Goal: Task Accomplishment & Management: Complete application form

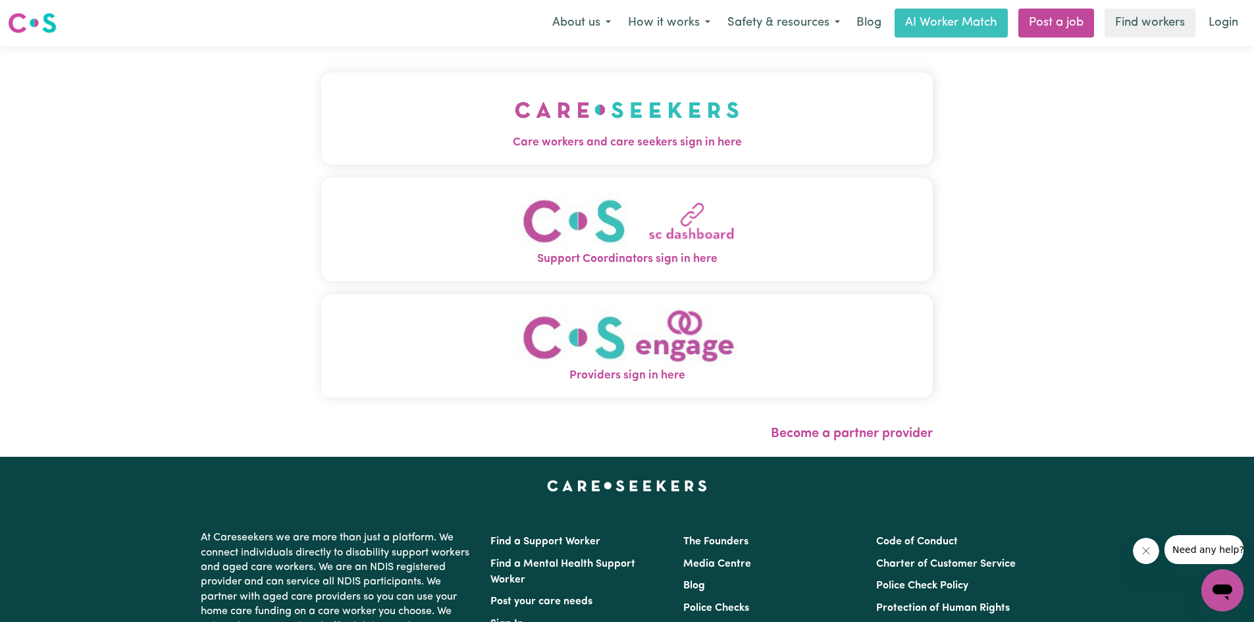
click at [610, 111] on img "Care workers and care seekers sign in here" at bounding box center [627, 110] width 224 height 49
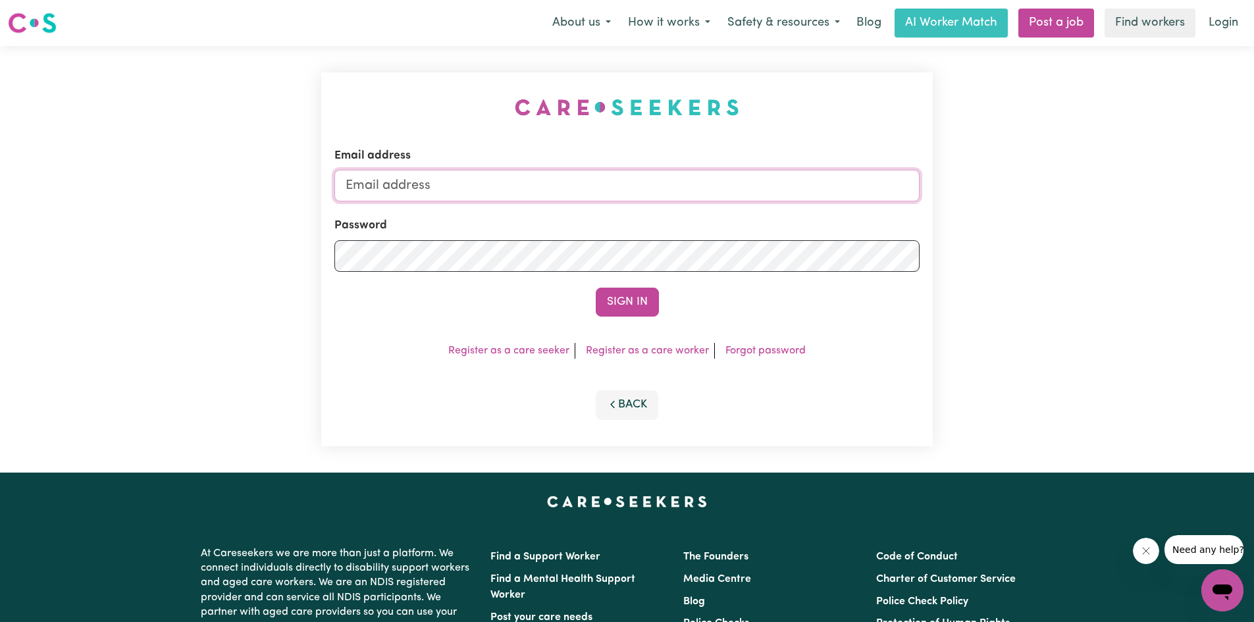
click at [401, 186] on input "Email address" at bounding box center [626, 186] width 585 height 32
type input "[EMAIL_ADDRESS][DOMAIN_NAME]"
click at [510, 351] on link "Register as a care seeker" at bounding box center [508, 351] width 121 height 11
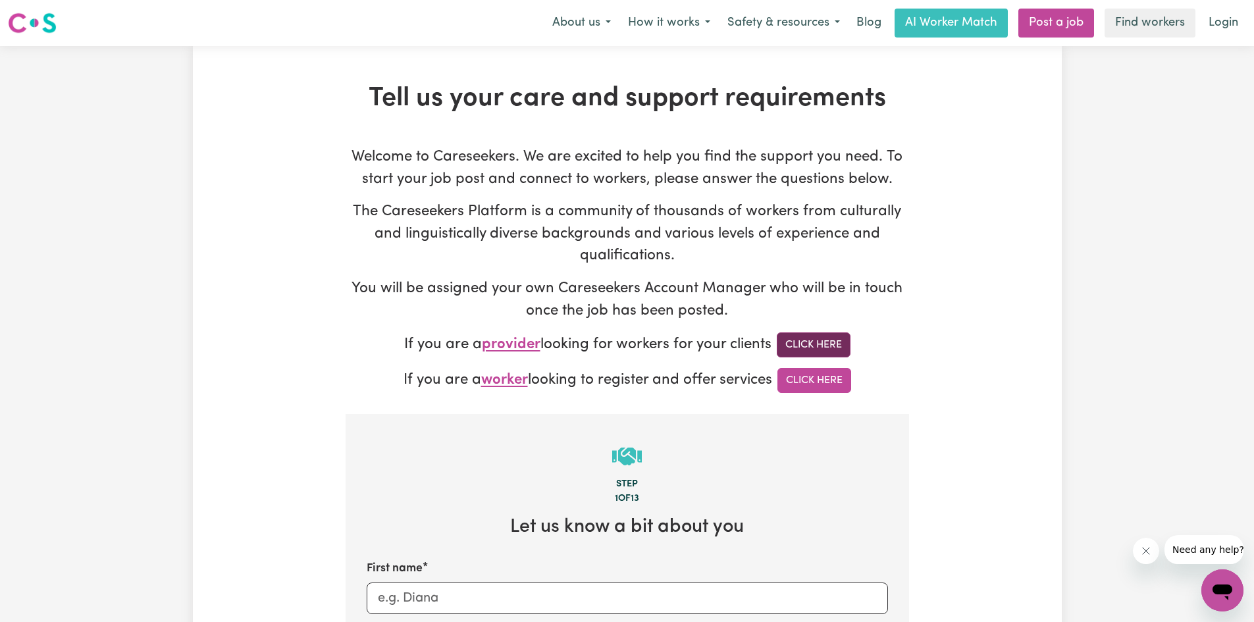
click at [802, 344] on link "Click Here" at bounding box center [814, 344] width 74 height 25
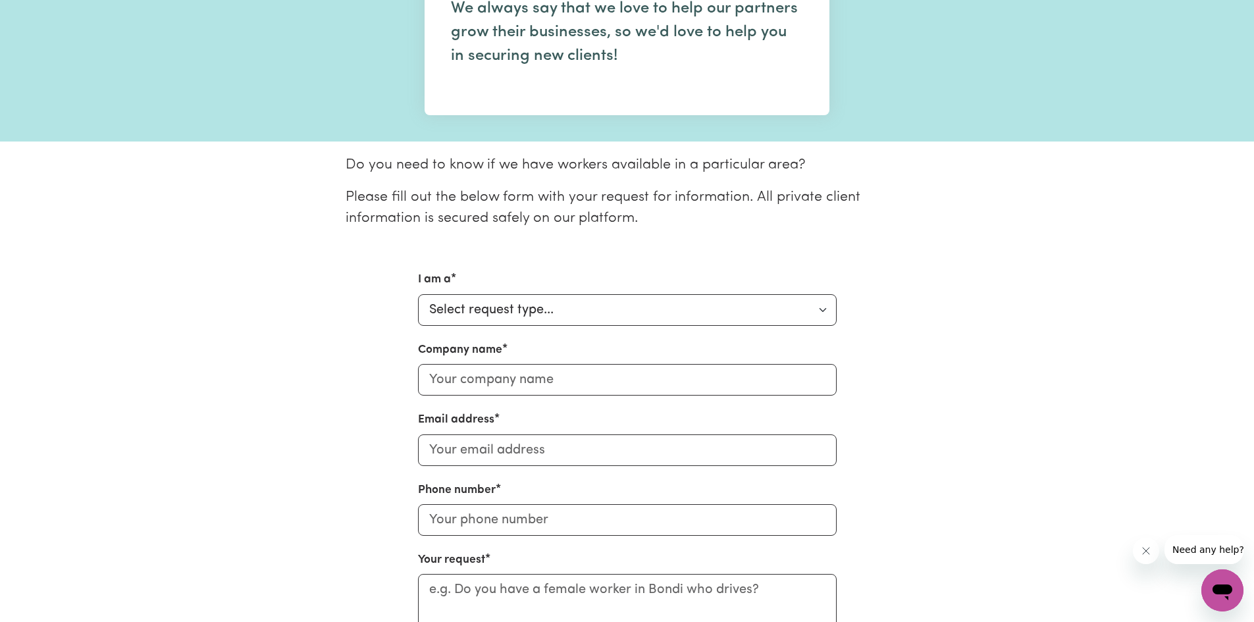
scroll to position [197, 0]
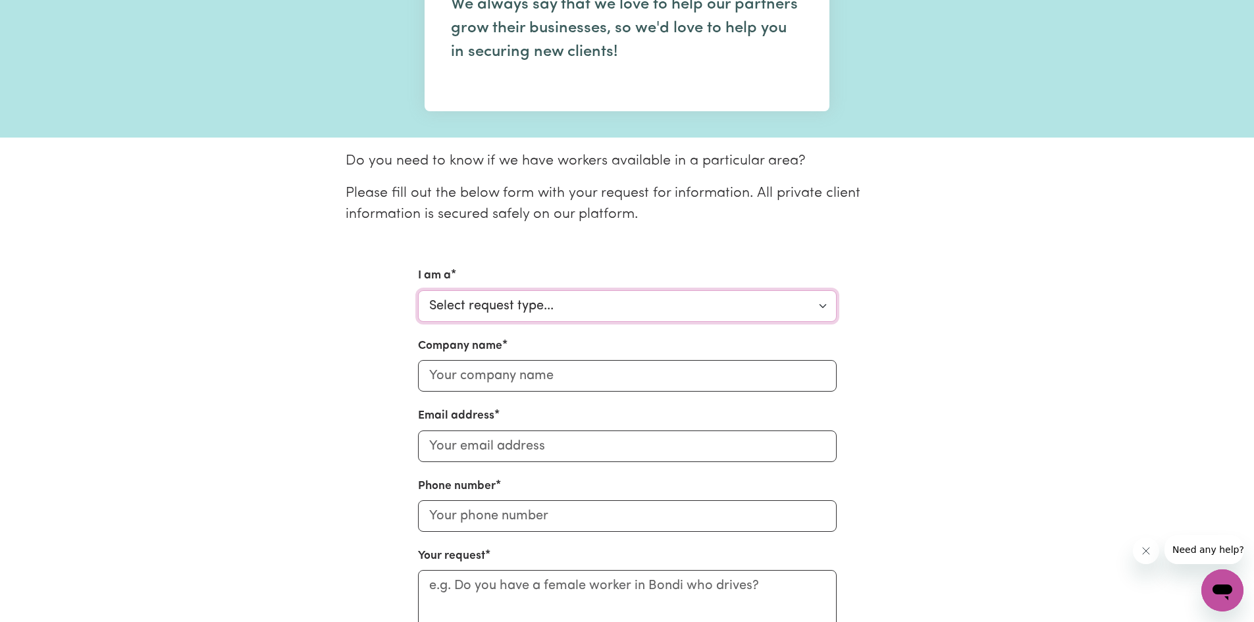
click at [823, 307] on select "Select request type... Individual looking for care and support for myself and m…" at bounding box center [627, 306] width 419 height 32
select select "Individual"
click at [418, 290] on select "Select request type... Individual looking for care and support for myself and m…" at bounding box center [627, 306] width 419 height 32
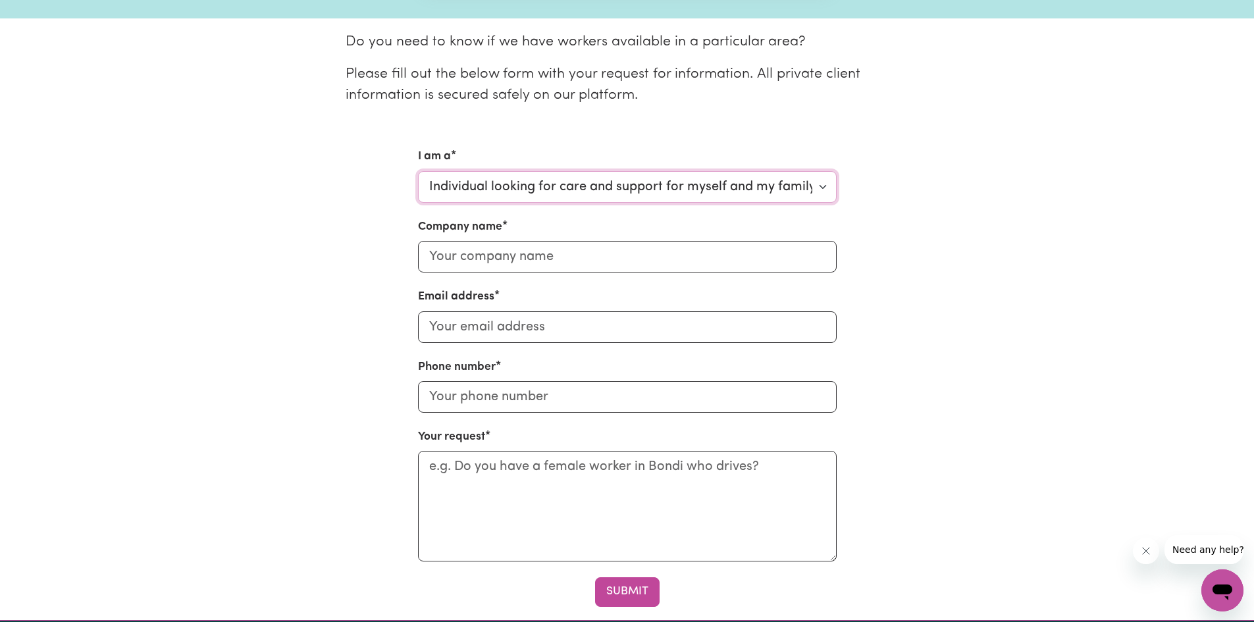
scroll to position [329, 0]
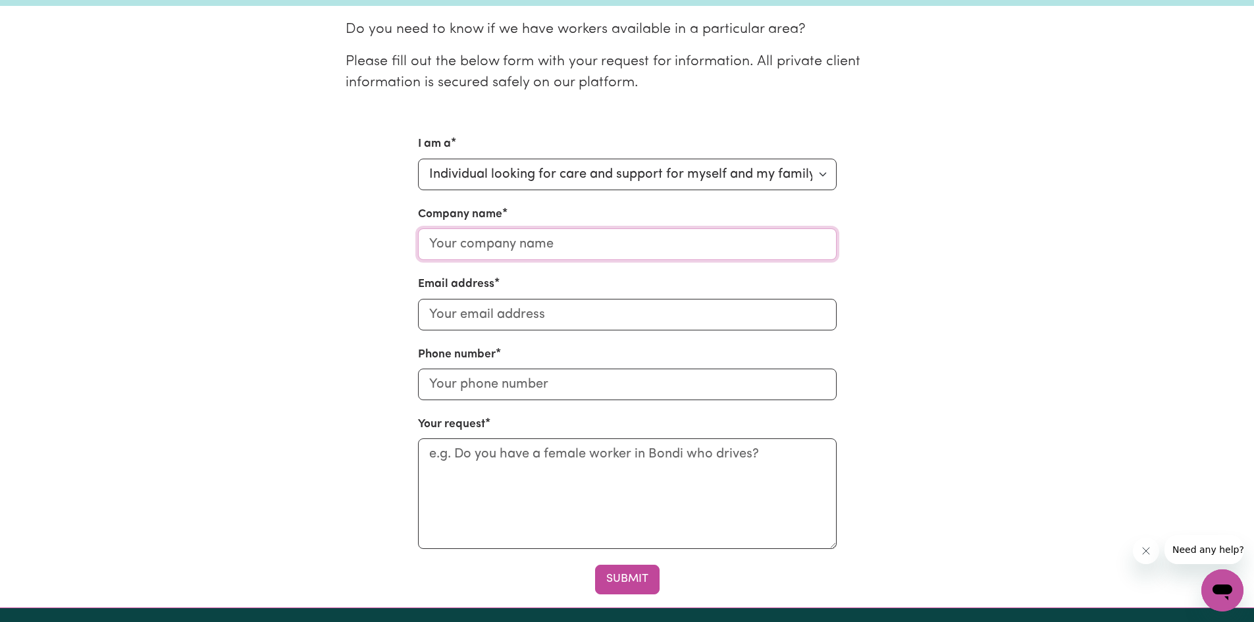
click at [546, 243] on input "Company name" at bounding box center [627, 244] width 419 height 32
click at [383, 326] on div "I am a Select request type... Individual looking for care and support for mysel…" at bounding box center [627, 365] width 869 height 458
click at [475, 309] on input "Email address" at bounding box center [627, 315] width 419 height 32
type input "[EMAIL_ADDRESS][DOMAIN_NAME]"
type input "0414566212"
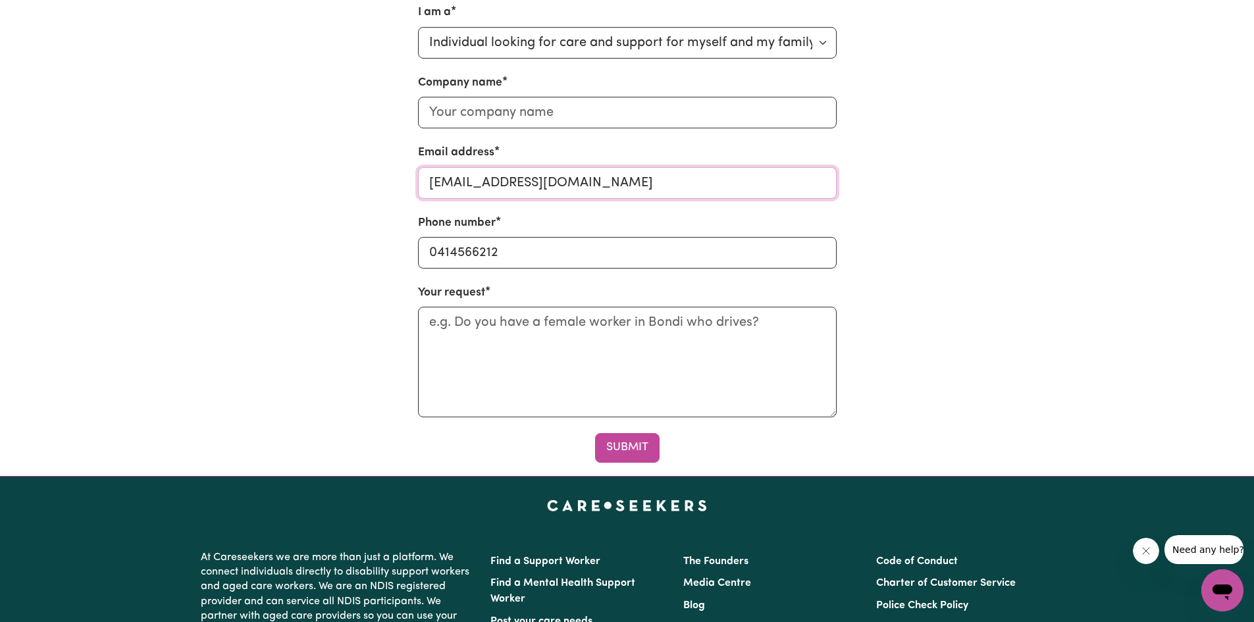
scroll to position [395, 0]
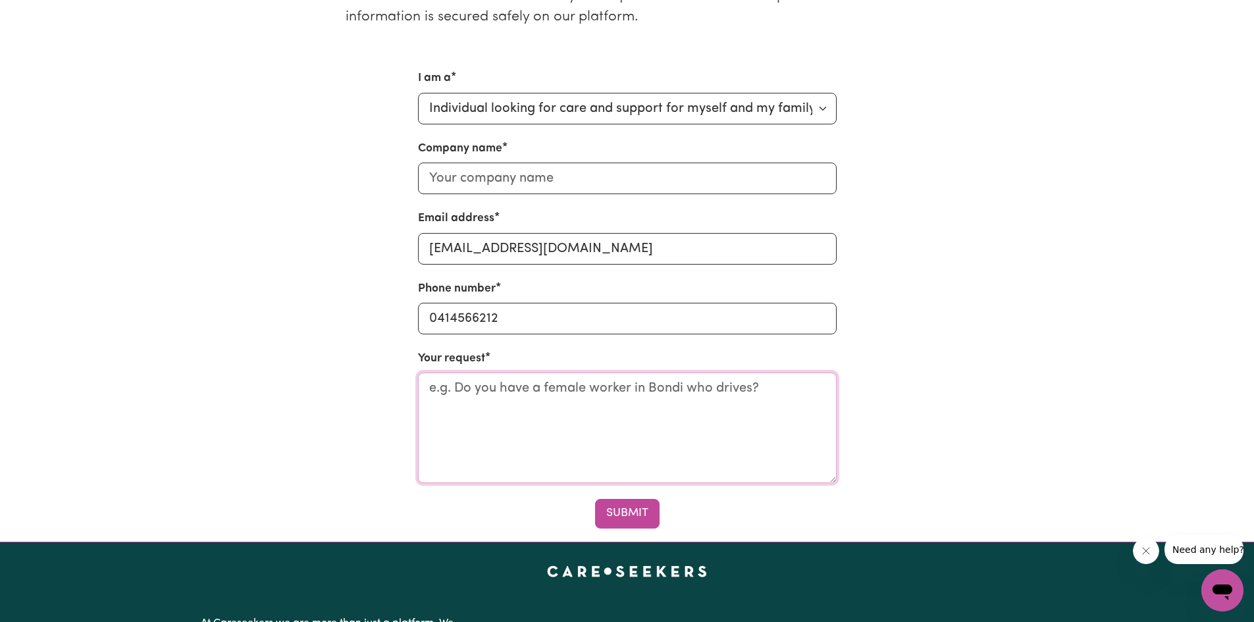
click at [453, 390] on textarea "Your request" at bounding box center [627, 428] width 419 height 111
type textarea "Looking for a gardener / Handyman for soth of adelaide S A"
click at [626, 512] on button "Submit" at bounding box center [627, 513] width 65 height 29
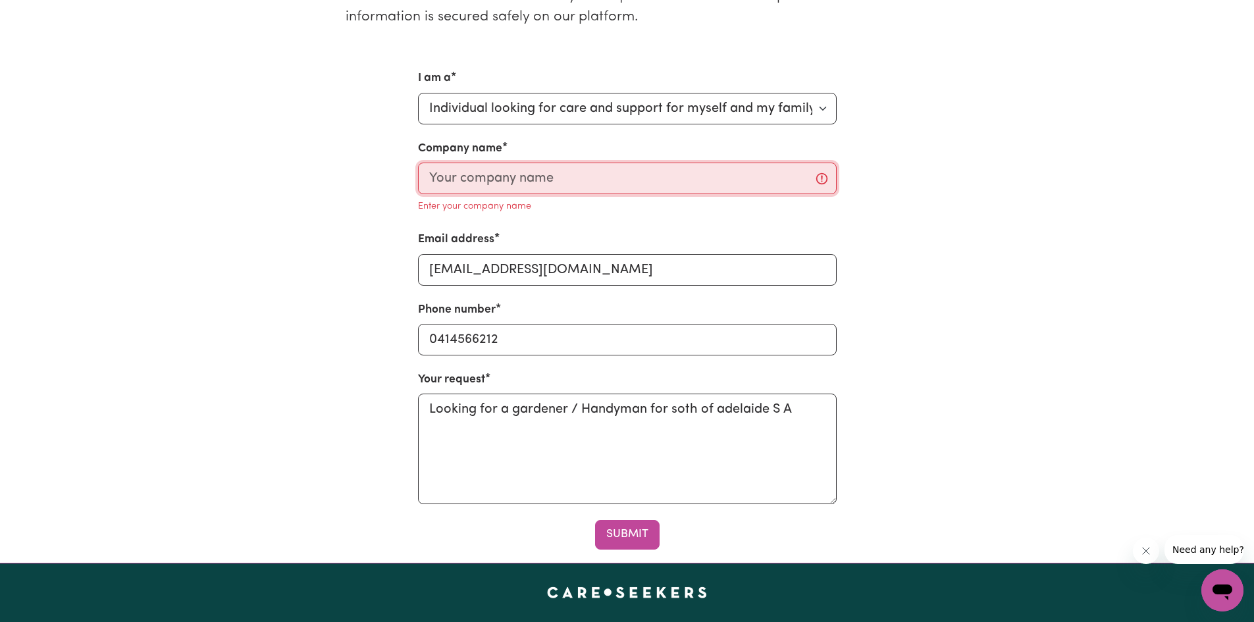
click at [456, 179] on input "Company name" at bounding box center [627, 179] width 419 height 32
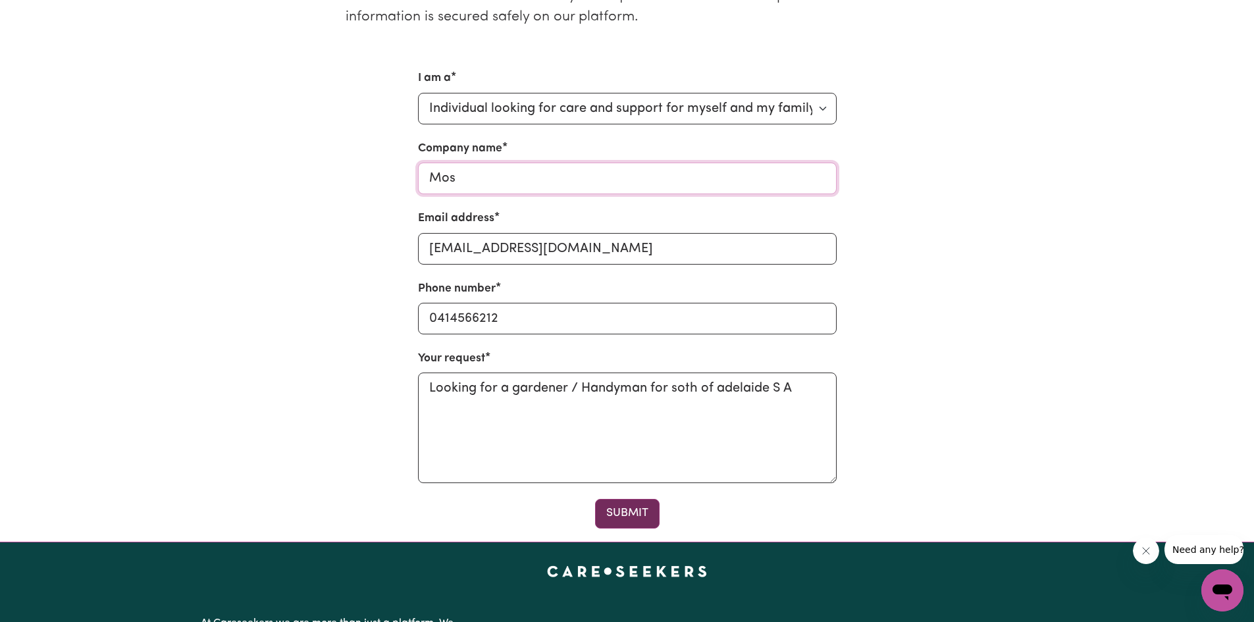
type input "Mos"
click at [631, 514] on button "Submit" at bounding box center [627, 513] width 65 height 29
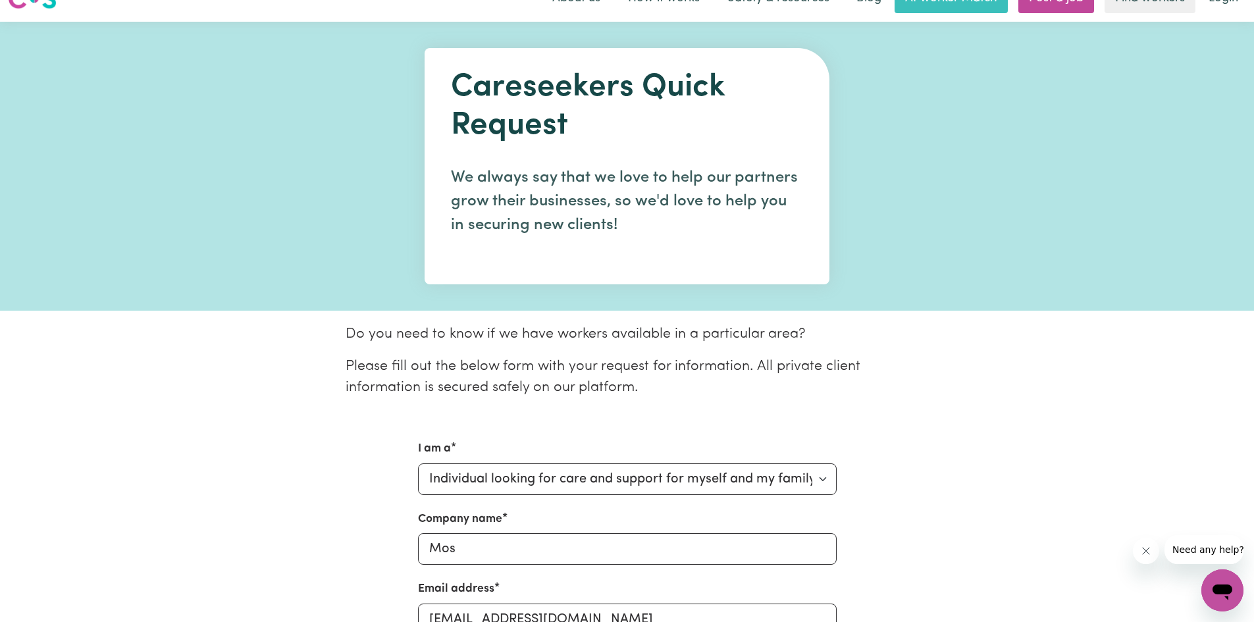
scroll to position [0, 0]
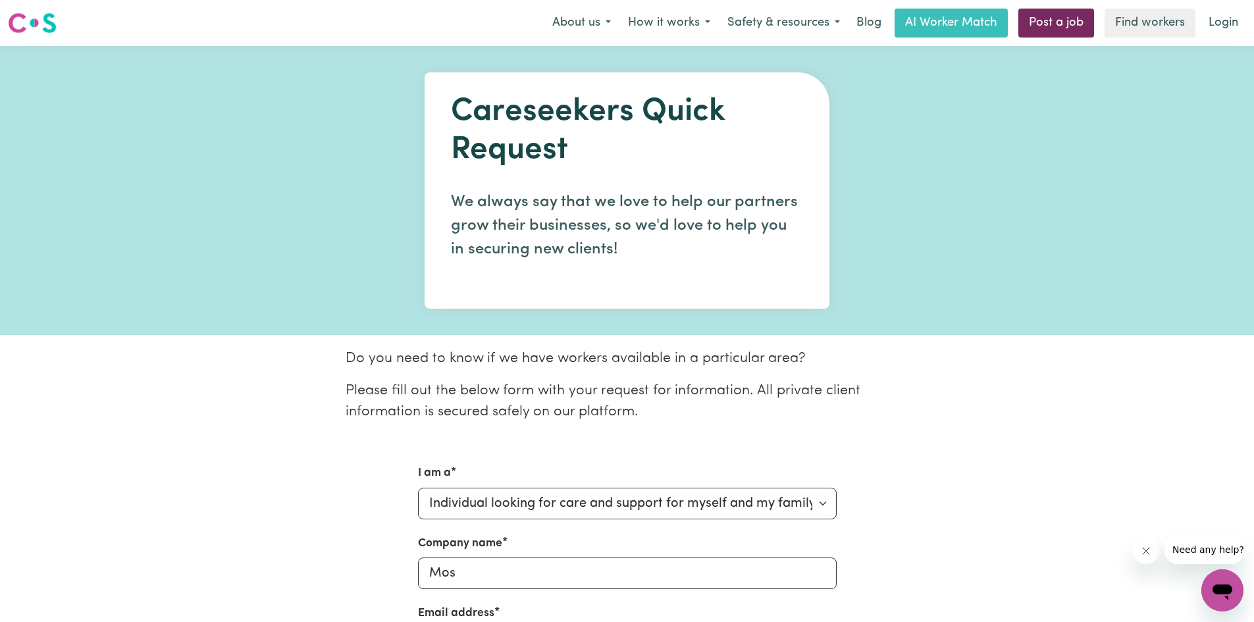
click at [1052, 21] on link "Post a job" at bounding box center [1056, 23] width 76 height 29
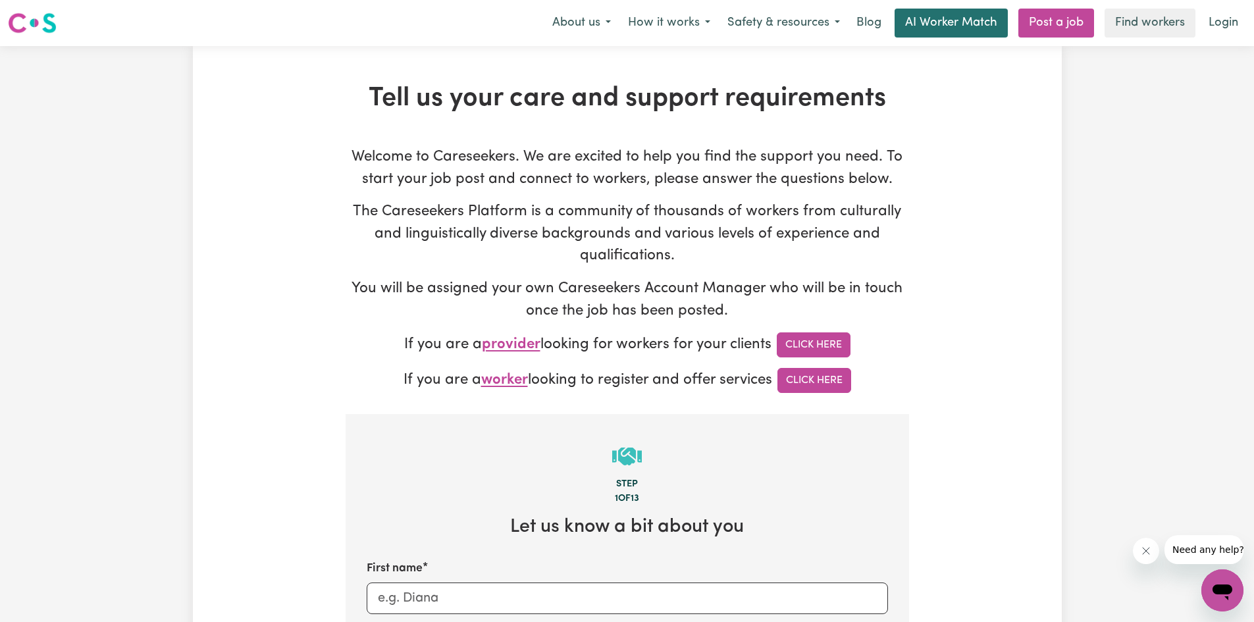
click at [954, 22] on link "AI Worker Match" at bounding box center [950, 23] width 113 height 29
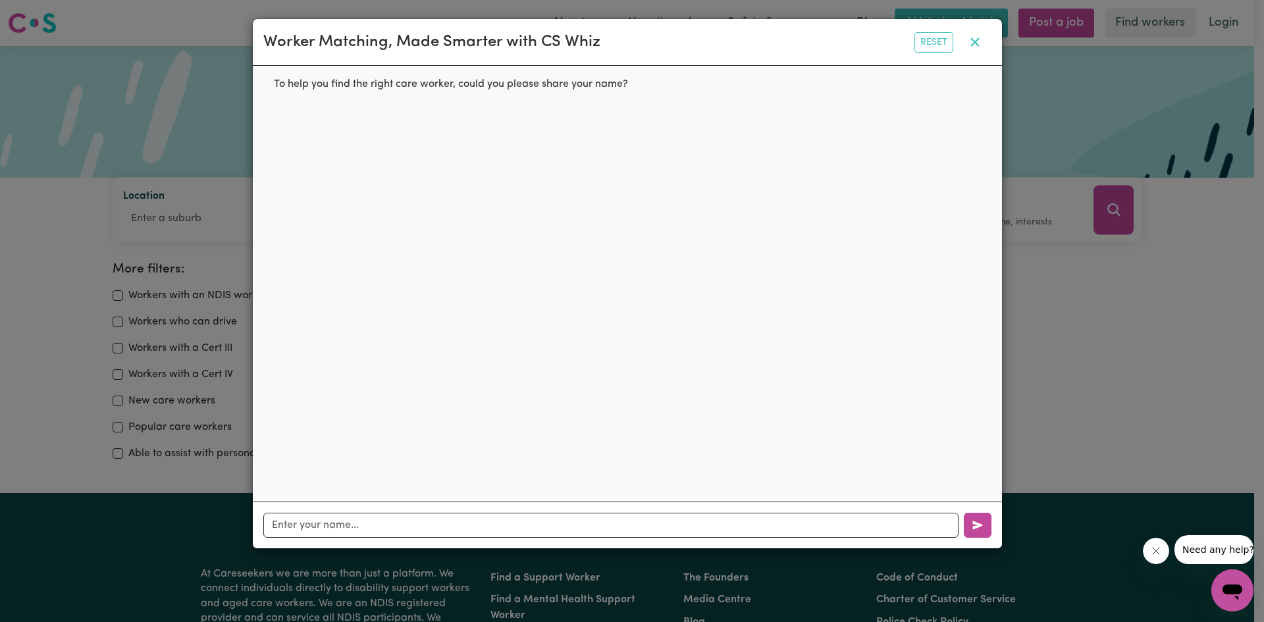
click at [972, 43] on icon "button" at bounding box center [975, 42] width 16 height 16
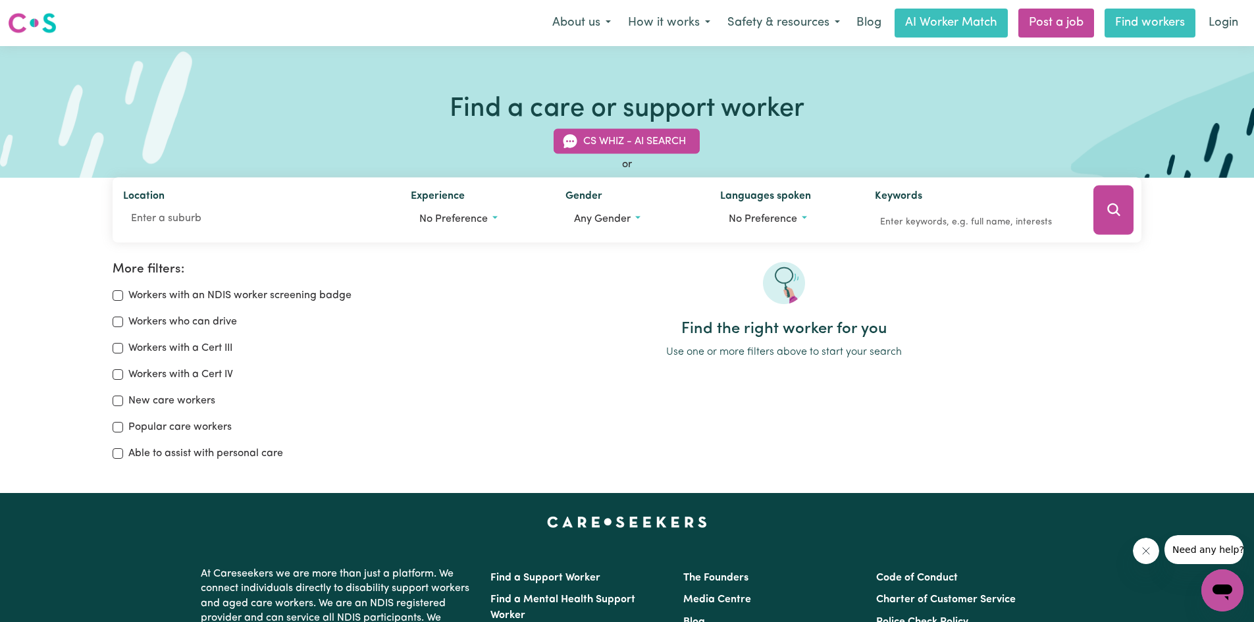
click at [1158, 22] on link "Find workers" at bounding box center [1149, 23] width 91 height 29
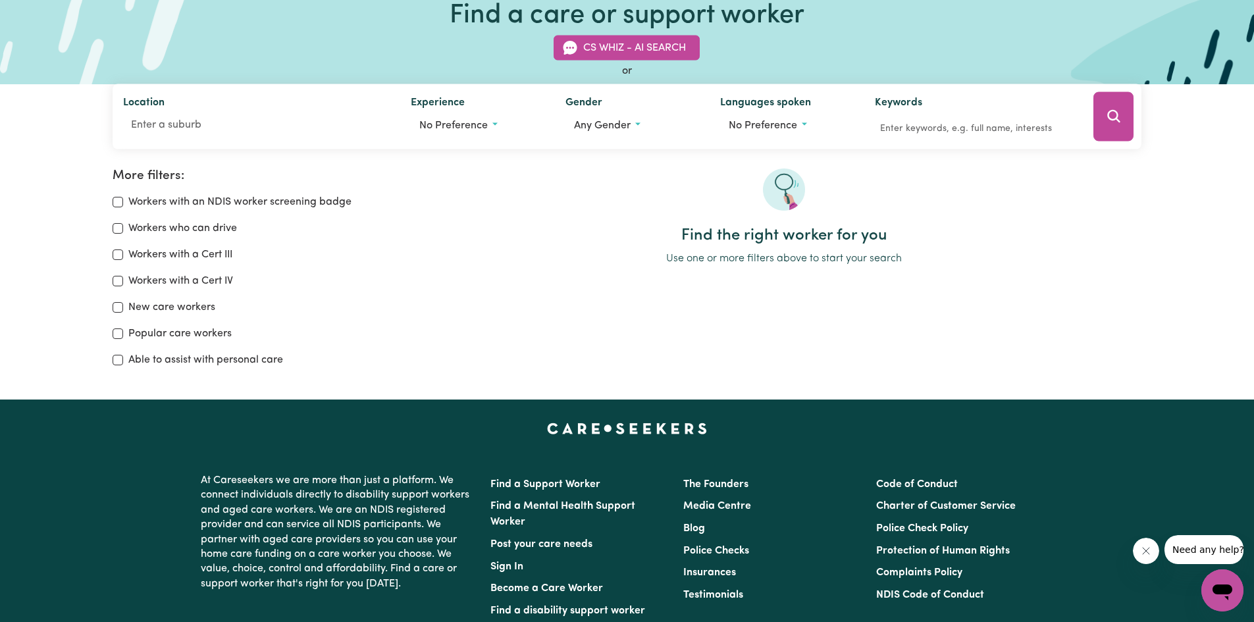
scroll to position [66, 0]
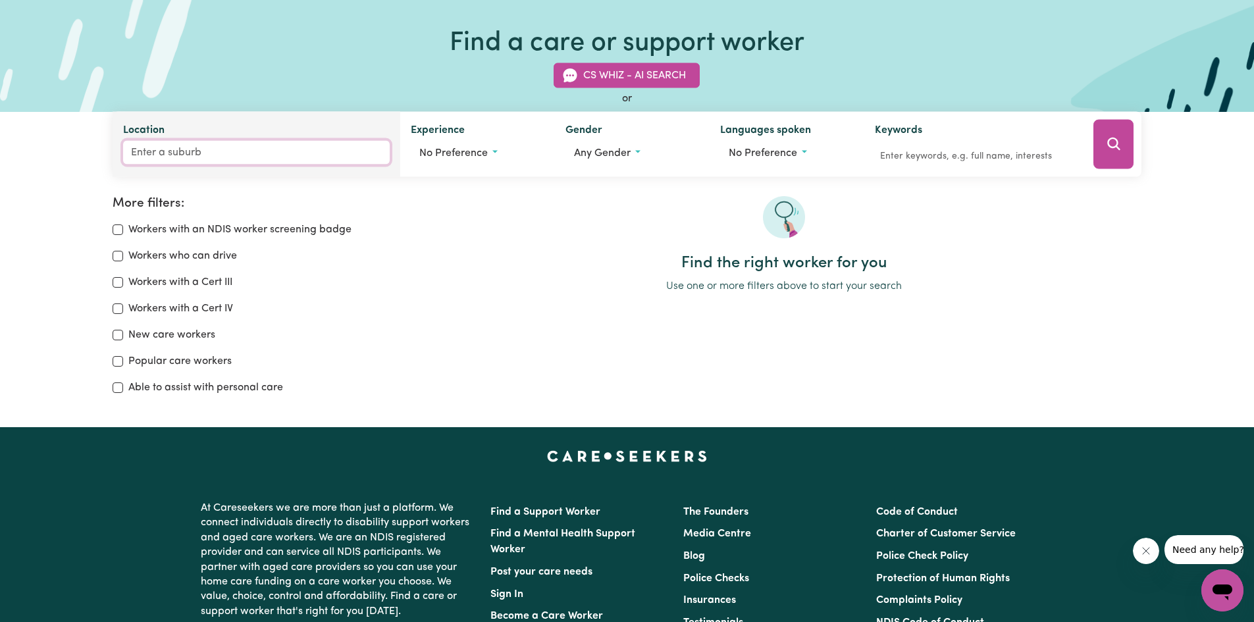
click at [149, 155] on input "Location" at bounding box center [256, 153] width 267 height 24
type input "Will"
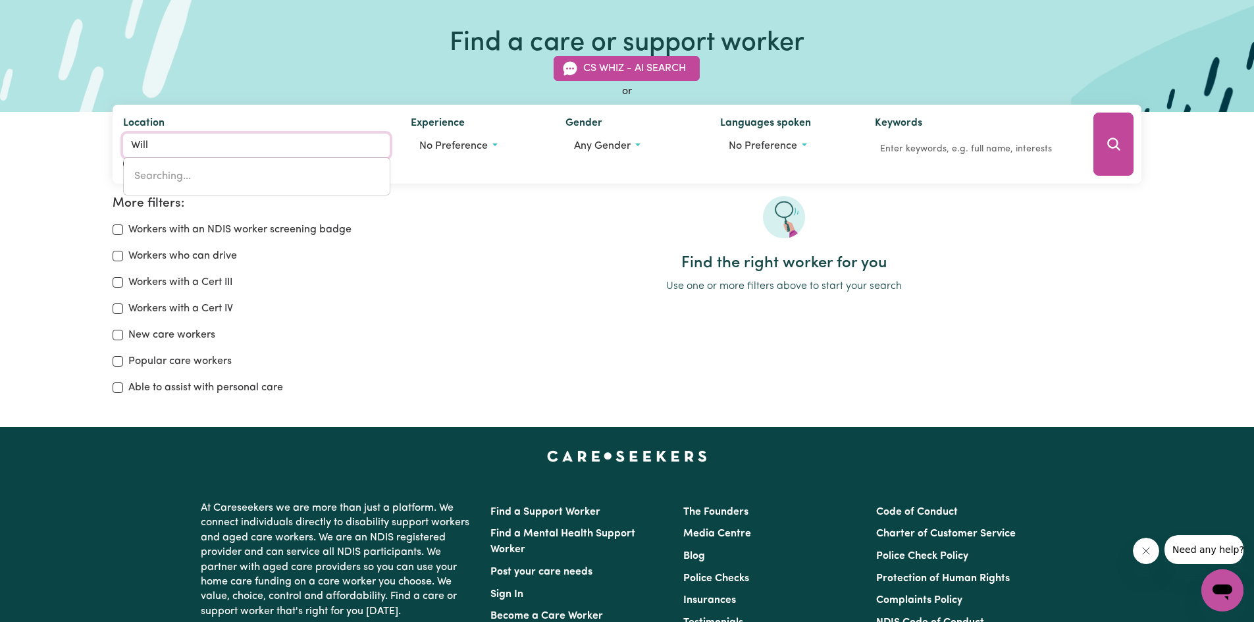
type input "WillAGEE, [GEOGRAPHIC_DATA], 6156"
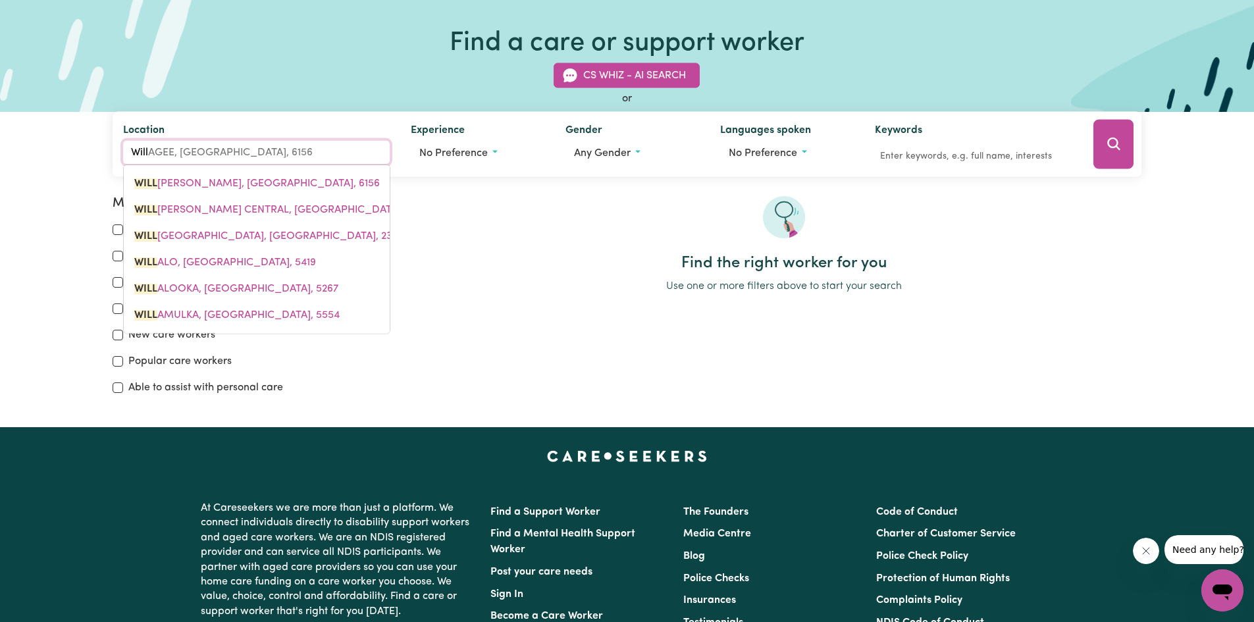
type input "Willu"
type input "WilluNG, [GEOGRAPHIC_DATA], 3847"
type input "Willun"
type input "WillunG, [GEOGRAPHIC_DATA], 3847"
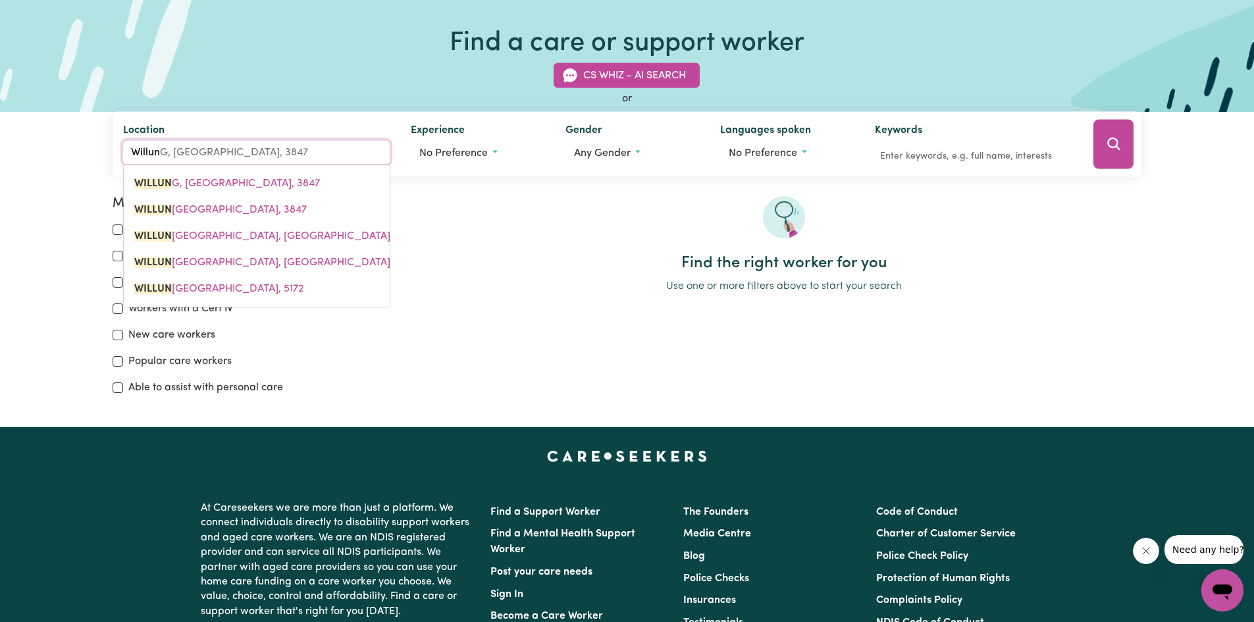
type input "Willung"
type input "Willung, [GEOGRAPHIC_DATA], 3847"
type input "Willunga"
type input "[GEOGRAPHIC_DATA], [GEOGRAPHIC_DATA], 5172"
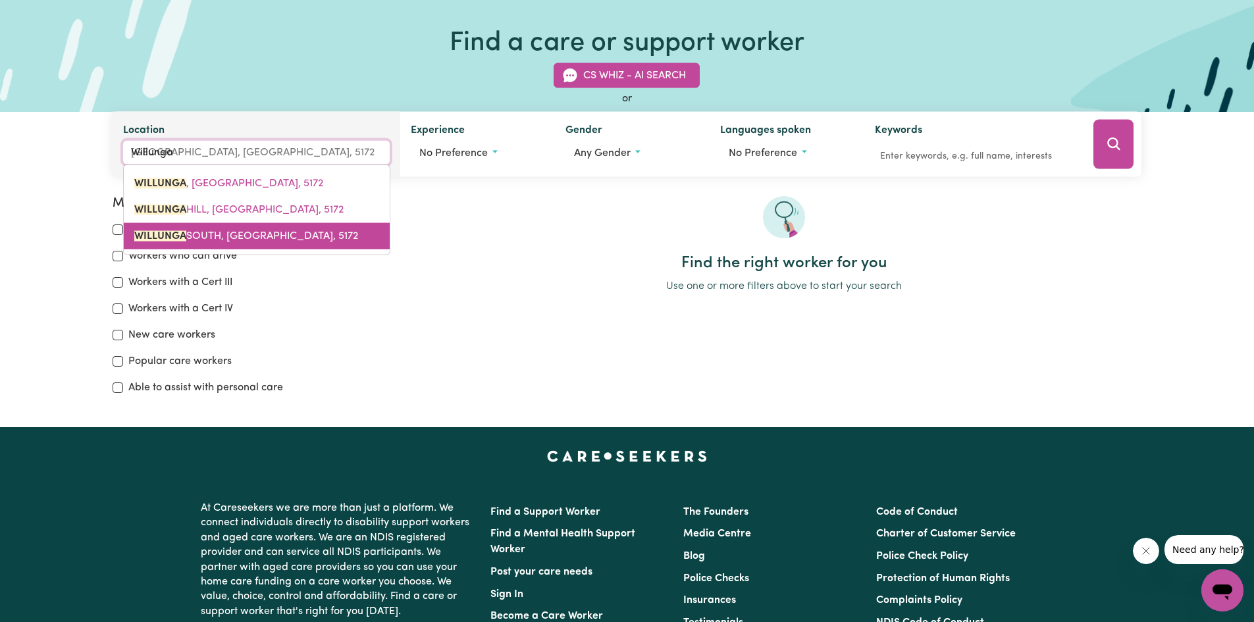
click at [215, 236] on span "[GEOGRAPHIC_DATA], [GEOGRAPHIC_DATA], 5172" at bounding box center [246, 236] width 224 height 11
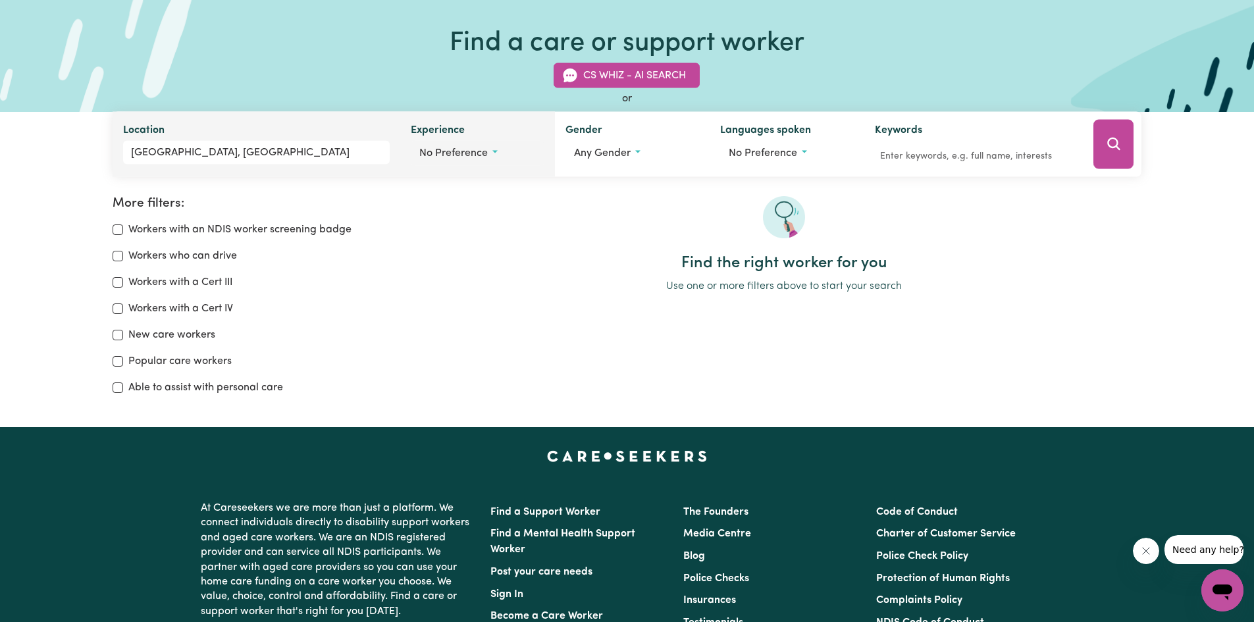
click at [455, 150] on span "No preference" at bounding box center [453, 153] width 68 height 11
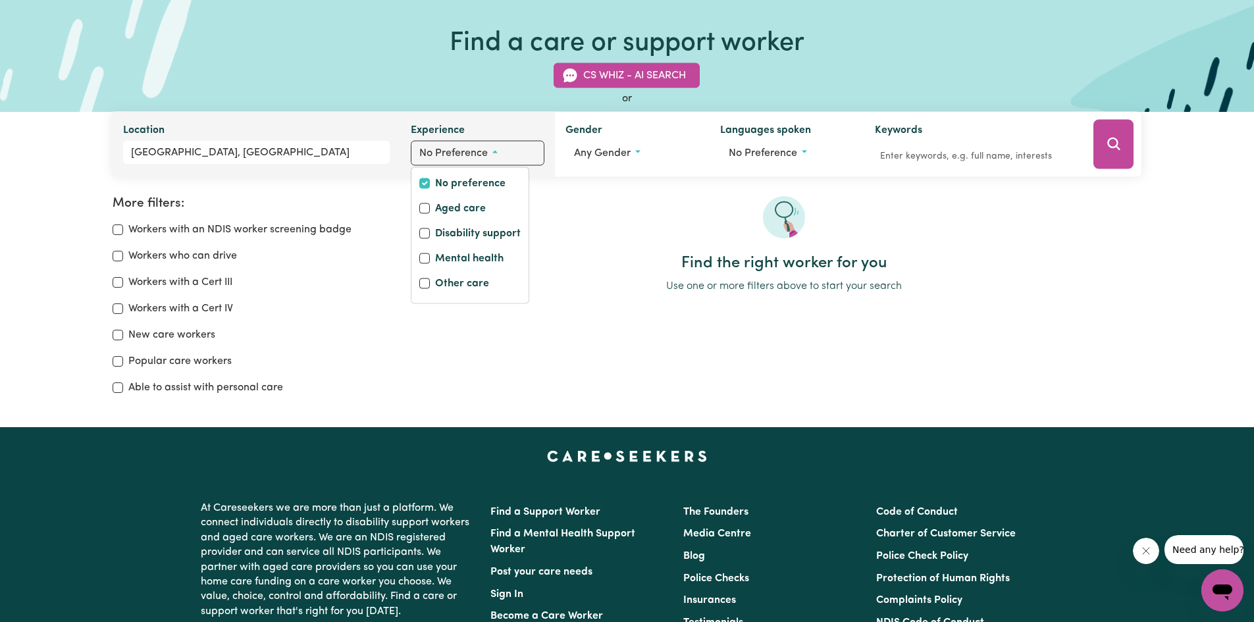
click at [460, 150] on span "No preference" at bounding box center [453, 153] width 68 height 11
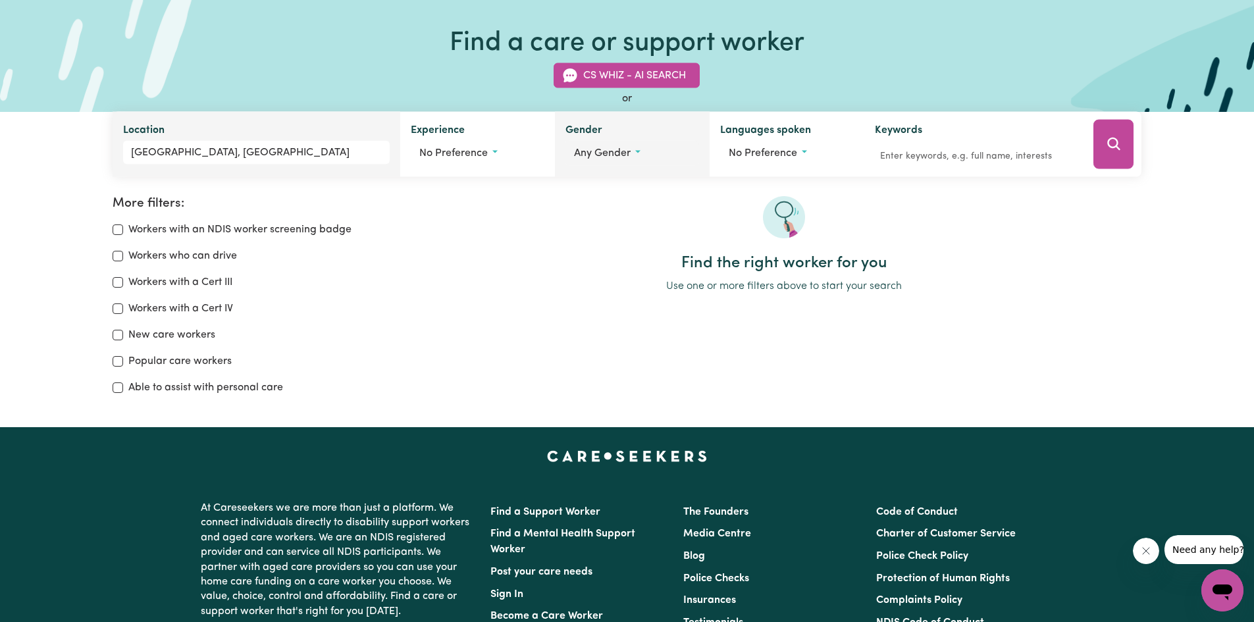
click at [609, 153] on span "Any gender" at bounding box center [602, 153] width 57 height 11
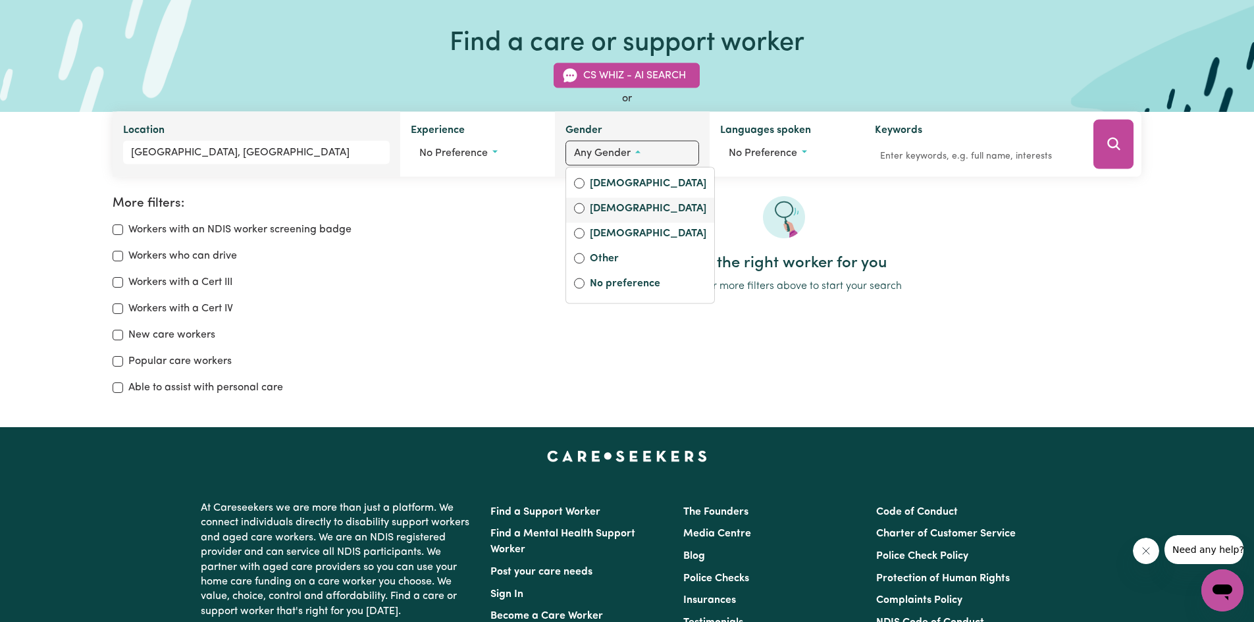
click at [601, 207] on label "[DEMOGRAPHIC_DATA]" at bounding box center [648, 210] width 116 height 18
click at [584, 207] on input "[DEMOGRAPHIC_DATA]" at bounding box center [579, 208] width 11 height 11
radio input "true"
click at [708, 193] on div "More filters: Workers with an NDIS worker screening badge Workers who can drive…" at bounding box center [627, 285] width 1254 height 263
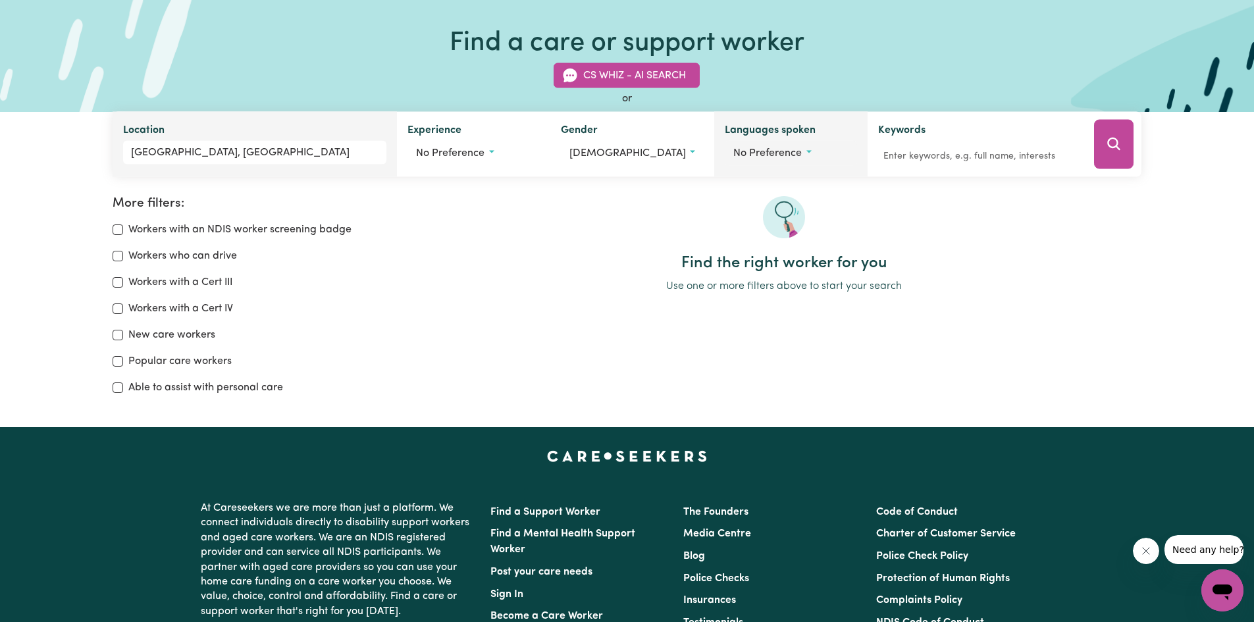
click at [785, 153] on span "No preference" at bounding box center [767, 153] width 68 height 11
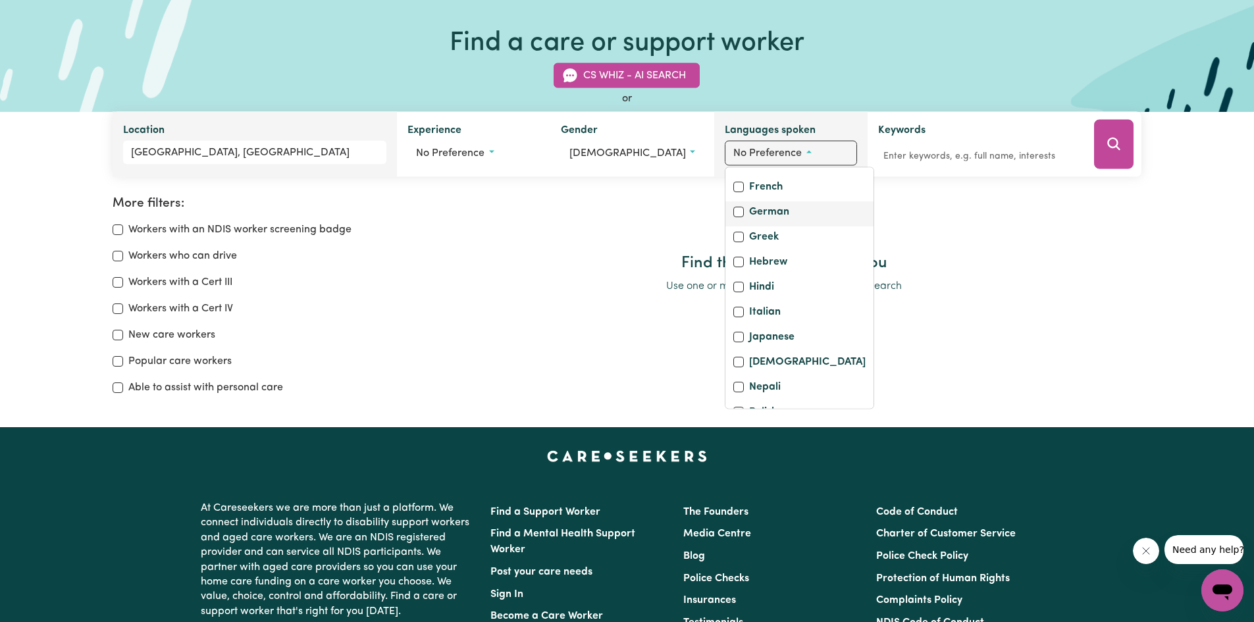
scroll to position [263, 0]
click at [733, 167] on input "English" at bounding box center [738, 161] width 11 height 11
checkbox input "true"
checkbox input "false"
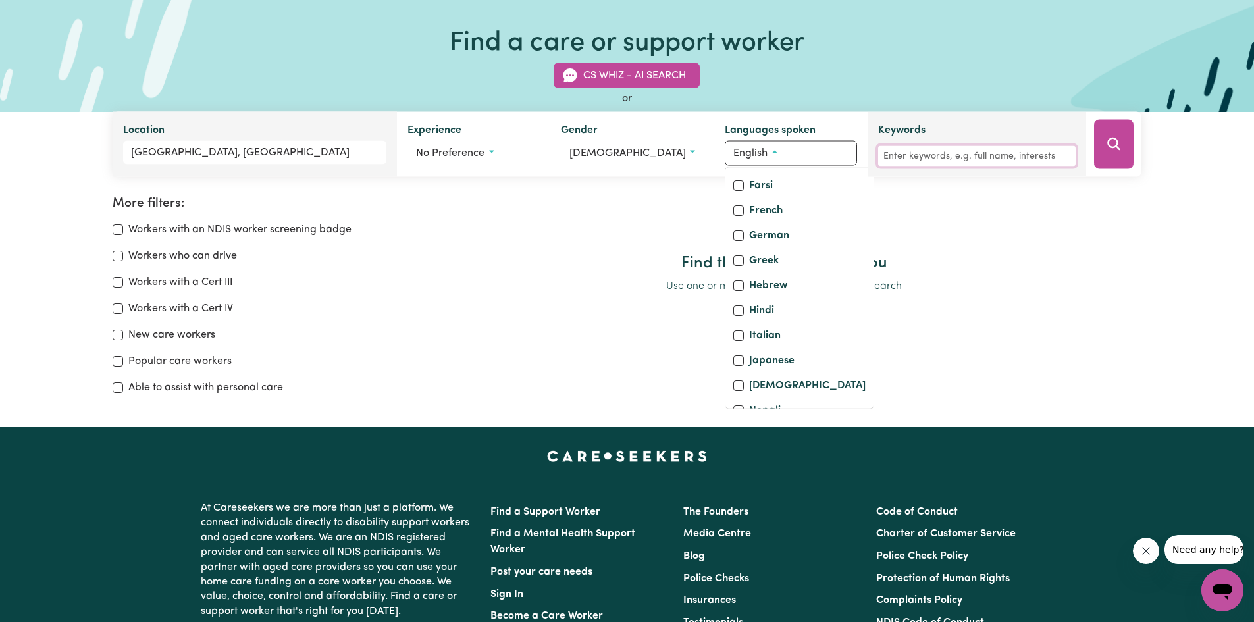
click at [916, 156] on input "Keywords" at bounding box center [977, 156] width 198 height 20
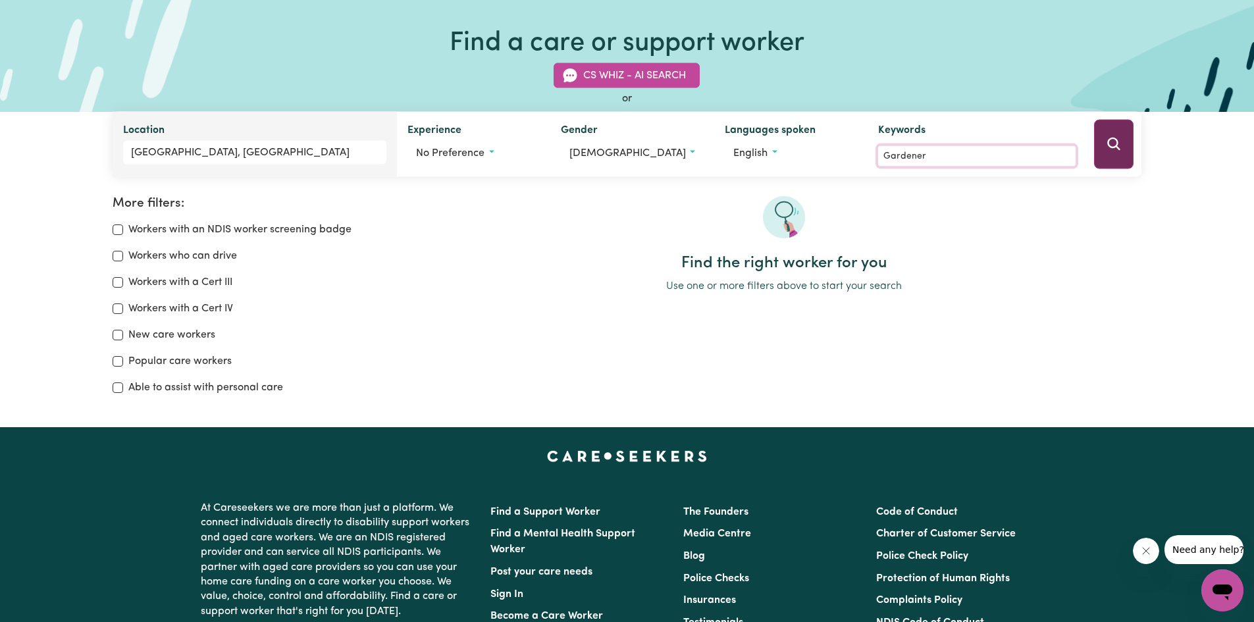
type input "Gardener"
click at [1114, 143] on icon "Search" at bounding box center [1114, 144] width 16 height 16
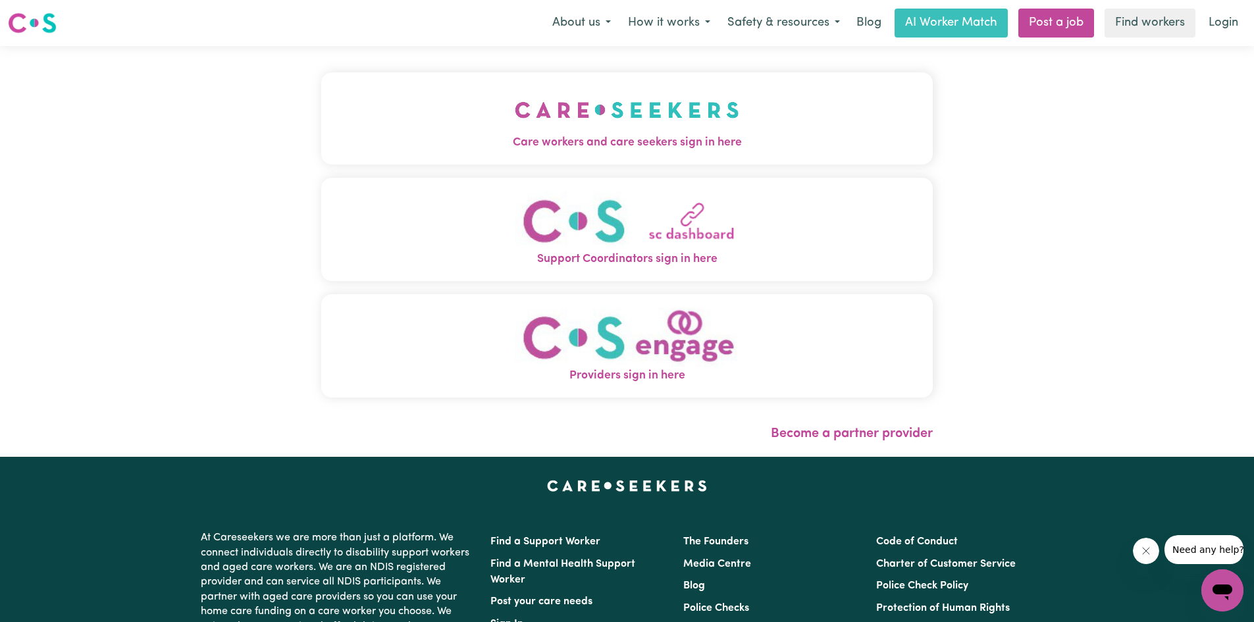
click at [536, 109] on img "Care workers and care seekers sign in here" at bounding box center [627, 110] width 224 height 49
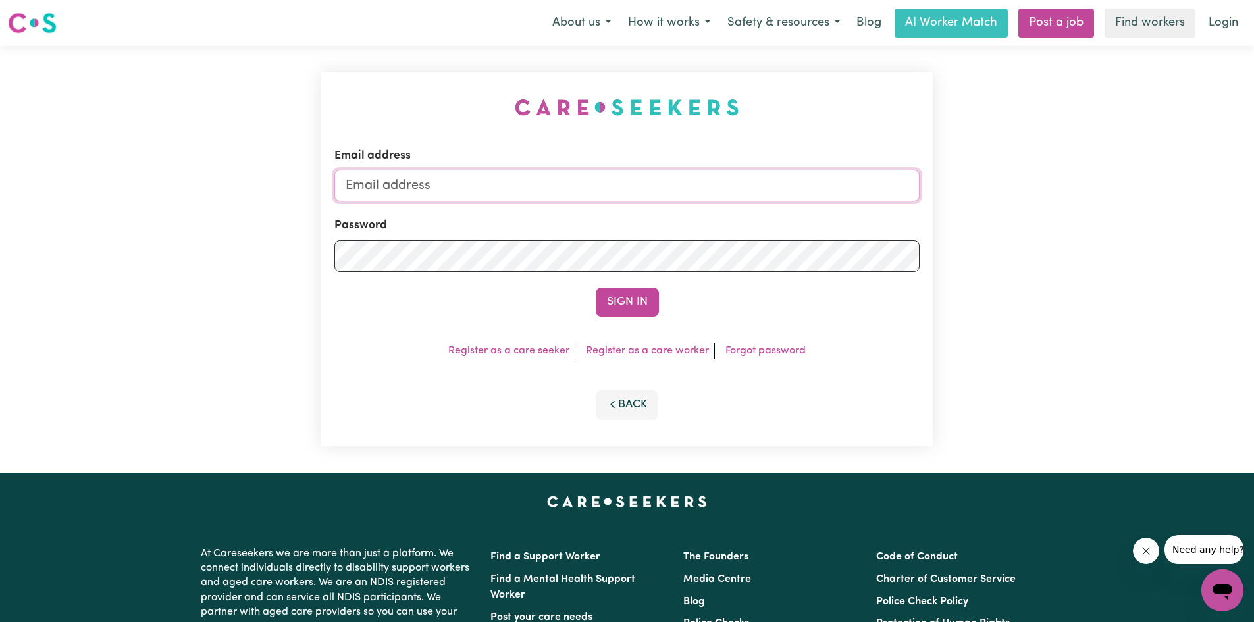
click at [382, 188] on input "Email address" at bounding box center [626, 186] width 585 height 32
type input "[EMAIL_ADDRESS][DOMAIN_NAME]"
click at [509, 351] on link "Register as a care seeker" at bounding box center [508, 351] width 121 height 11
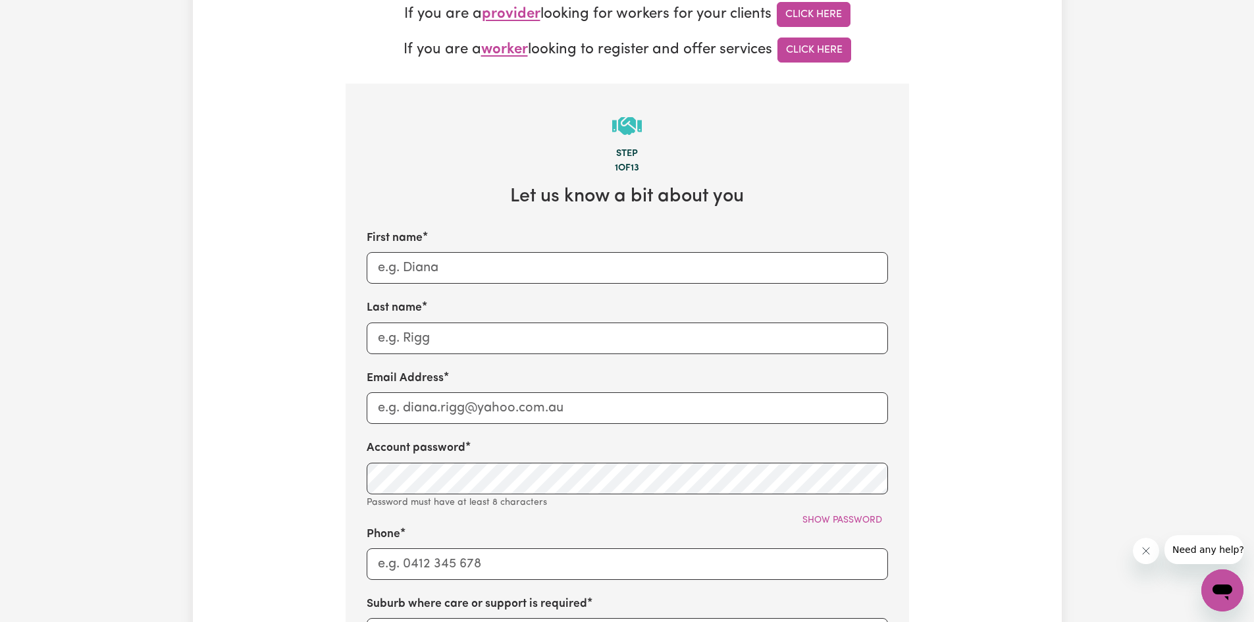
scroll to position [329, 0]
click at [483, 271] on input "First name" at bounding box center [627, 269] width 521 height 32
type input "Mostyn"
type input "Hancock"
type input "[EMAIL_ADDRESS][DOMAIN_NAME]"
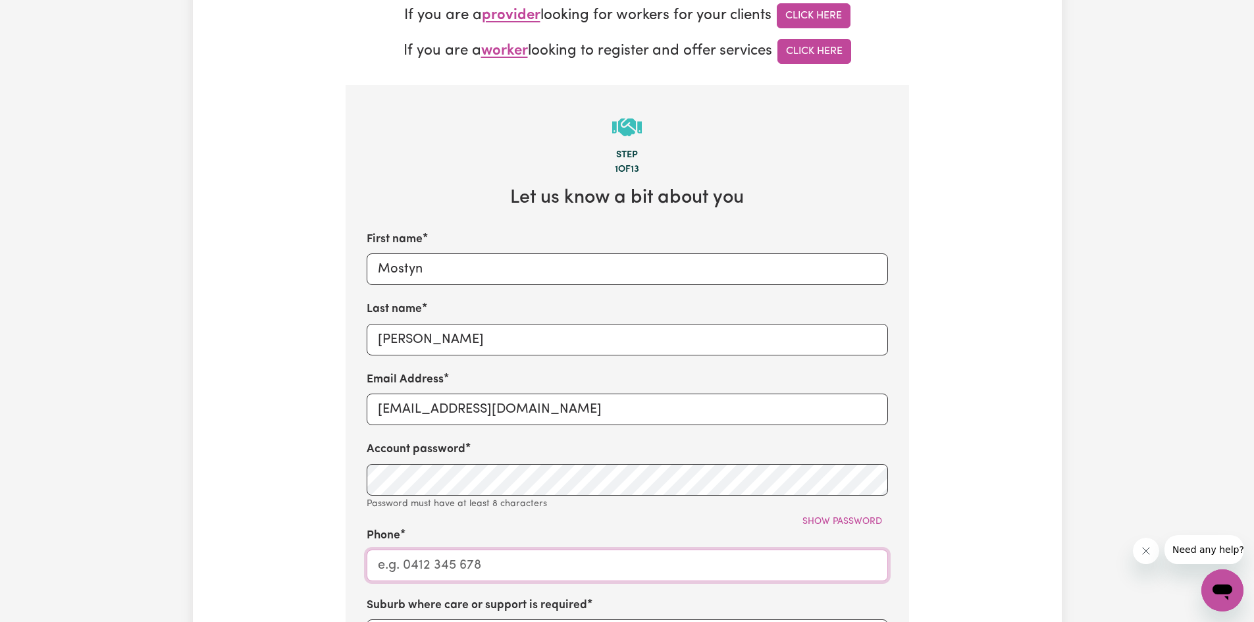
type input "0414566212"
type input "Willunga"
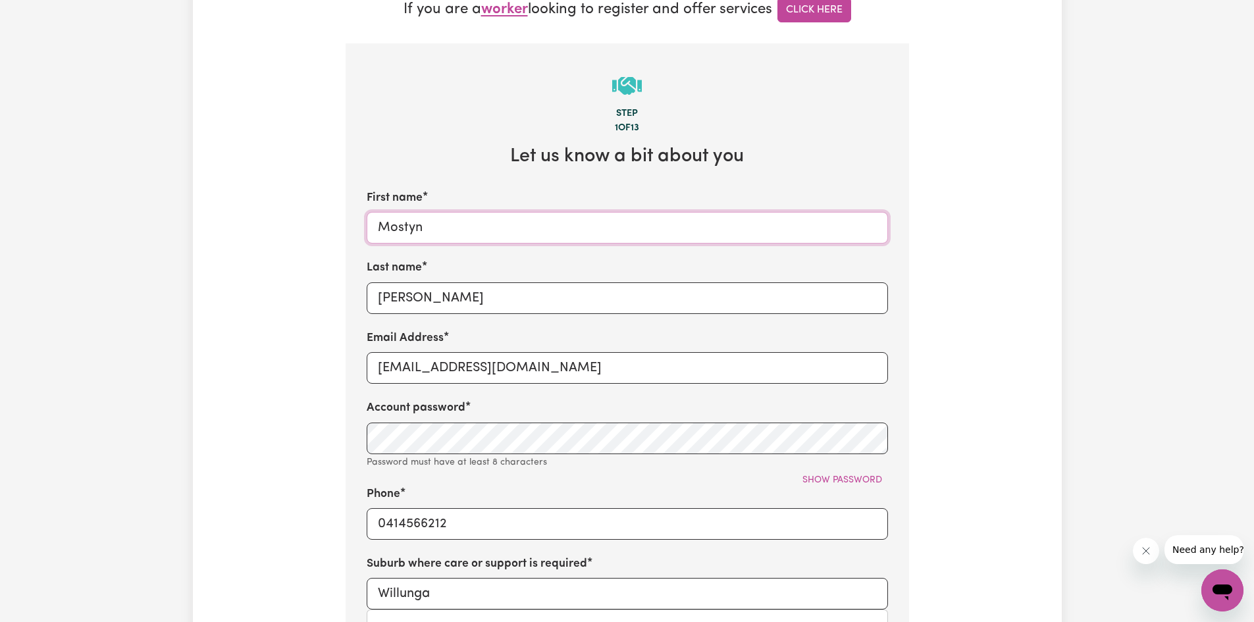
scroll to position [461, 0]
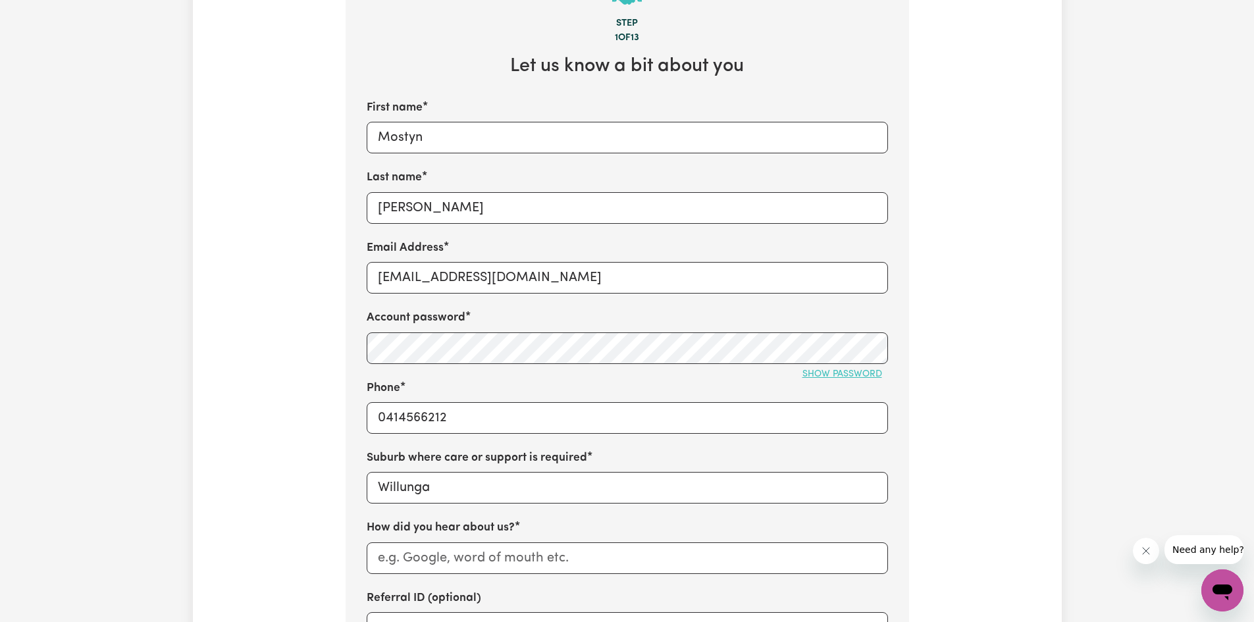
click at [845, 376] on span "Show password" at bounding box center [842, 374] width 80 height 10
click at [841, 376] on span "Hide password" at bounding box center [845, 374] width 73 height 10
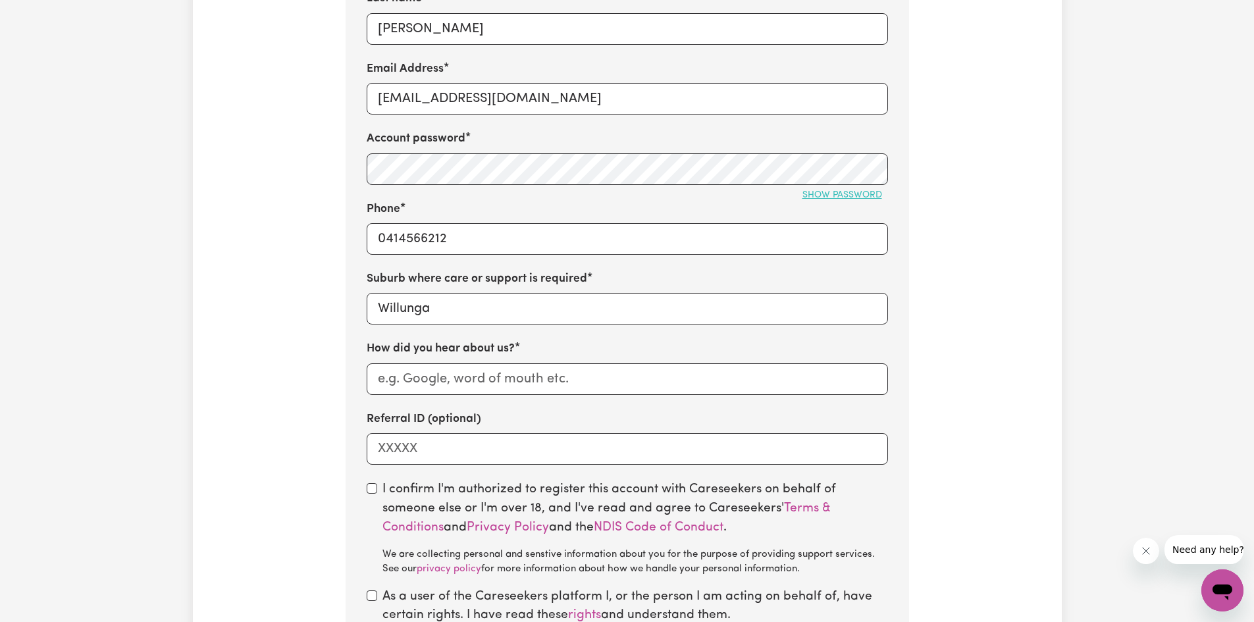
scroll to position [658, 0]
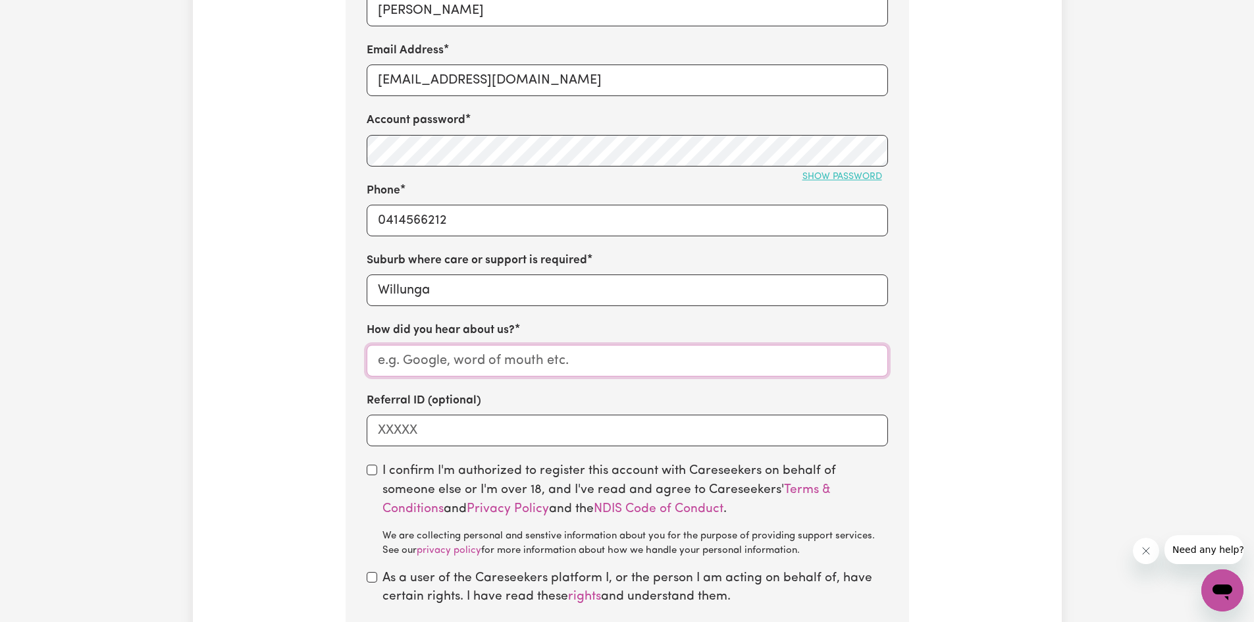
click at [403, 362] on input "How did you hear about us?" at bounding box center [627, 361] width 521 height 32
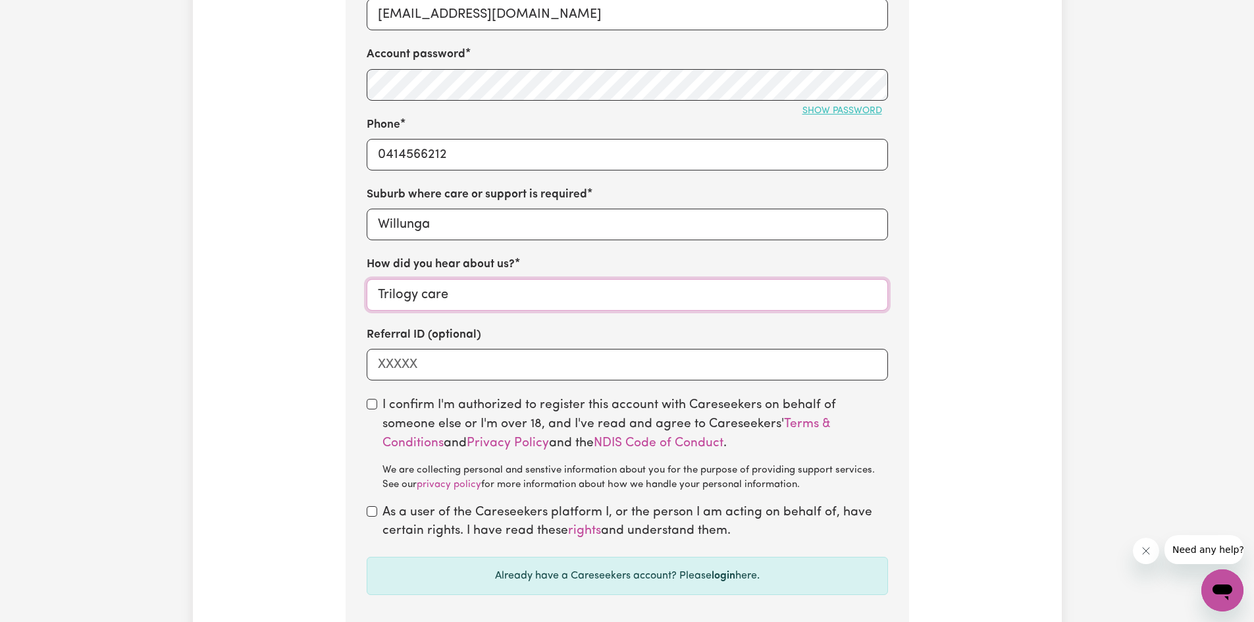
type input "Trilogy care"
click at [373, 407] on input "checkbox" at bounding box center [372, 404] width 11 height 11
checkbox input "true"
click at [373, 512] on input "checkbox" at bounding box center [372, 511] width 11 height 11
checkbox input "true"
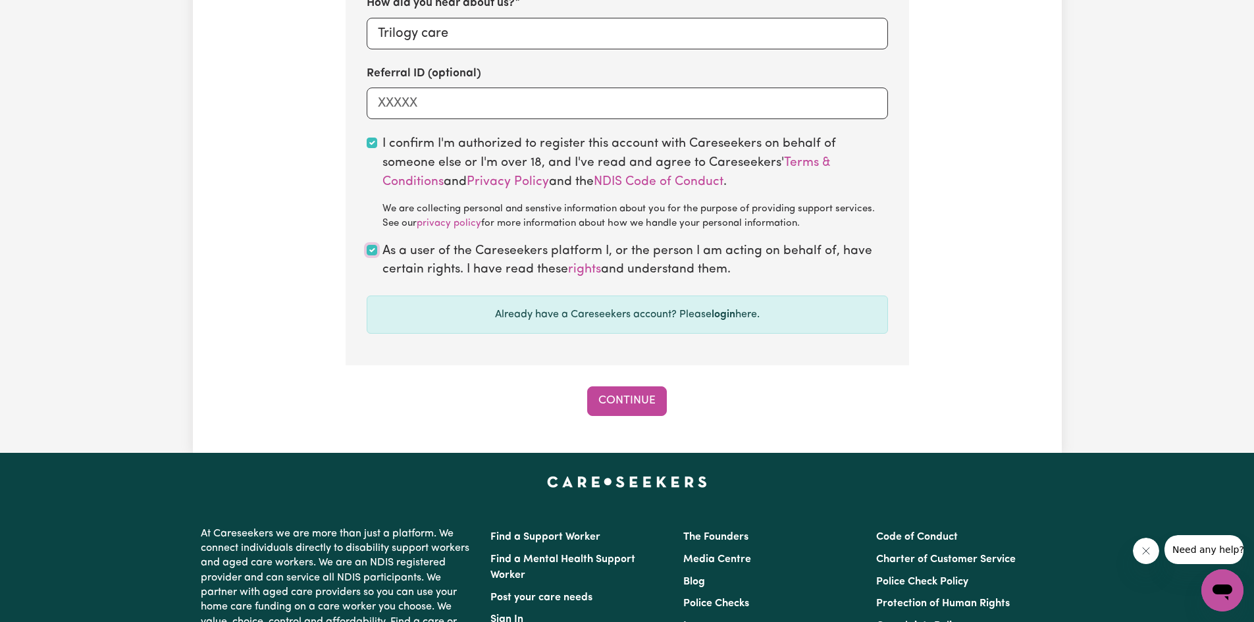
scroll to position [987, 0]
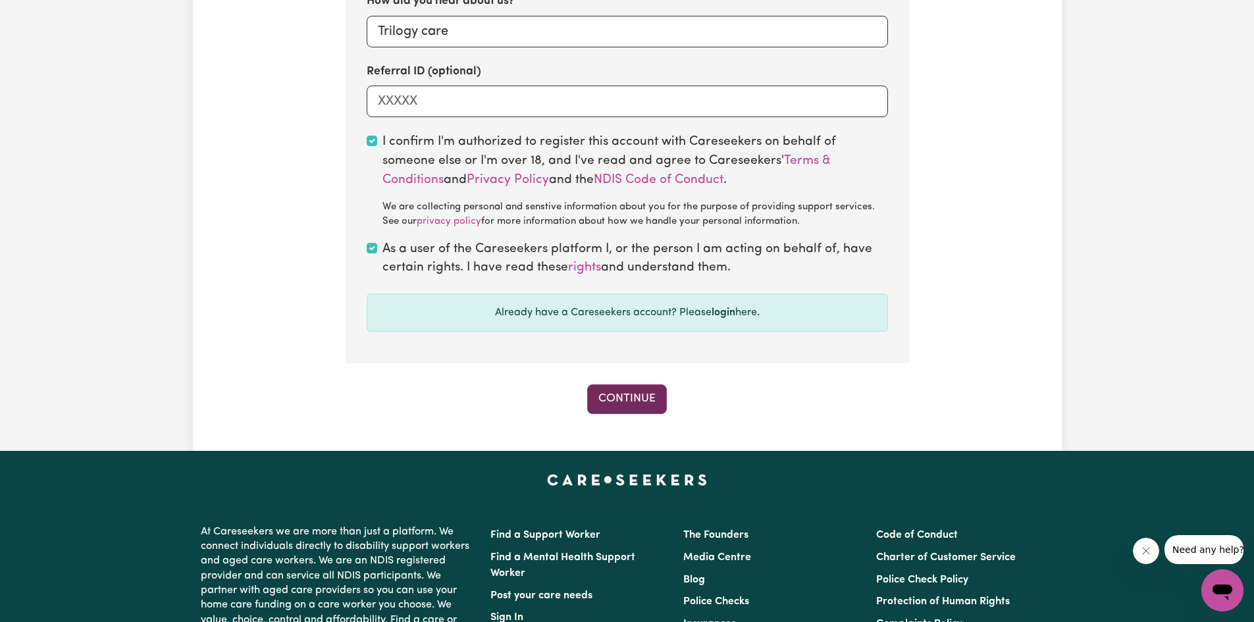
click at [631, 398] on button "Continue" at bounding box center [627, 398] width 80 height 29
click at [1192, 547] on span "Need any help?" at bounding box center [1208, 549] width 72 height 11
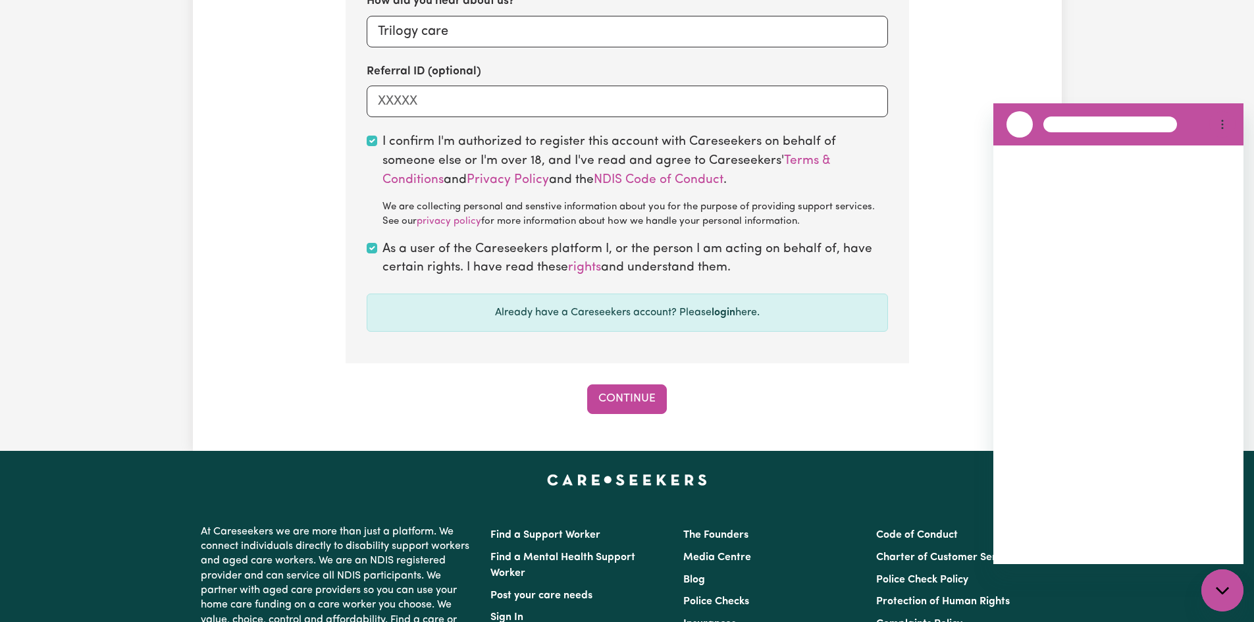
scroll to position [0, 0]
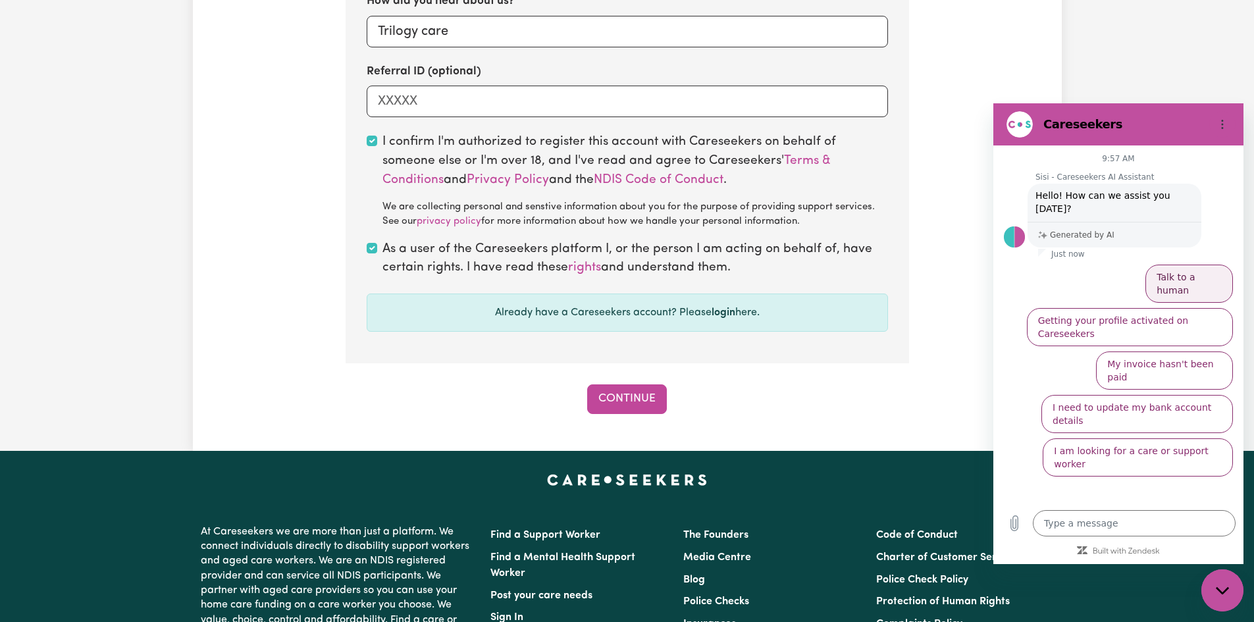
click at [1204, 265] on button "Talk to a human" at bounding box center [1189, 284] width 88 height 38
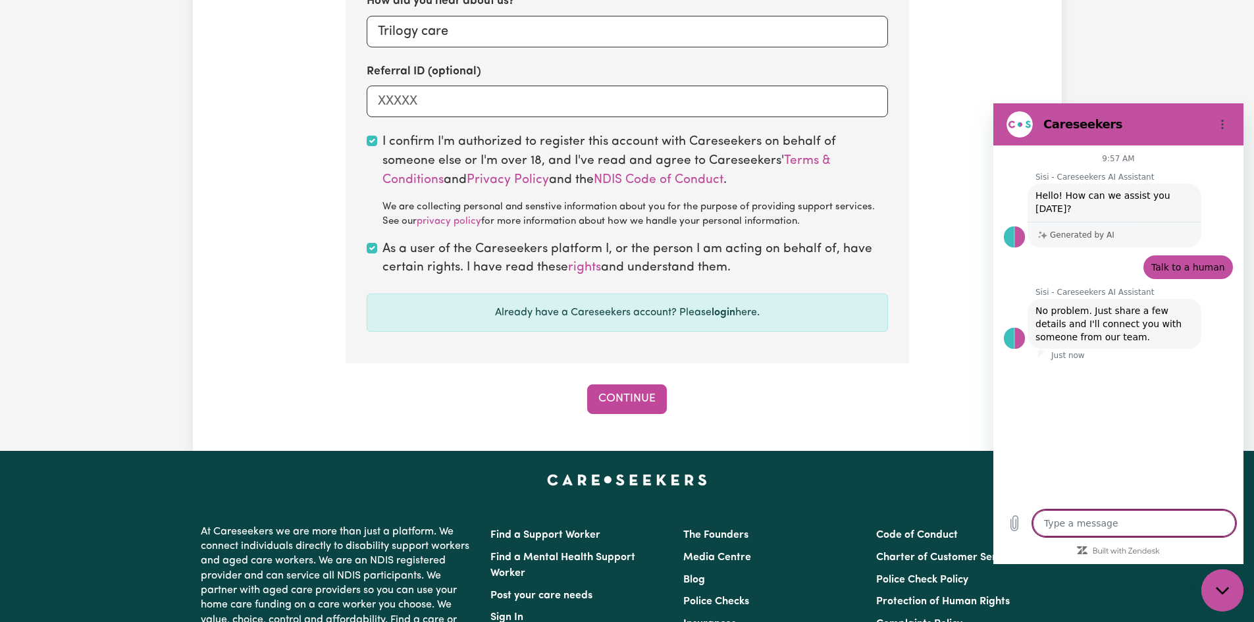
type textarea "x"
click at [638, 314] on div "Already have a Careseekers account? Please login here." at bounding box center [627, 313] width 521 height 38
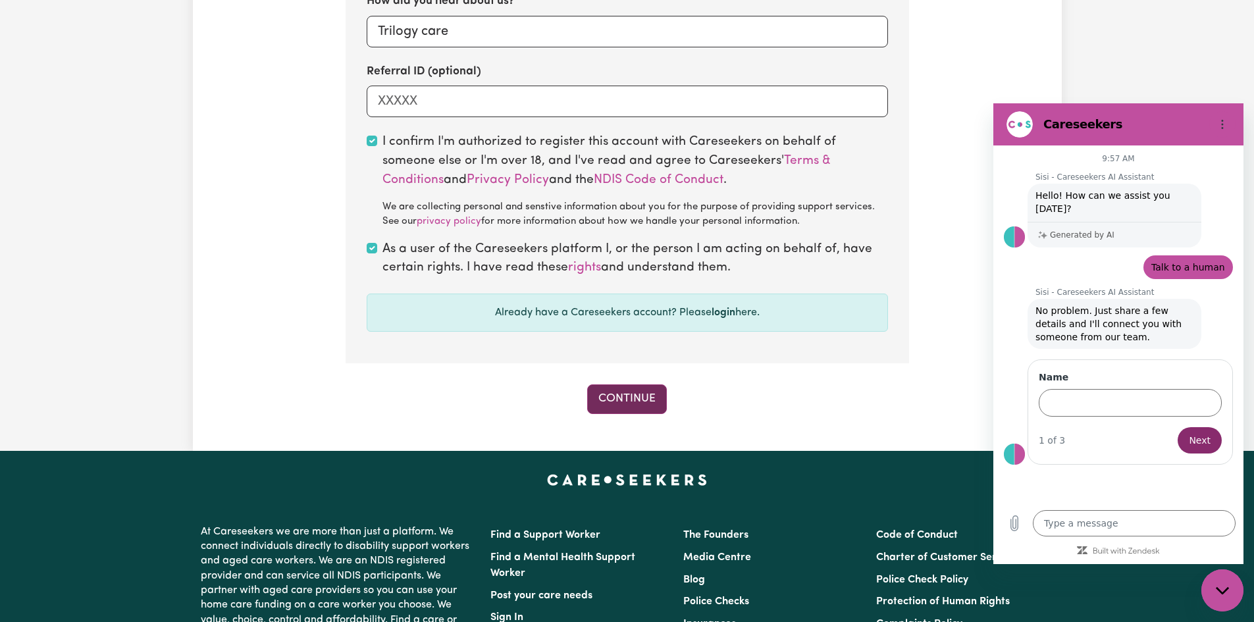
click at [626, 401] on button "Continue" at bounding box center [627, 398] width 80 height 29
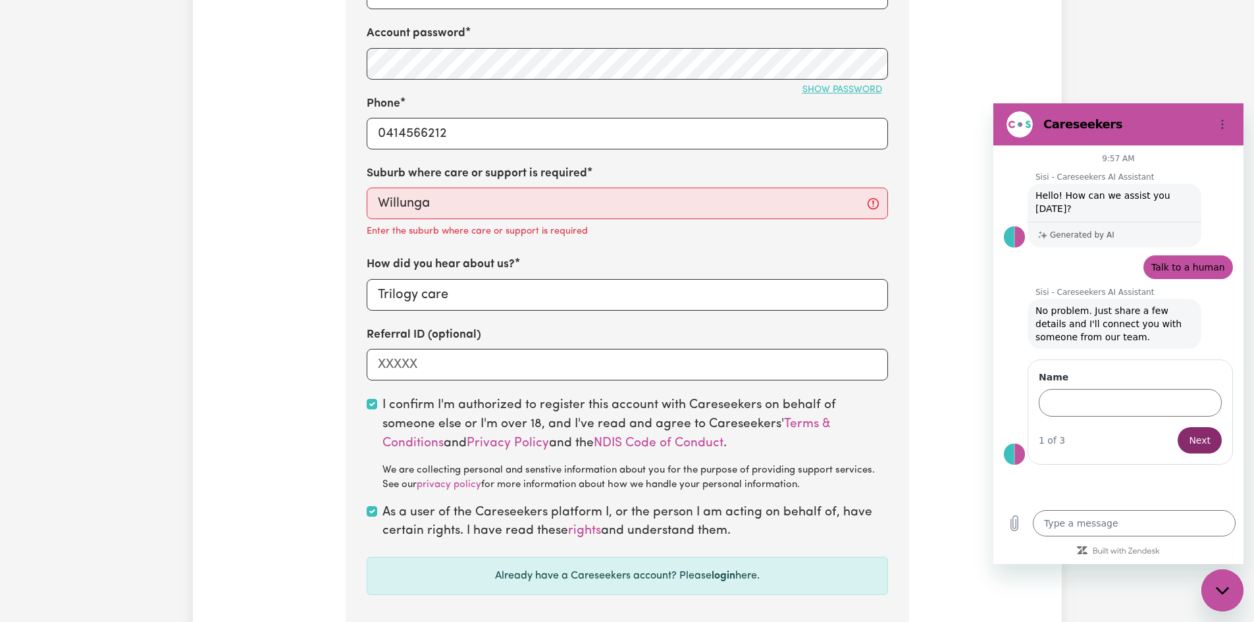
scroll to position [679, 0]
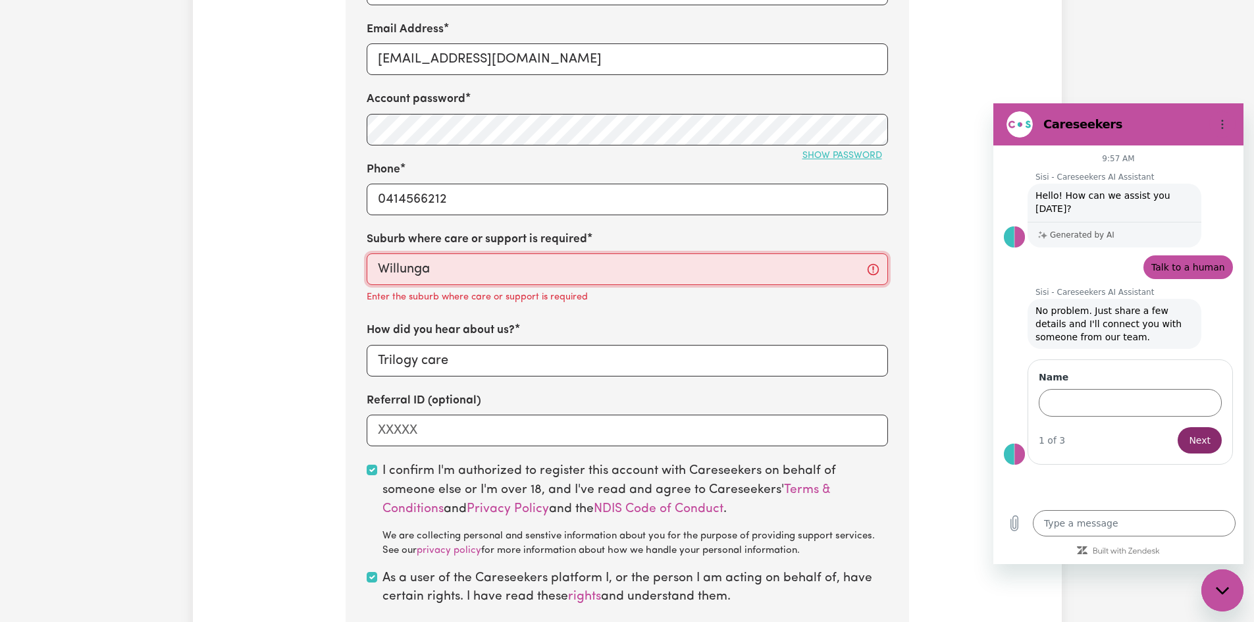
type input "[GEOGRAPHIC_DATA], [GEOGRAPHIC_DATA], 5172"
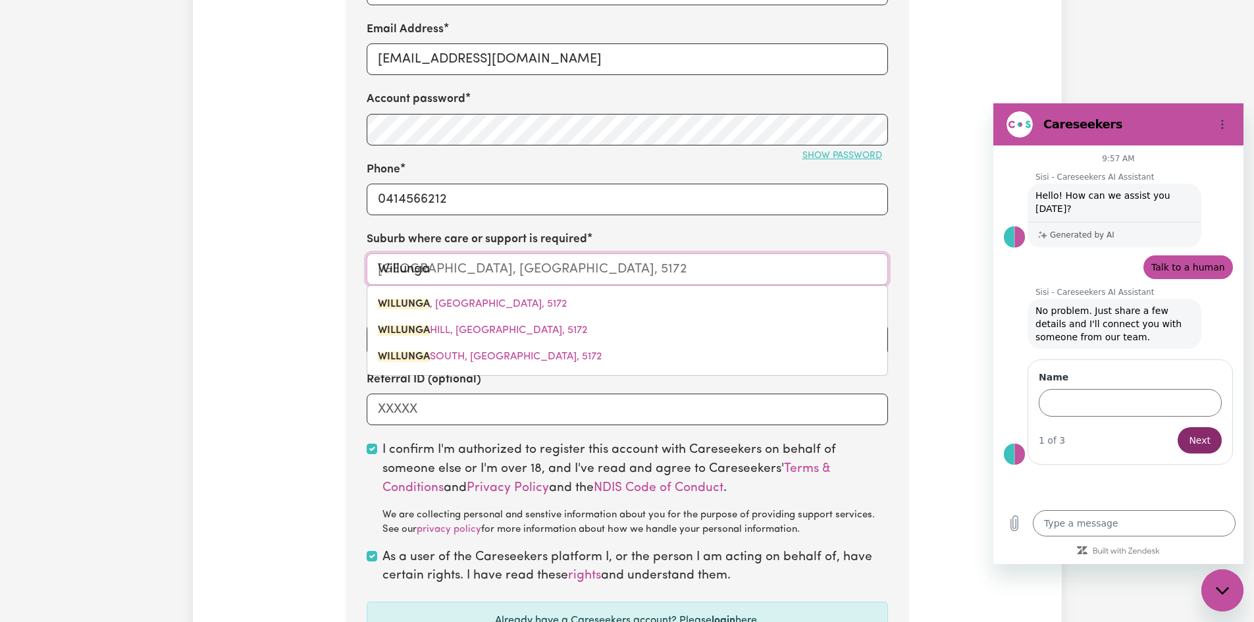
click at [444, 271] on input "Willunga" at bounding box center [627, 269] width 521 height 32
type input "Willunga South"
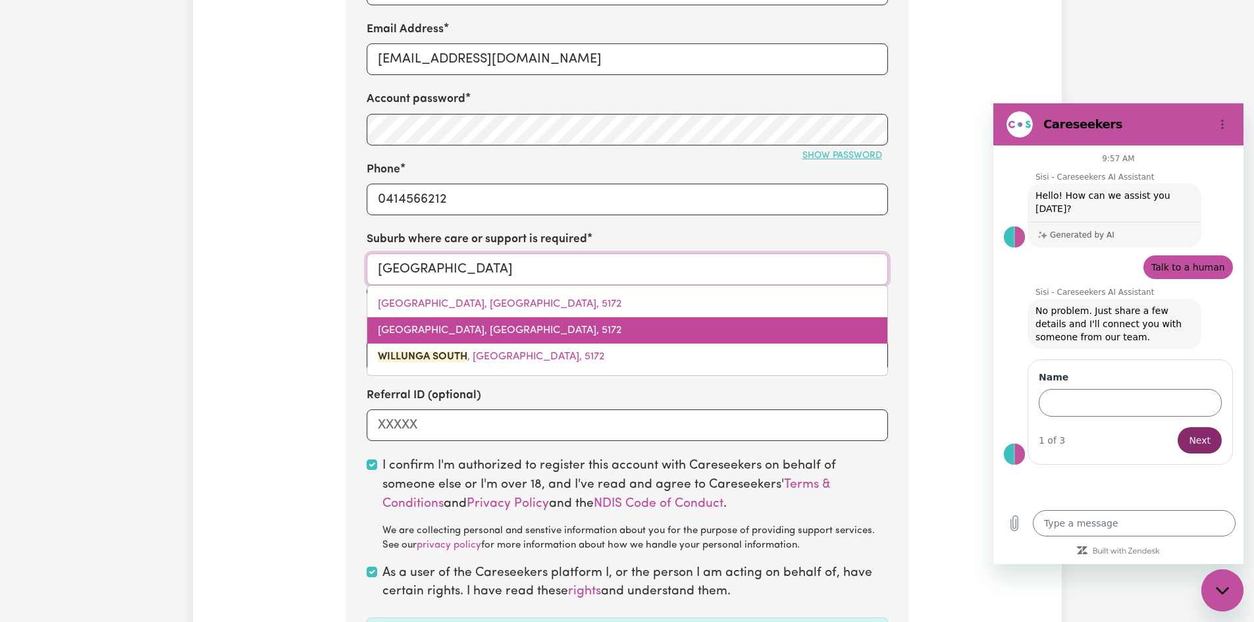
type input "Willunga South, South Australia, 5172"
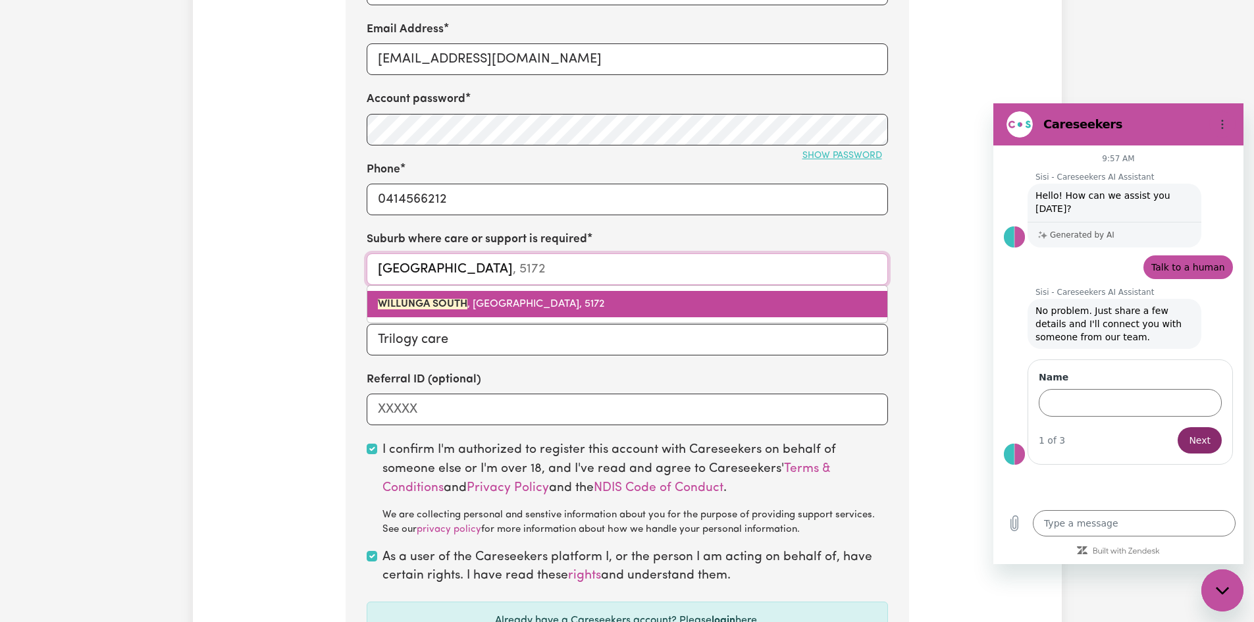
click at [490, 309] on span "WILLUNGA SOUTH , South Australia, 5172" at bounding box center [491, 304] width 226 height 11
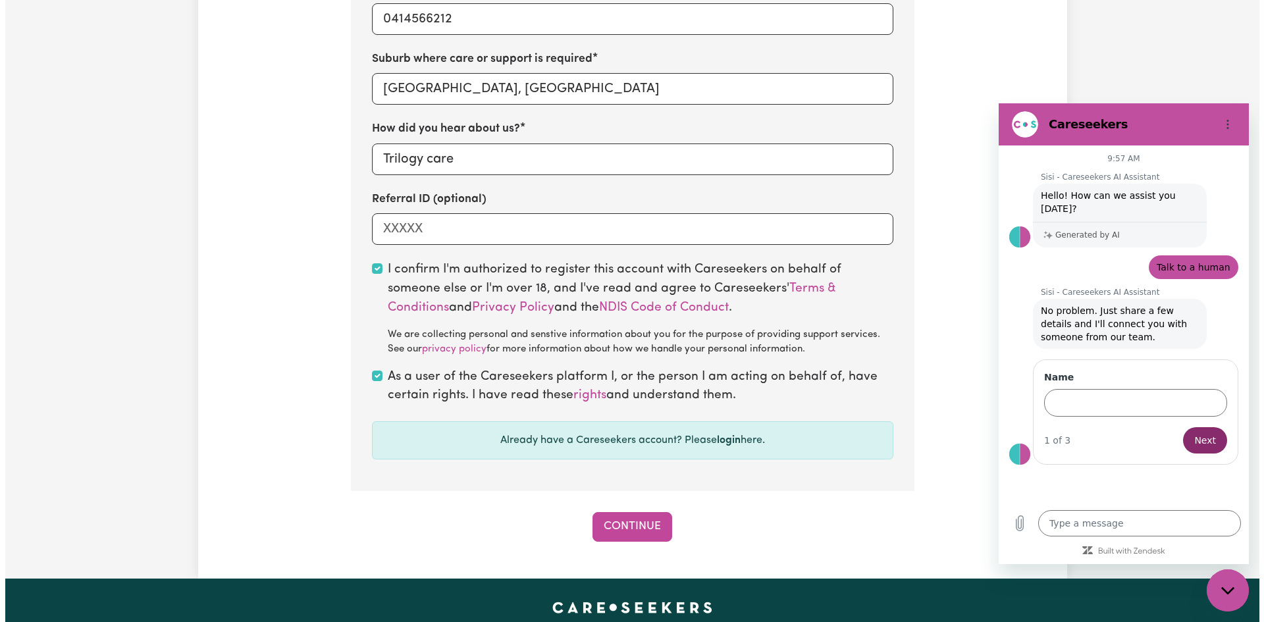
scroll to position [1008, 0]
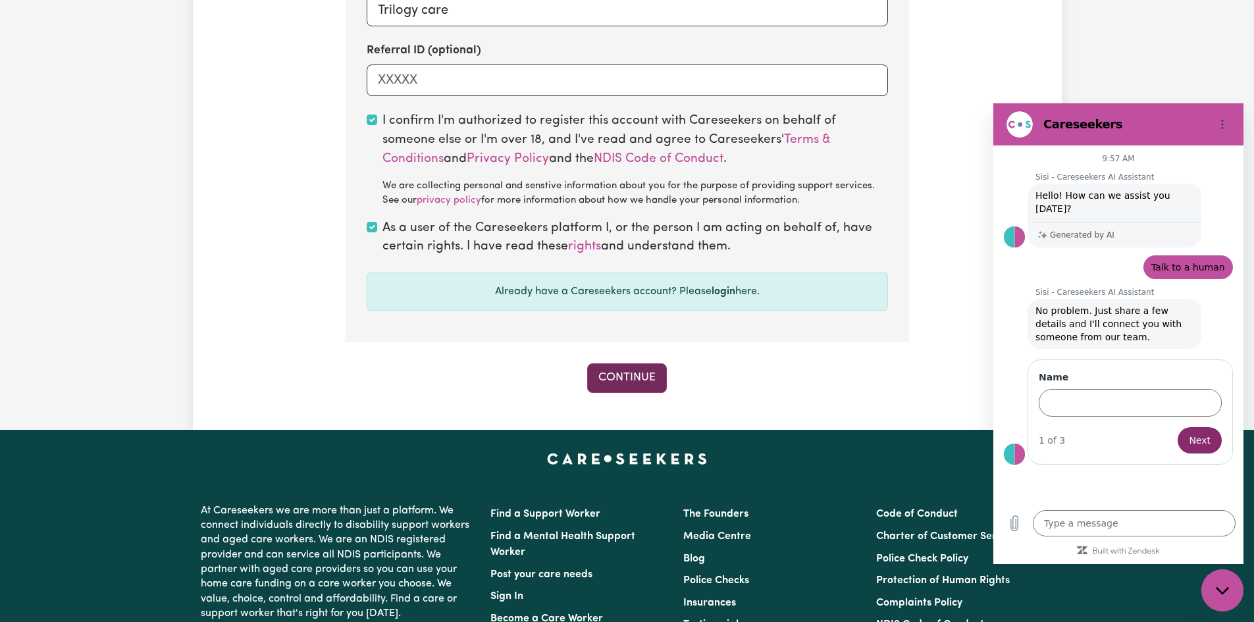
click at [633, 374] on button "Continue" at bounding box center [627, 377] width 80 height 29
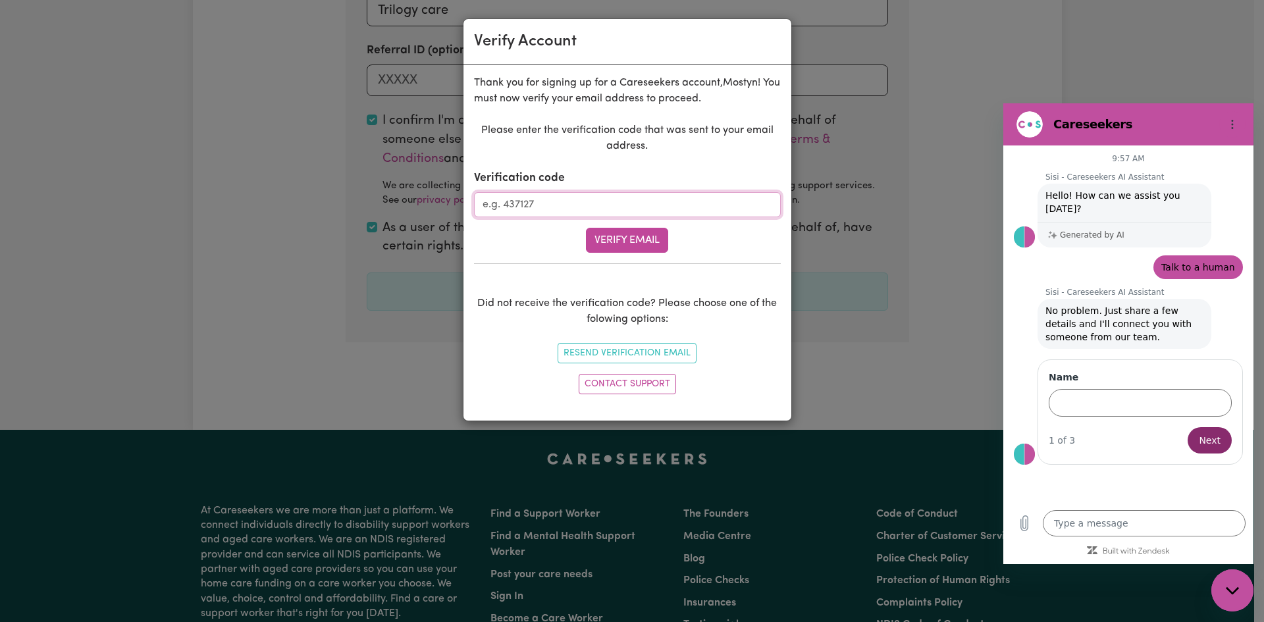
click at [517, 202] on input "Verification code" at bounding box center [627, 204] width 307 height 25
type input "410362"
click at [627, 237] on button "Verify Email" at bounding box center [627, 240] width 82 height 25
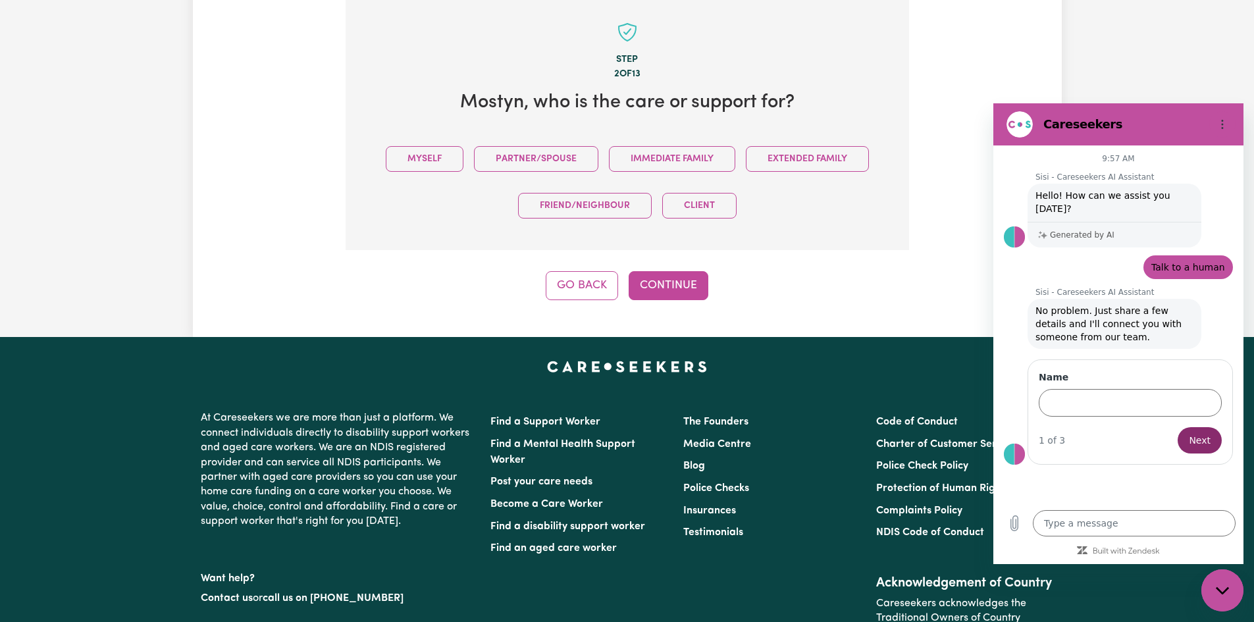
scroll to position [415, 0]
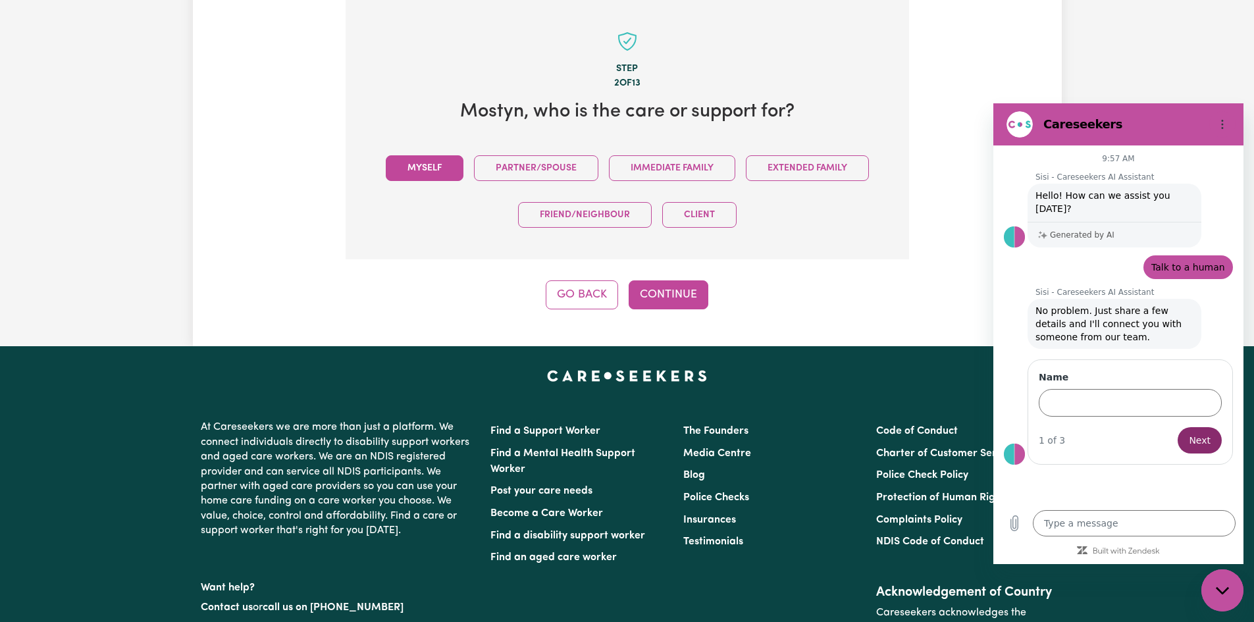
click at [425, 170] on button "Myself" at bounding box center [425, 168] width 78 height 26
click at [675, 292] on button "Continue" at bounding box center [669, 294] width 80 height 29
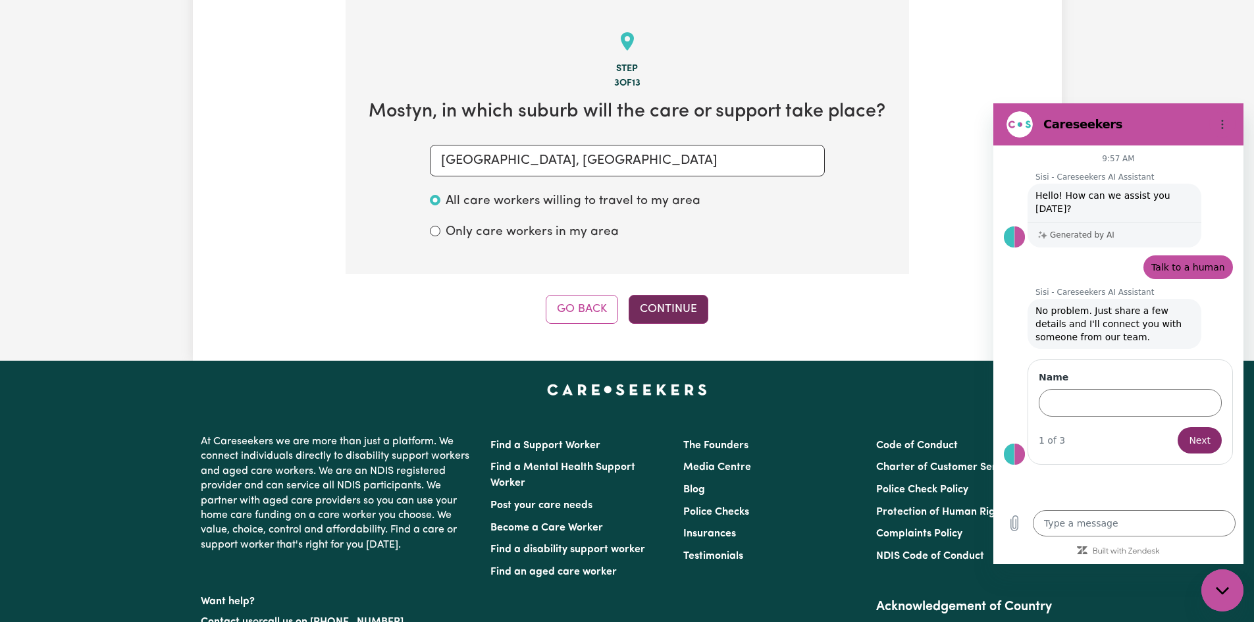
click at [675, 304] on button "Continue" at bounding box center [669, 309] width 80 height 29
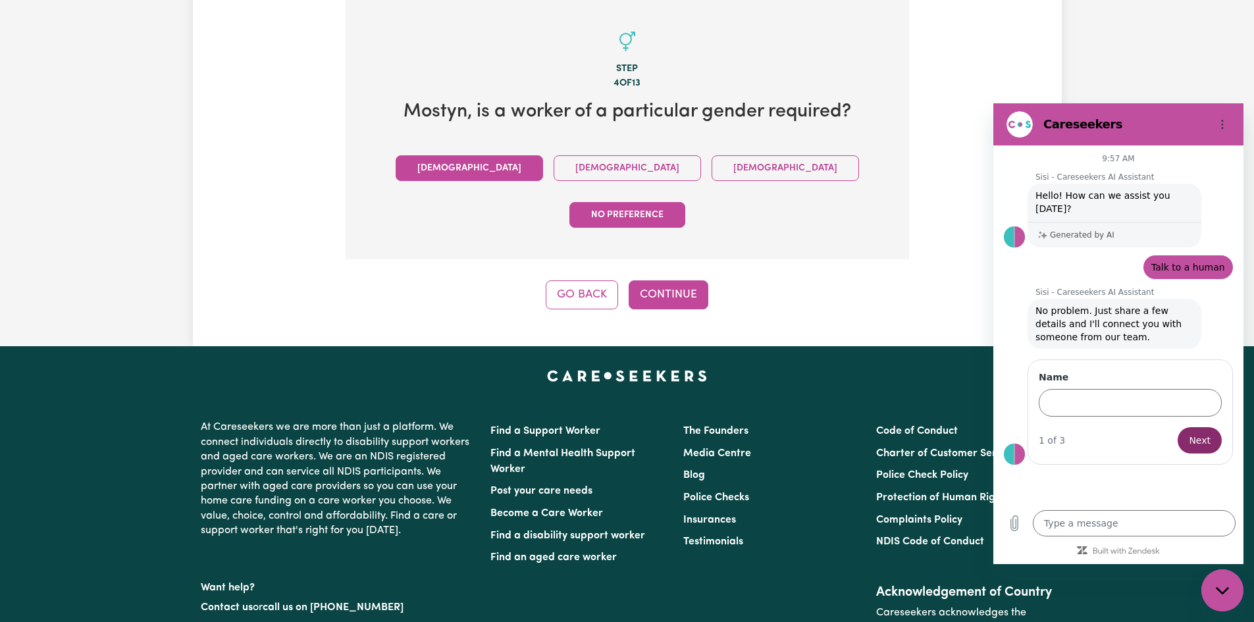
click at [465, 167] on button "[DEMOGRAPHIC_DATA]" at bounding box center [469, 168] width 147 height 26
click at [675, 280] on button "Continue" at bounding box center [669, 294] width 80 height 29
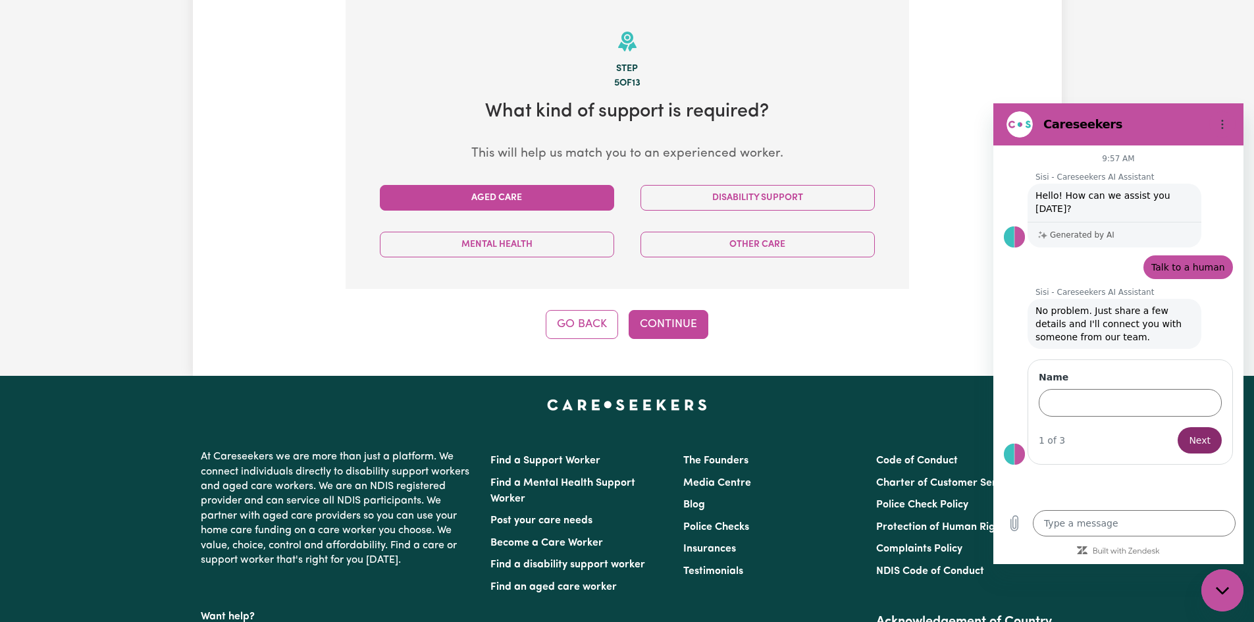
click at [496, 192] on button "Aged Care" at bounding box center [497, 198] width 234 height 26
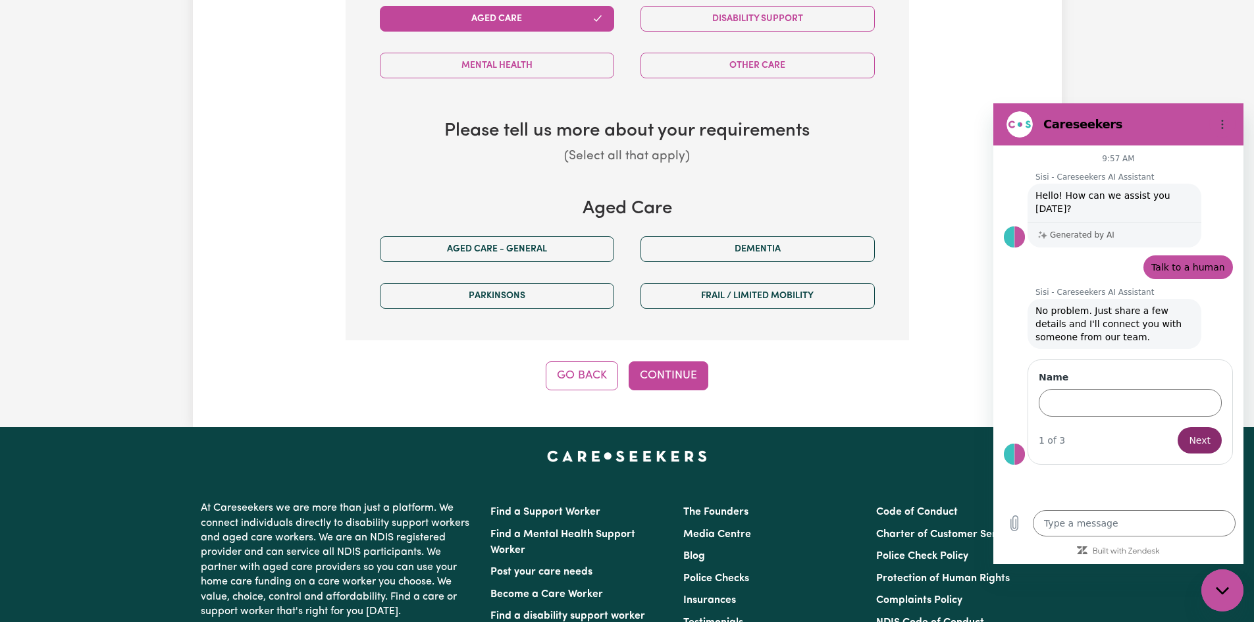
scroll to position [613, 0]
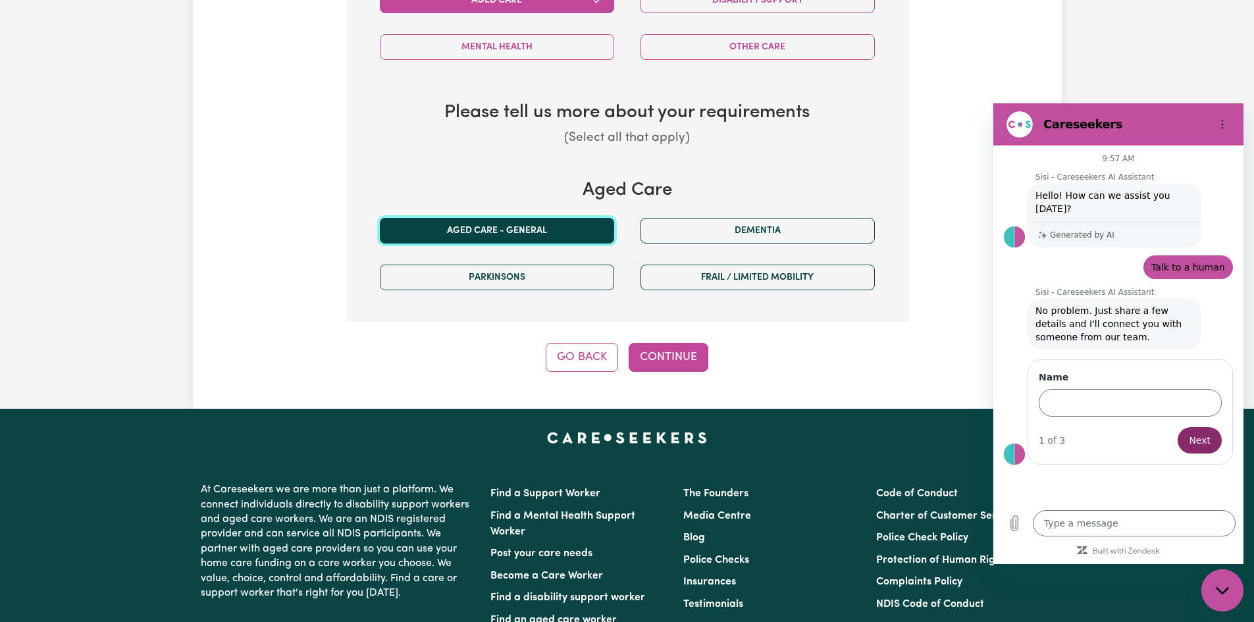
click at [496, 230] on button "Aged care - General" at bounding box center [497, 231] width 234 height 26
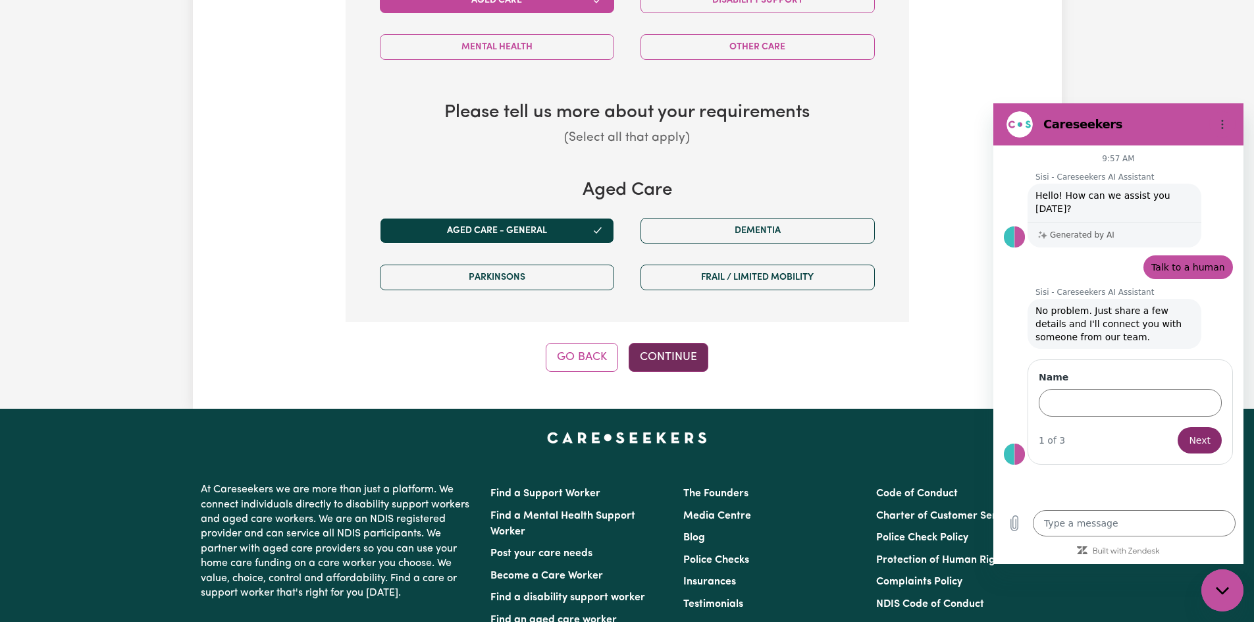
click at [681, 357] on button "Continue" at bounding box center [669, 357] width 80 height 29
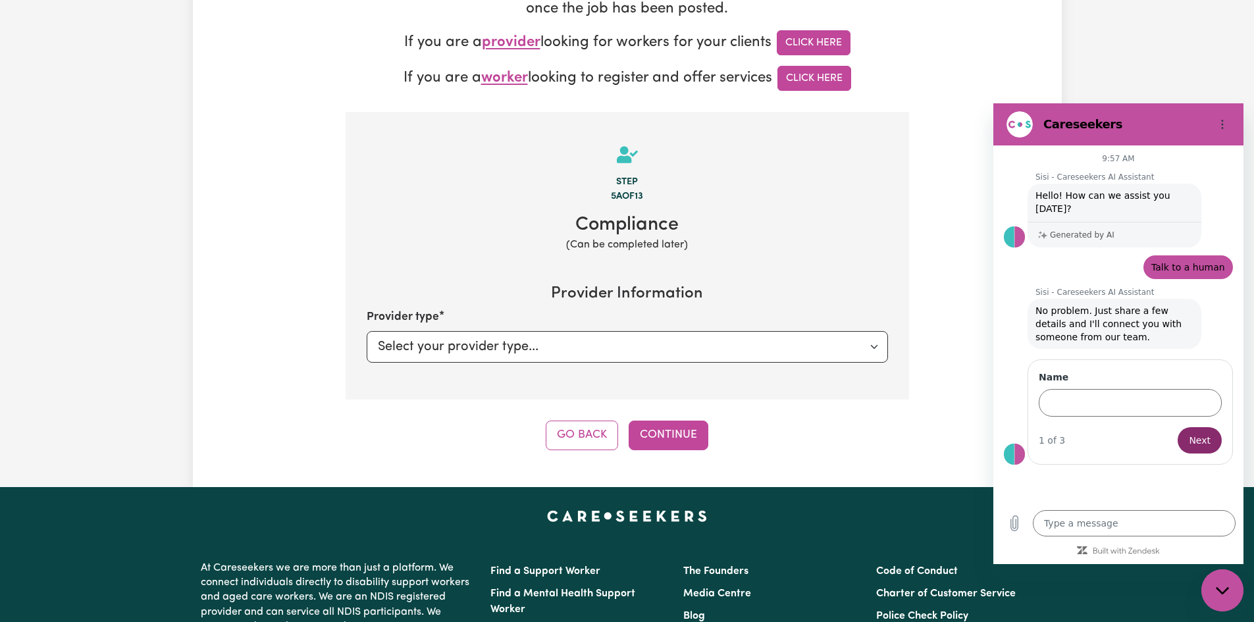
scroll to position [329, 0]
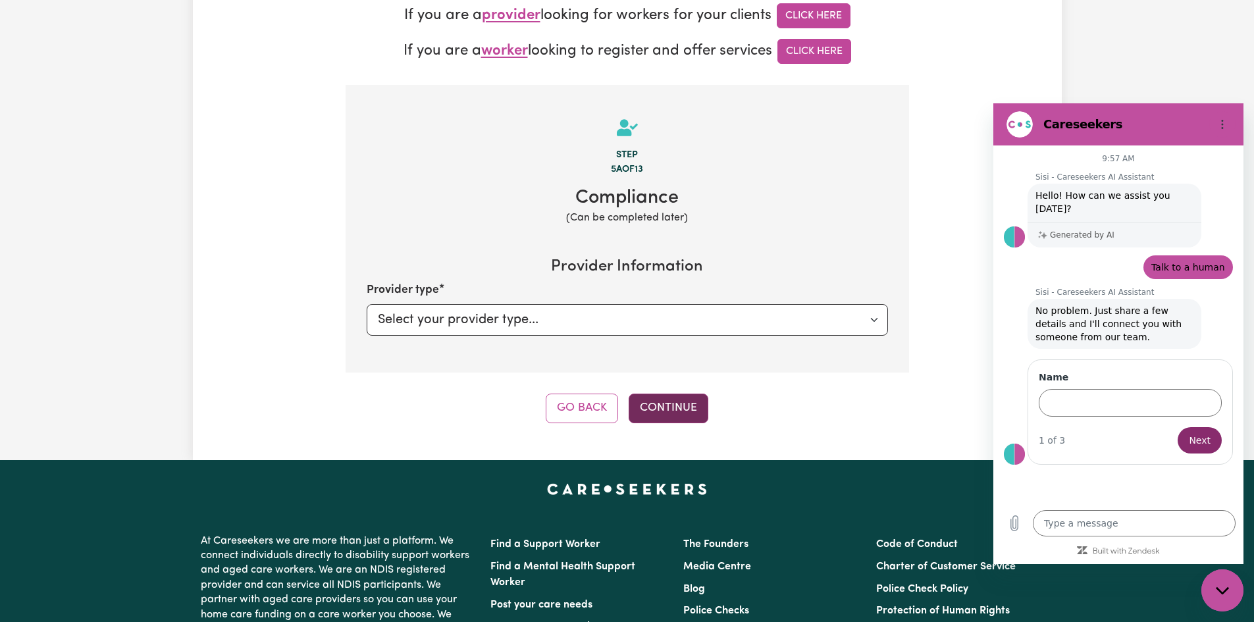
click at [670, 404] on button "Continue" at bounding box center [669, 408] width 80 height 29
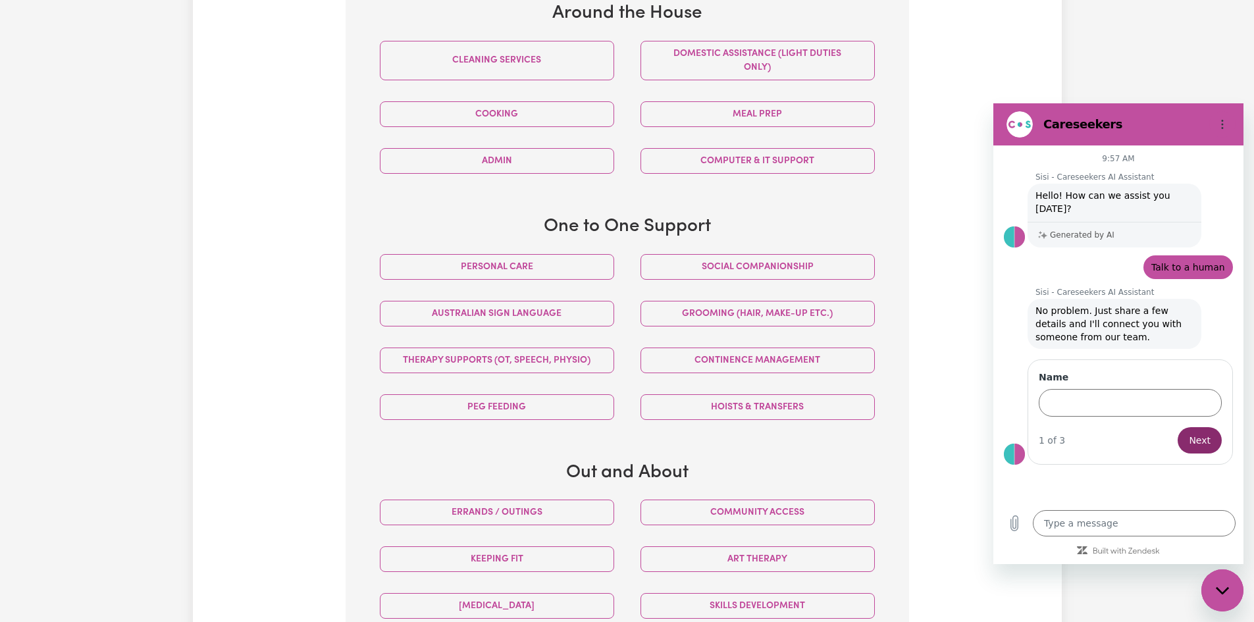
scroll to position [547, 0]
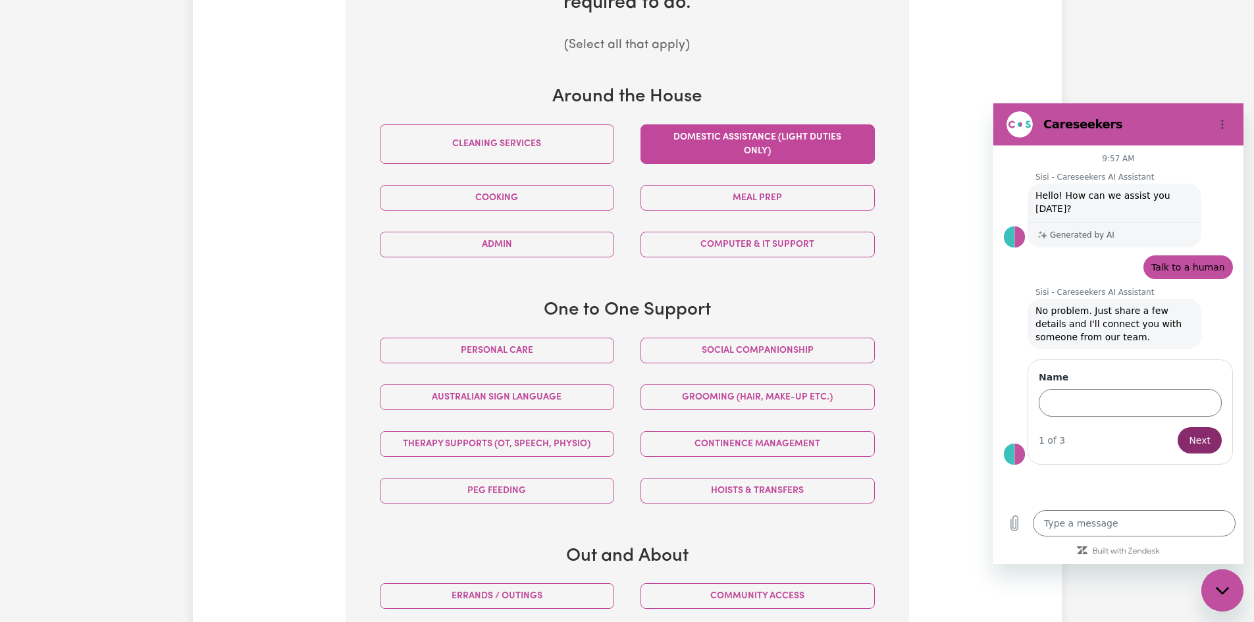
click at [745, 139] on button "Domestic assistance (light duties only)" at bounding box center [757, 143] width 234 height 39
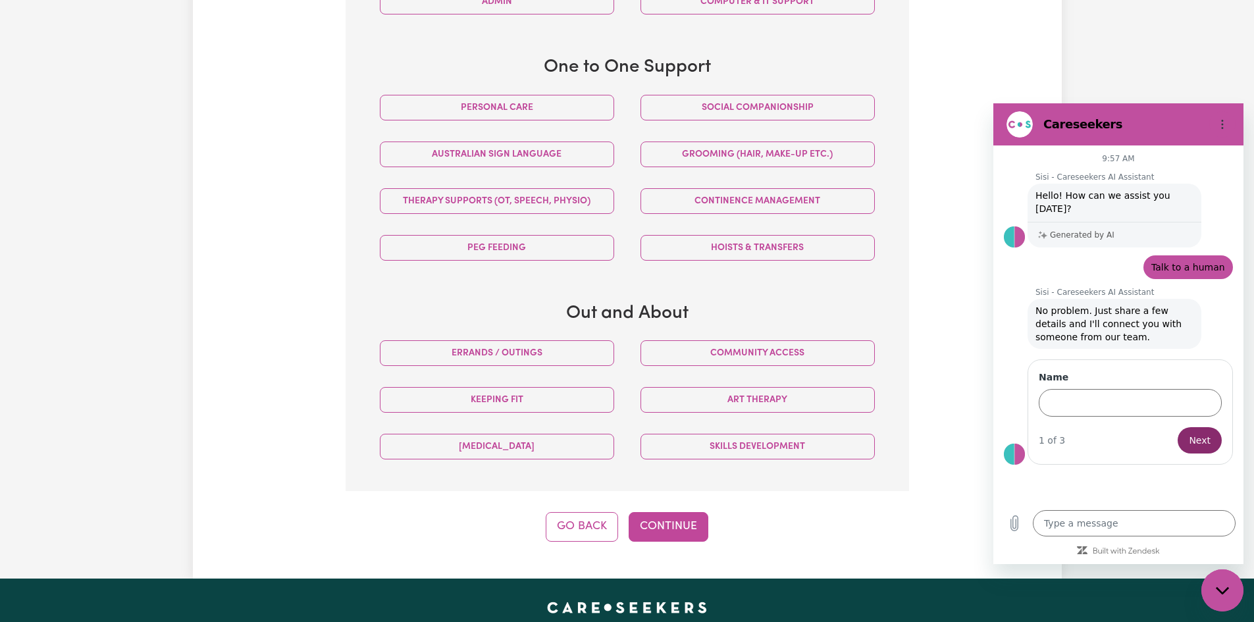
scroll to position [876, 0]
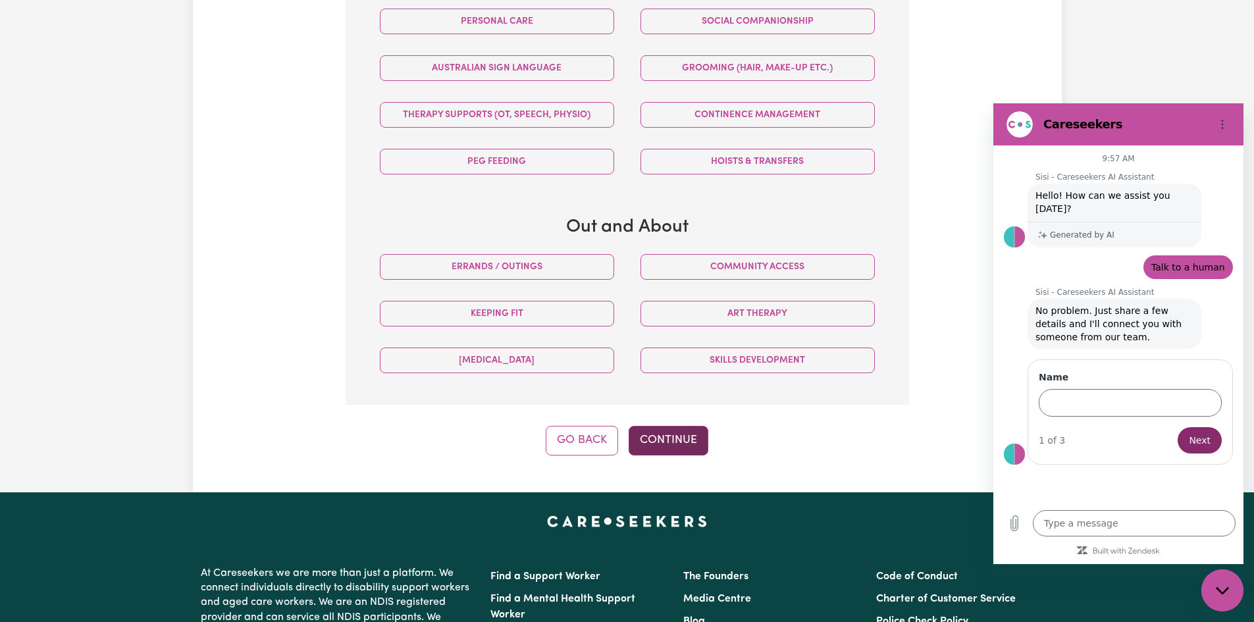
click at [671, 438] on button "Continue" at bounding box center [669, 440] width 80 height 29
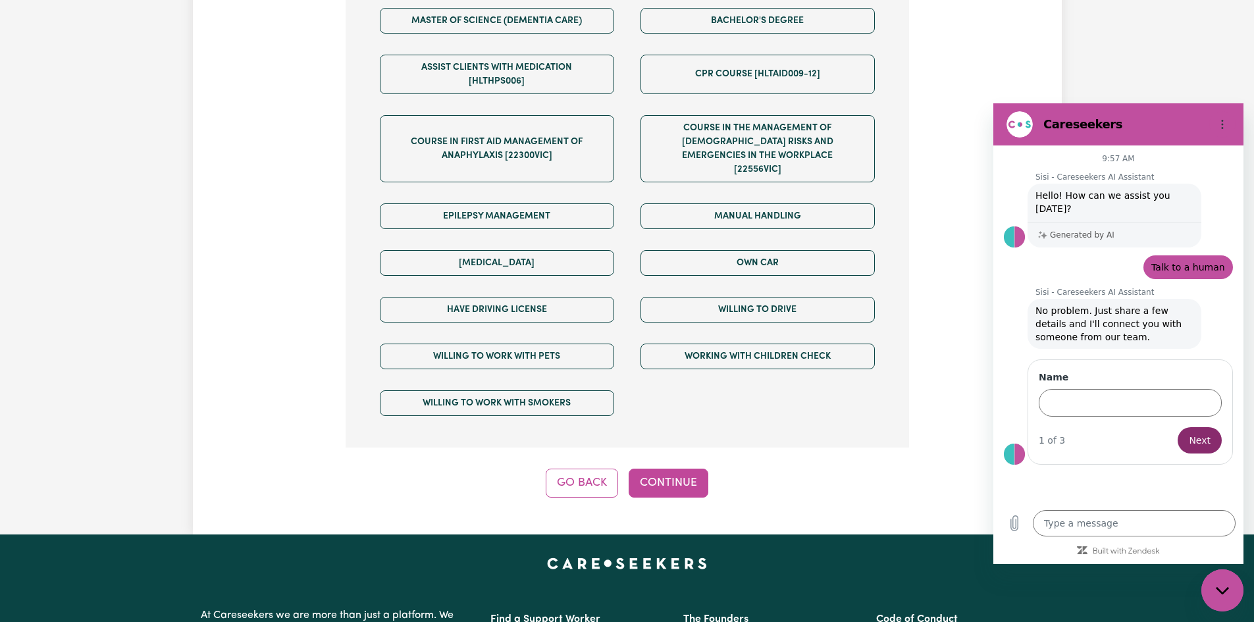
scroll to position [876, 0]
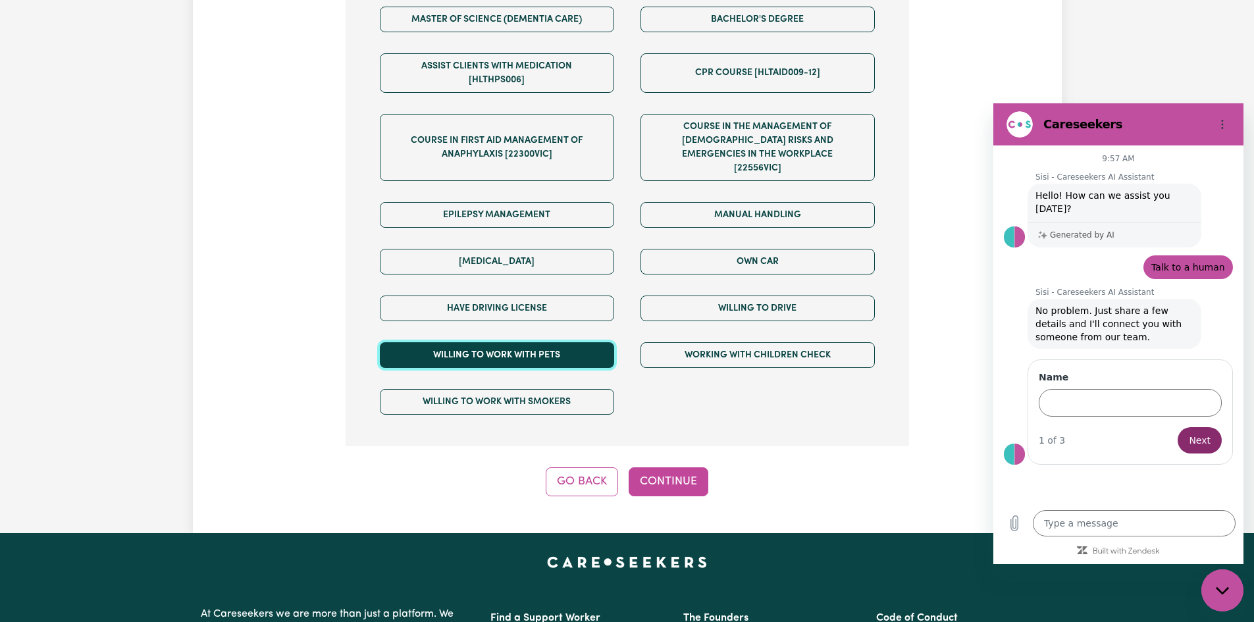
click at [482, 342] on button "Willing to work with pets" at bounding box center [497, 355] width 234 height 26
click at [663, 467] on button "Continue" at bounding box center [669, 481] width 80 height 29
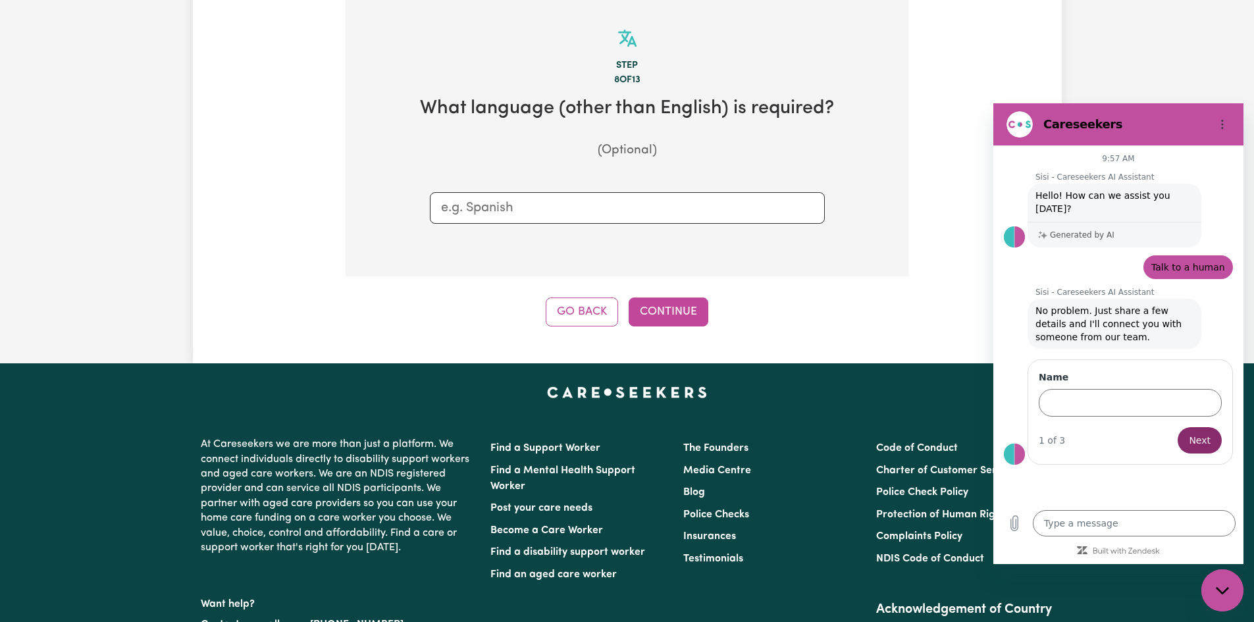
scroll to position [415, 0]
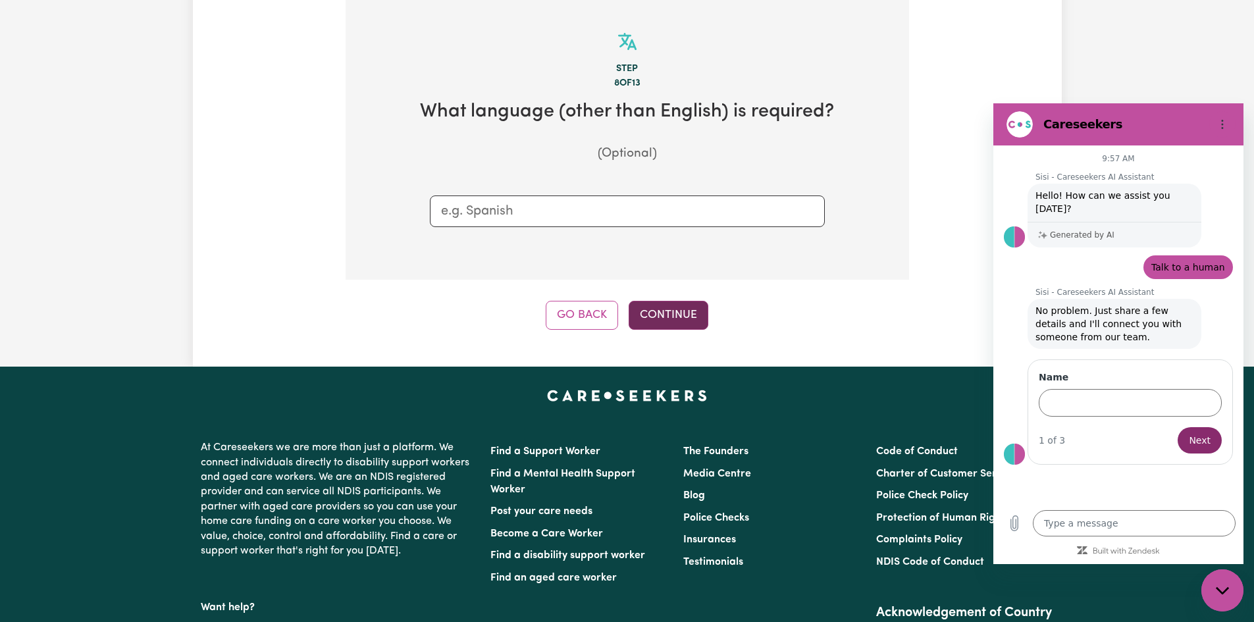
click at [675, 308] on button "Continue" at bounding box center [669, 315] width 80 height 29
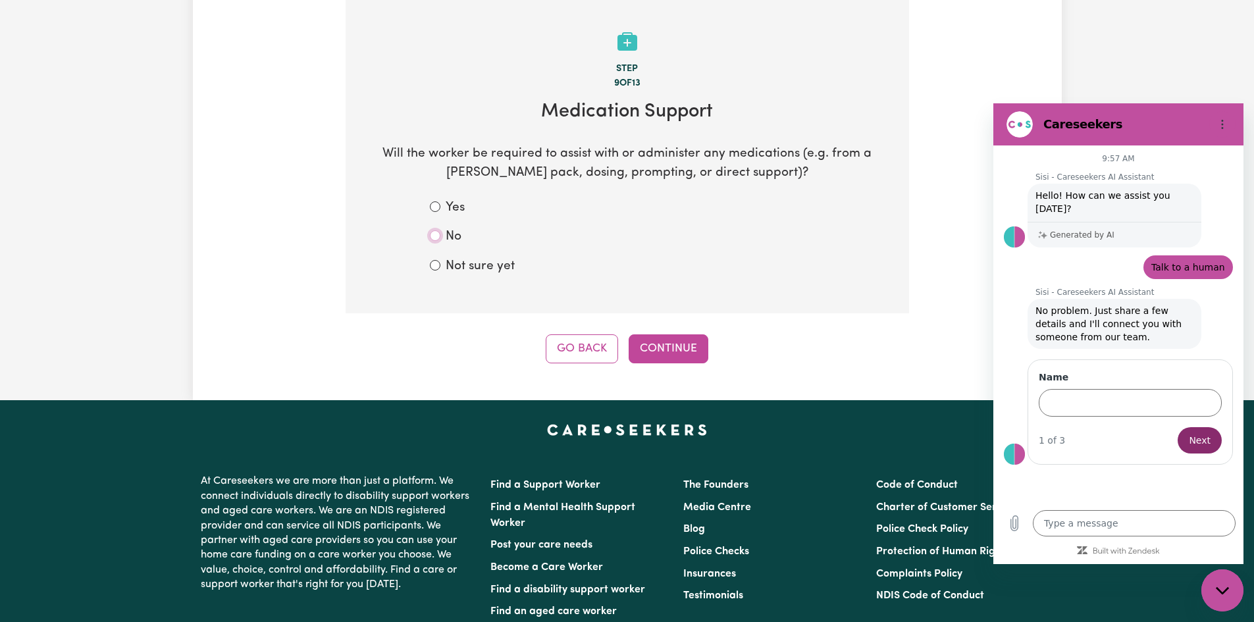
click at [436, 235] on input "No" at bounding box center [435, 235] width 11 height 11
radio input "true"
click at [666, 347] on button "Continue" at bounding box center [669, 348] width 80 height 29
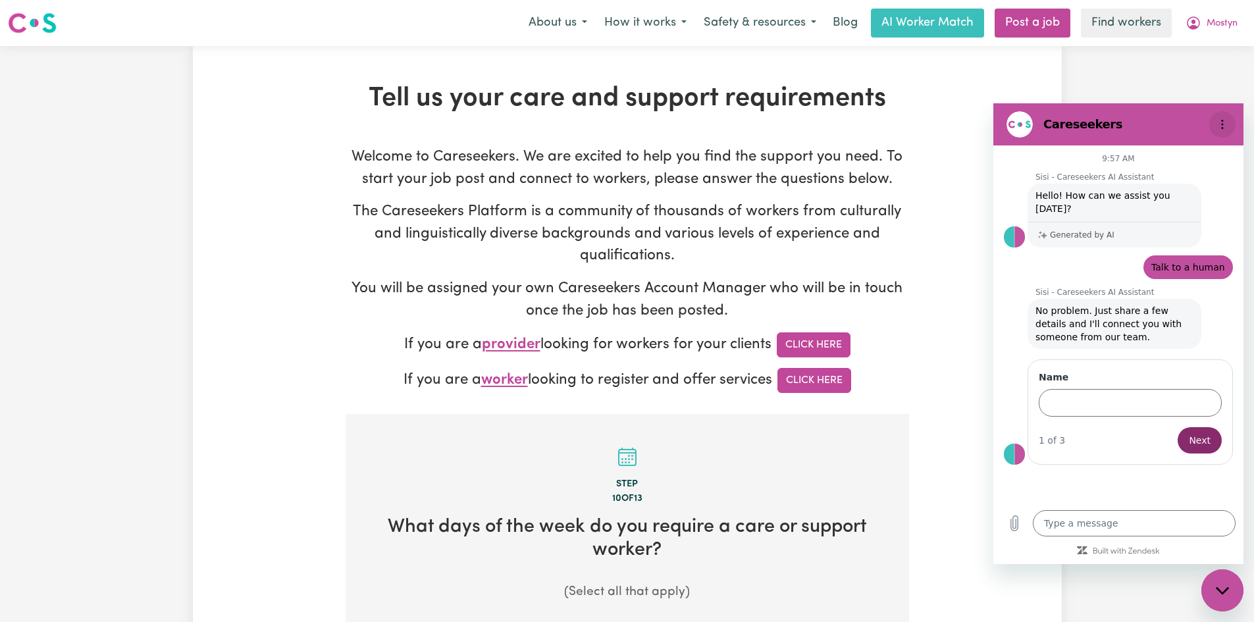
click at [1227, 122] on icon "Options menu" at bounding box center [1222, 124] width 11 height 11
click at [1220, 127] on icon "Options menu" at bounding box center [1222, 124] width 11 height 11
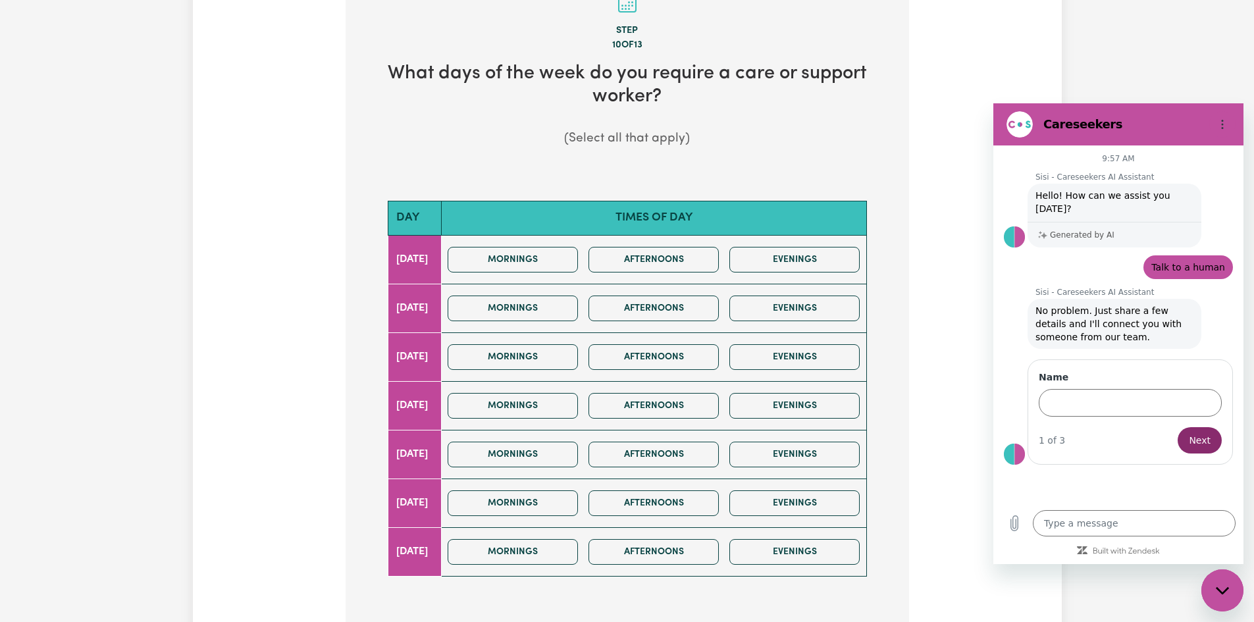
scroll to position [461, 0]
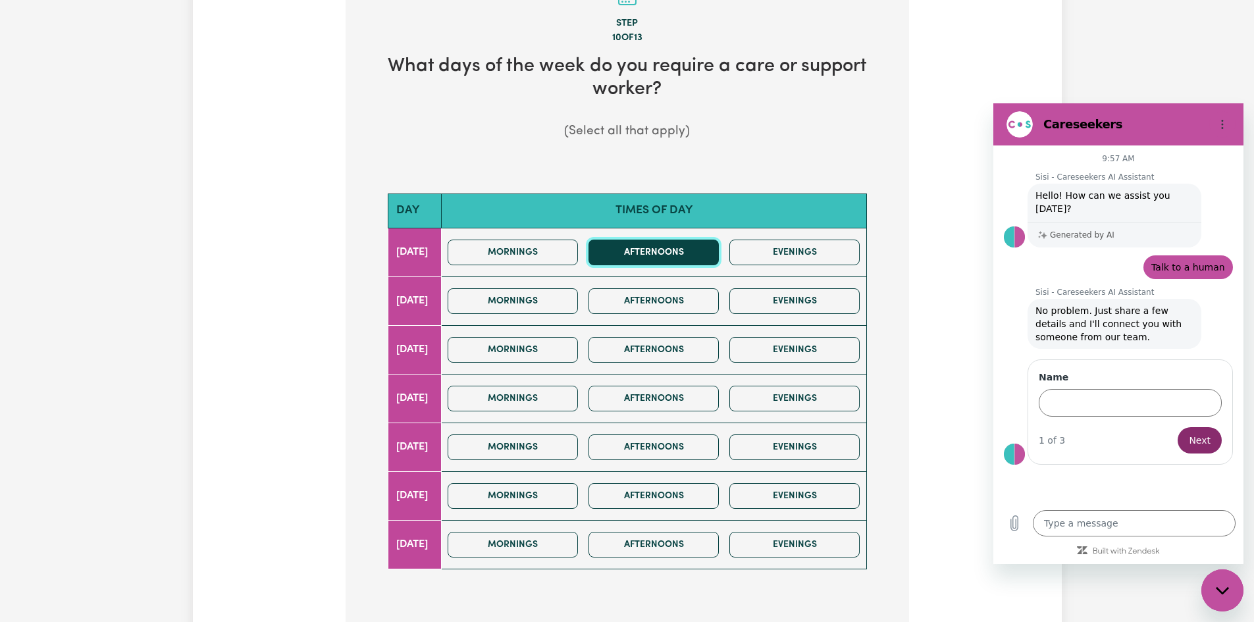
click at [678, 248] on button "Afternoons" at bounding box center [653, 253] width 130 height 26
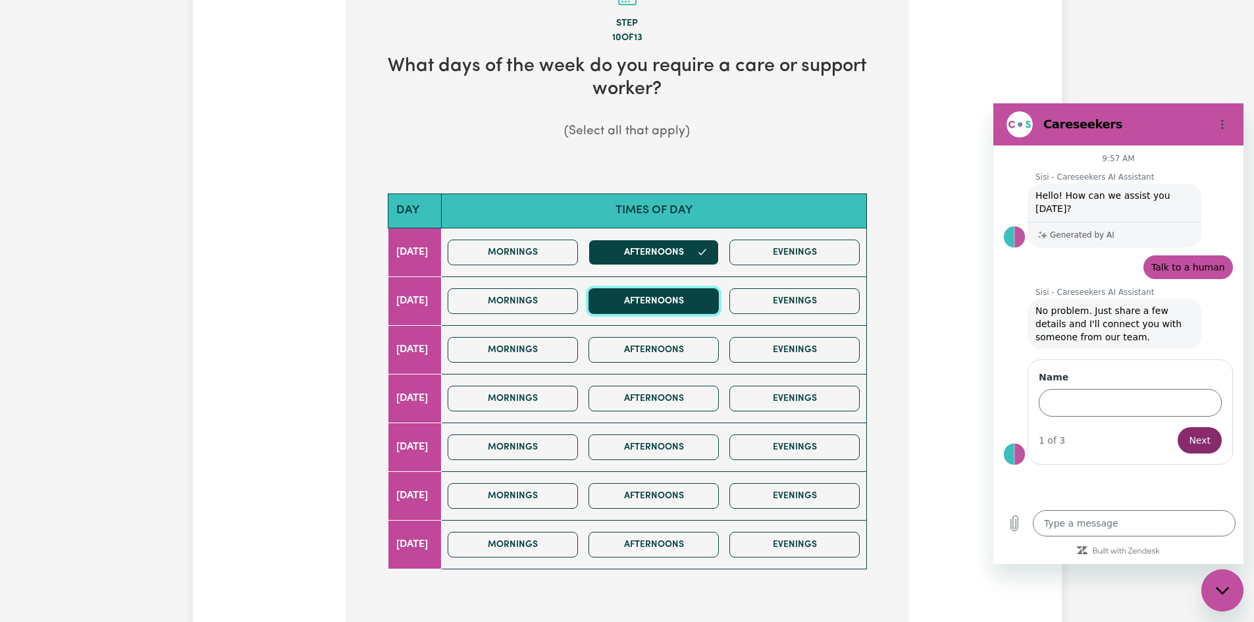
click at [664, 297] on button "Afternoons" at bounding box center [653, 301] width 130 height 26
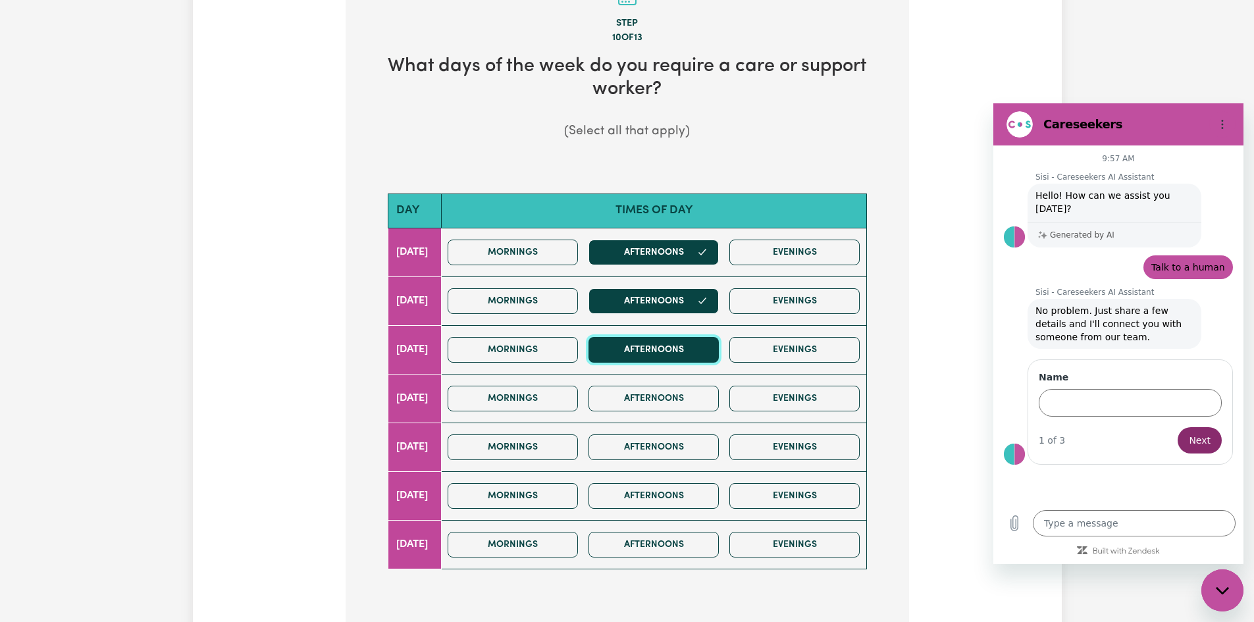
click at [661, 348] on button "Afternoons" at bounding box center [653, 350] width 130 height 26
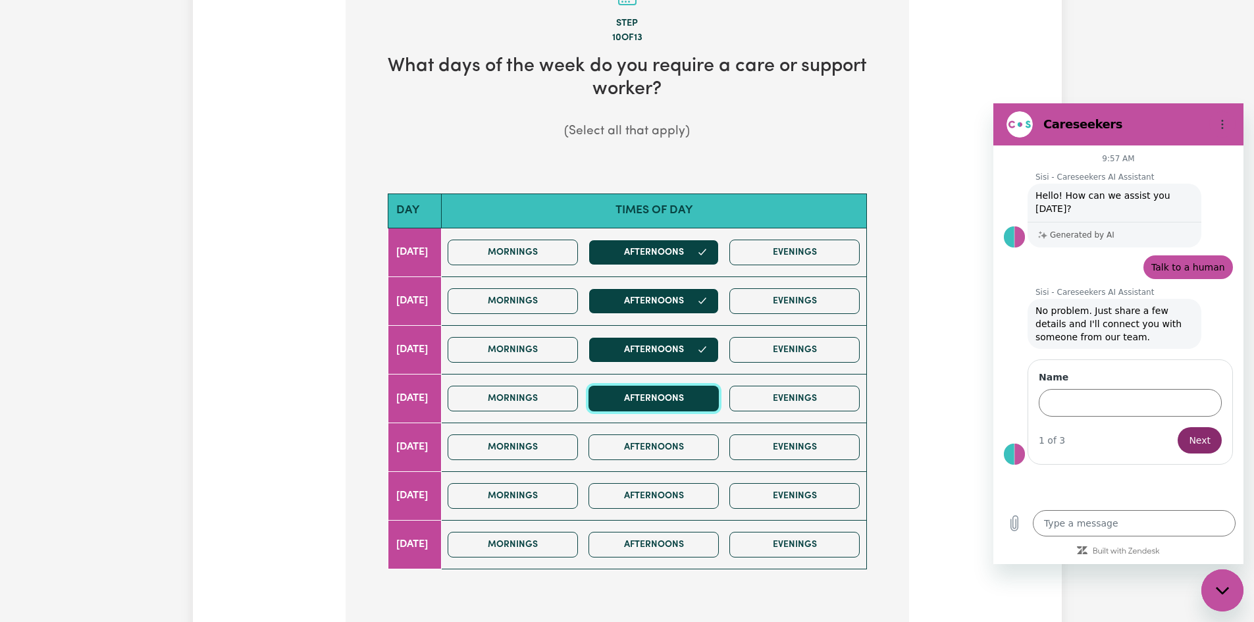
click at [673, 402] on button "Afternoons" at bounding box center [653, 399] width 130 height 26
click at [675, 448] on button "Afternoons" at bounding box center [653, 447] width 130 height 26
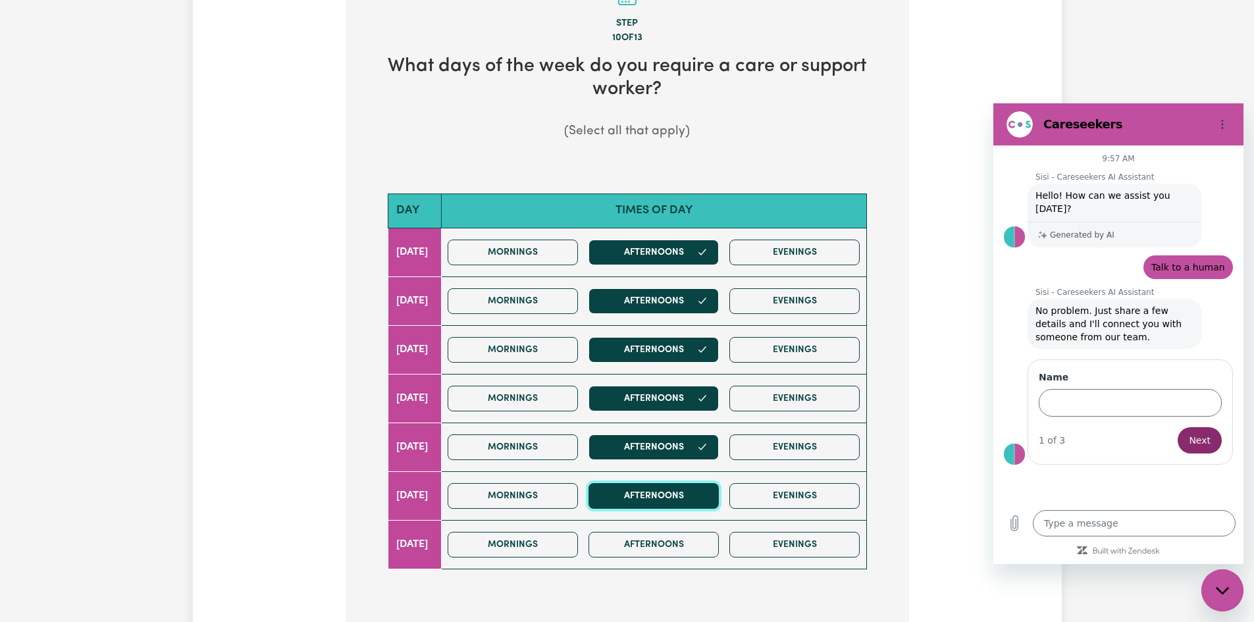
click at [673, 496] on button "Afternoons" at bounding box center [653, 496] width 130 height 26
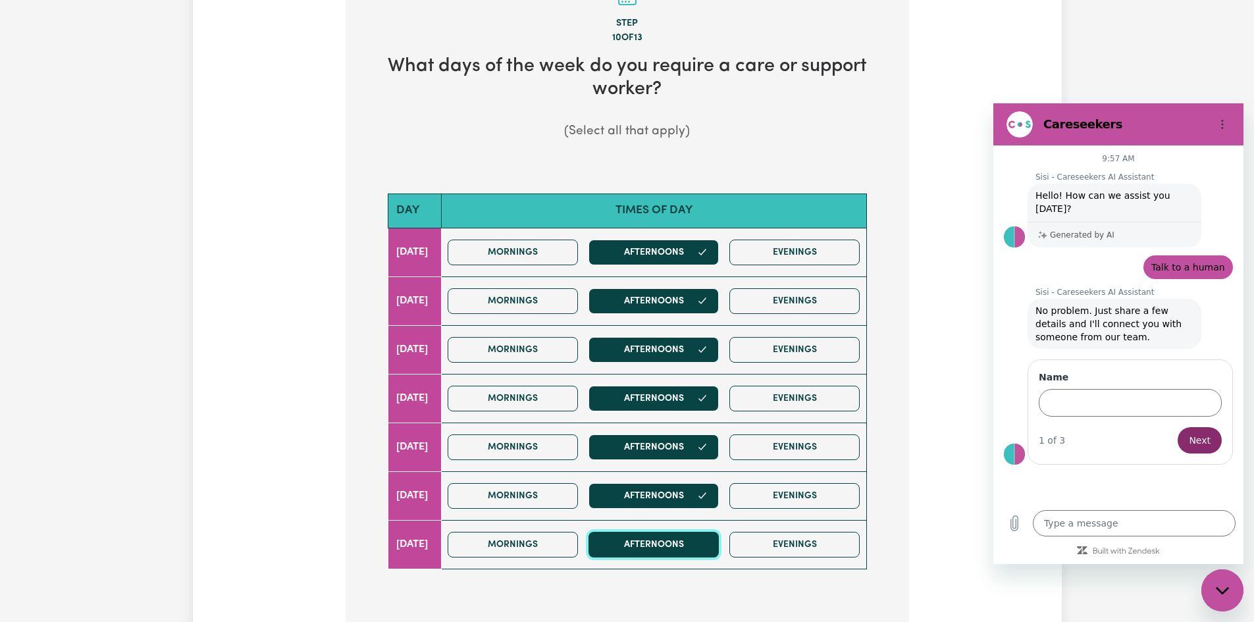
click at [665, 543] on button "Afternoons" at bounding box center [653, 545] width 130 height 26
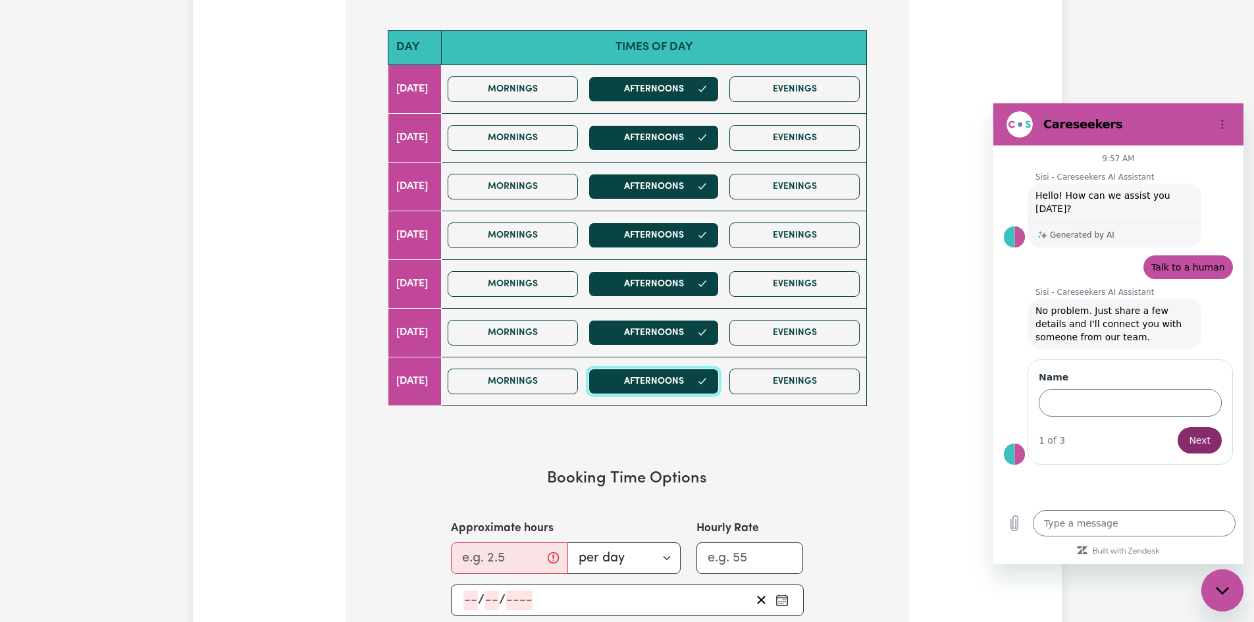
scroll to position [658, 0]
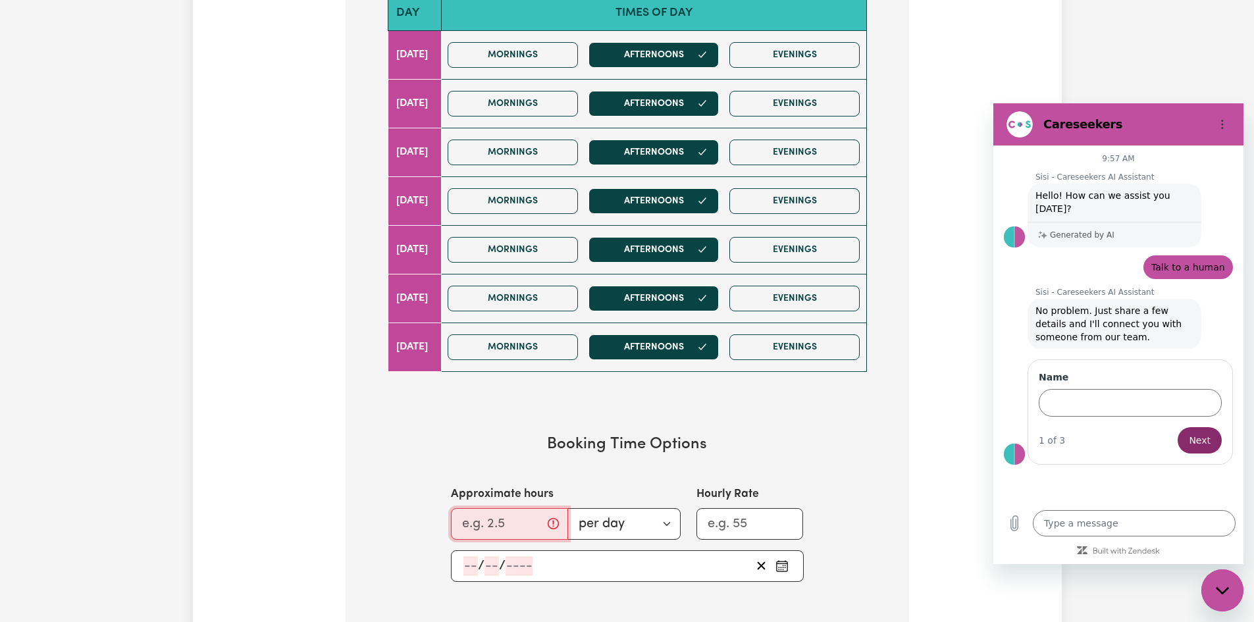
click at [519, 527] on input "Approximate hours" at bounding box center [509, 524] width 117 height 32
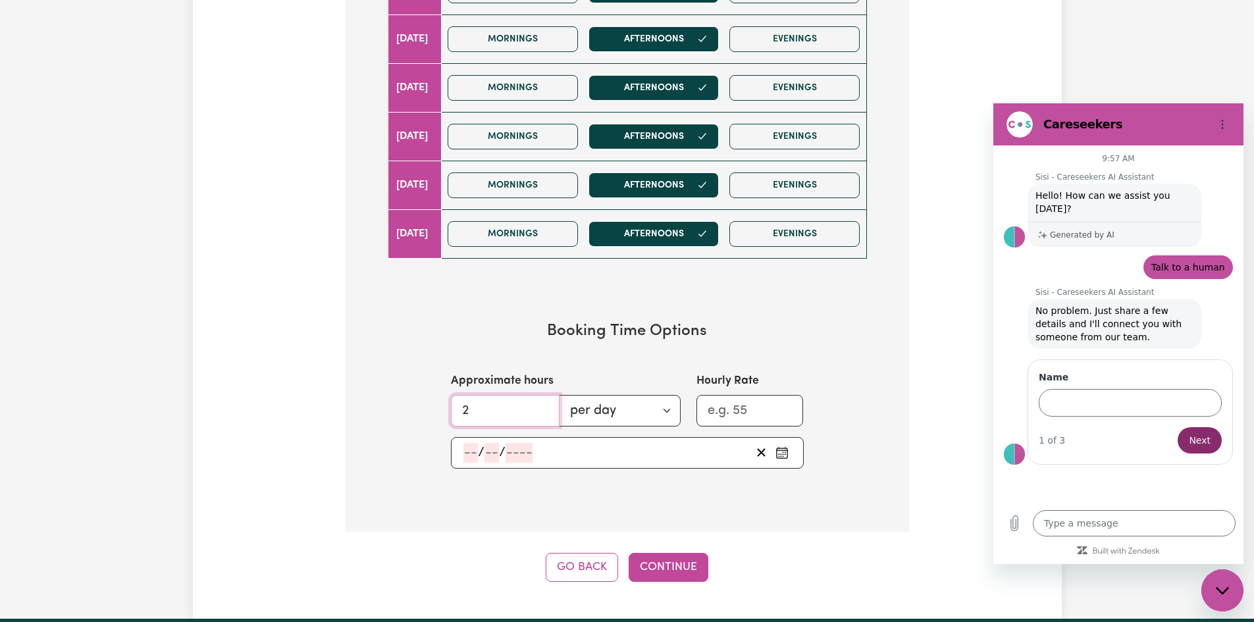
scroll to position [790, 0]
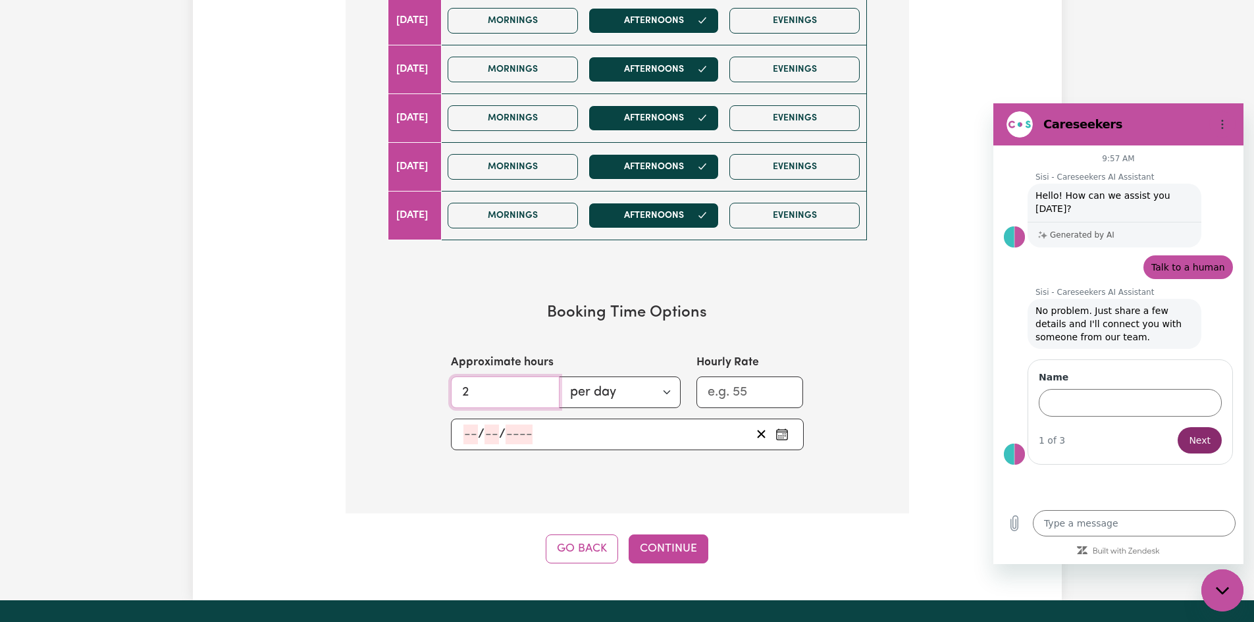
type input "2"
click at [760, 390] on input "Hourly Rate" at bounding box center [749, 392] width 107 height 32
click at [787, 384] on input "1" at bounding box center [749, 392] width 107 height 32
click at [785, 385] on input "64" at bounding box center [749, 392] width 107 height 32
click at [786, 399] on input "63" at bounding box center [749, 392] width 107 height 32
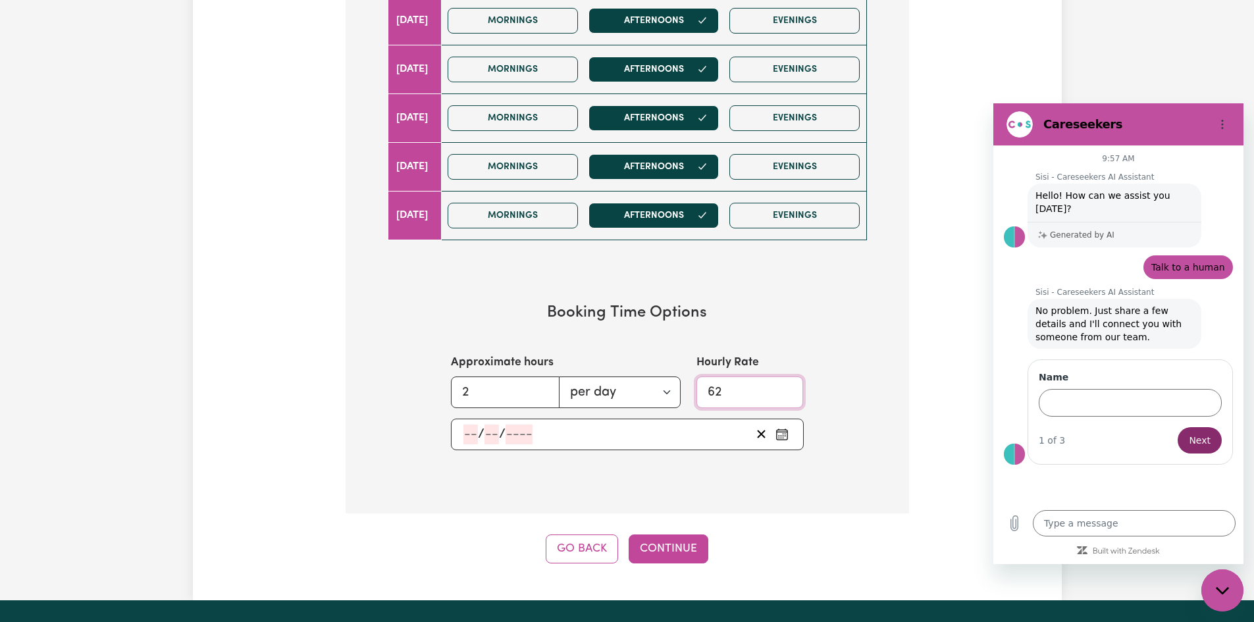
click at [786, 399] on input "62" at bounding box center [749, 392] width 107 height 32
click at [786, 399] on input "61" at bounding box center [749, 392] width 107 height 32
type input "60"
click at [786, 399] on input "60" at bounding box center [749, 392] width 107 height 32
click at [501, 435] on span "/" at bounding box center [502, 434] width 7 height 14
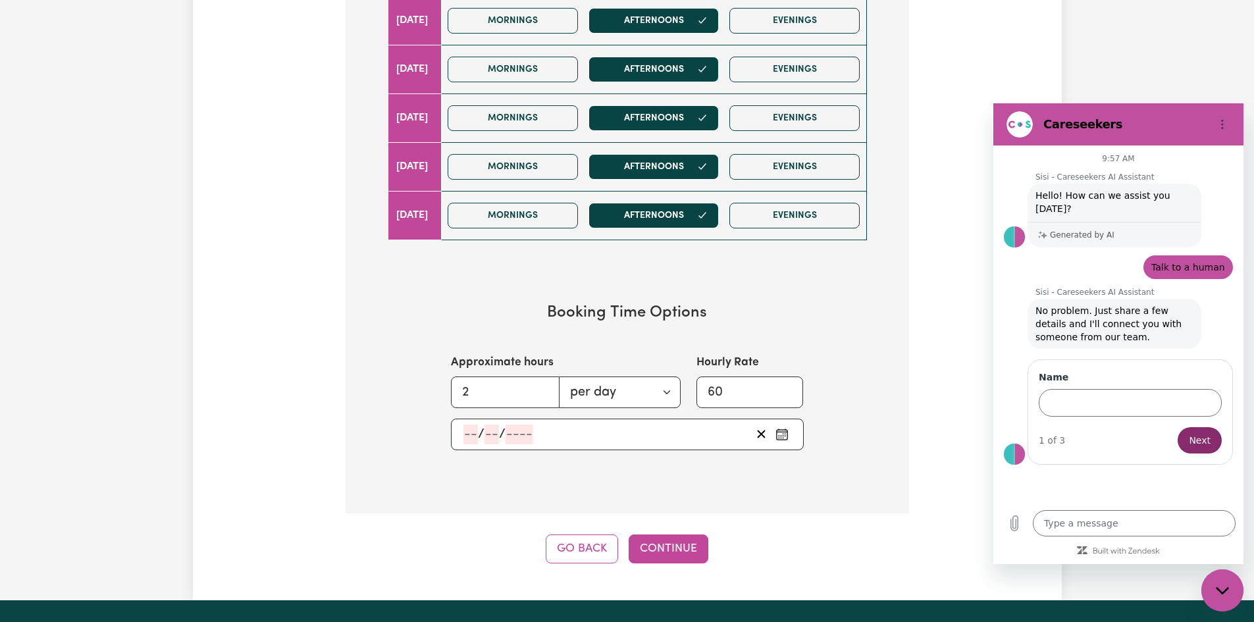
click at [780, 435] on icon "Pick an approximate start date" at bounding box center [781, 434] width 13 height 13
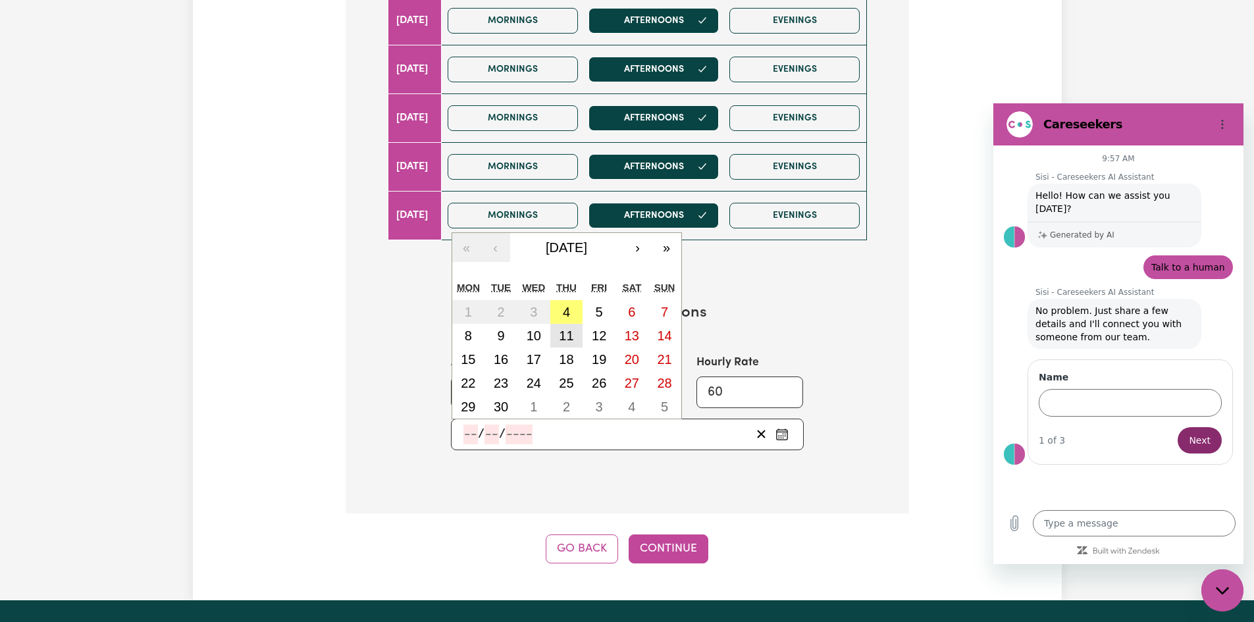
click at [567, 336] on abbr "11" at bounding box center [566, 335] width 14 height 14
type input "2025-09-11"
type input "11"
type input "9"
type input "2025"
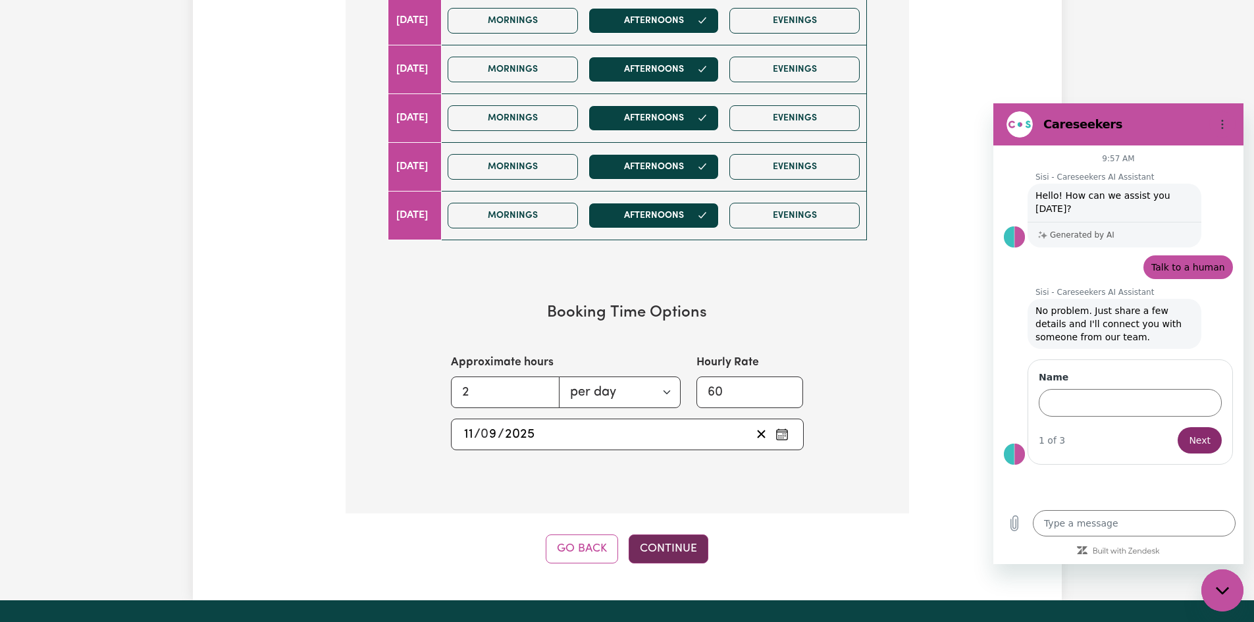
click at [669, 547] on button "Continue" at bounding box center [669, 548] width 80 height 29
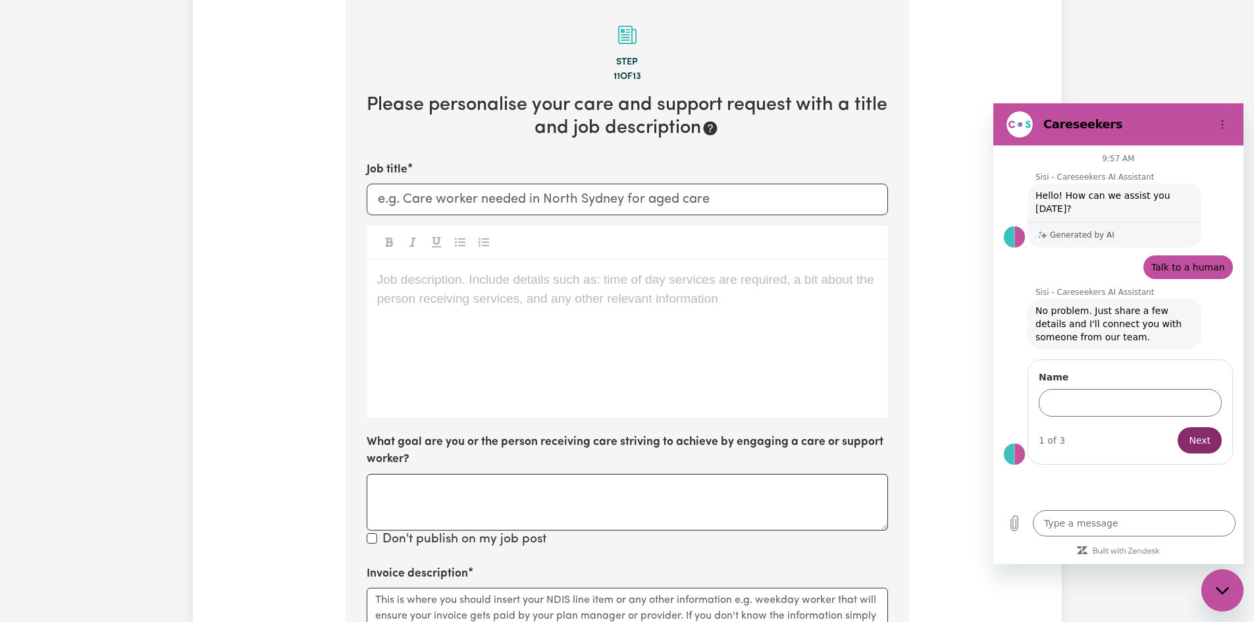
scroll to position [415, 0]
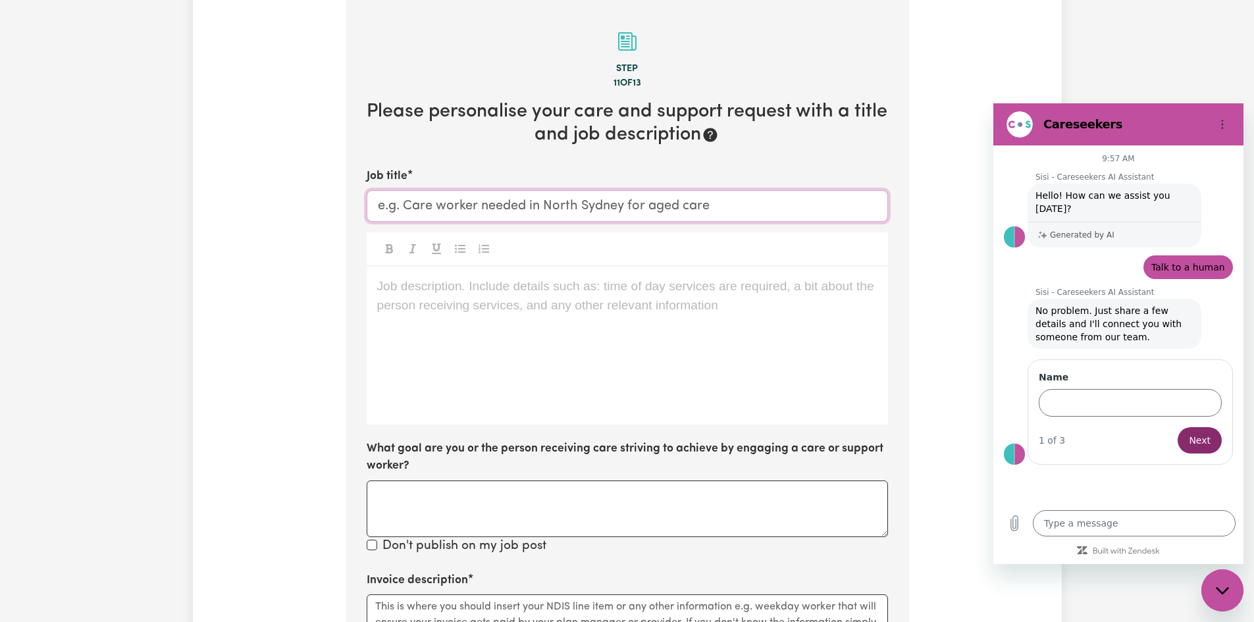
click at [405, 207] on input "Job title" at bounding box center [627, 206] width 521 height 32
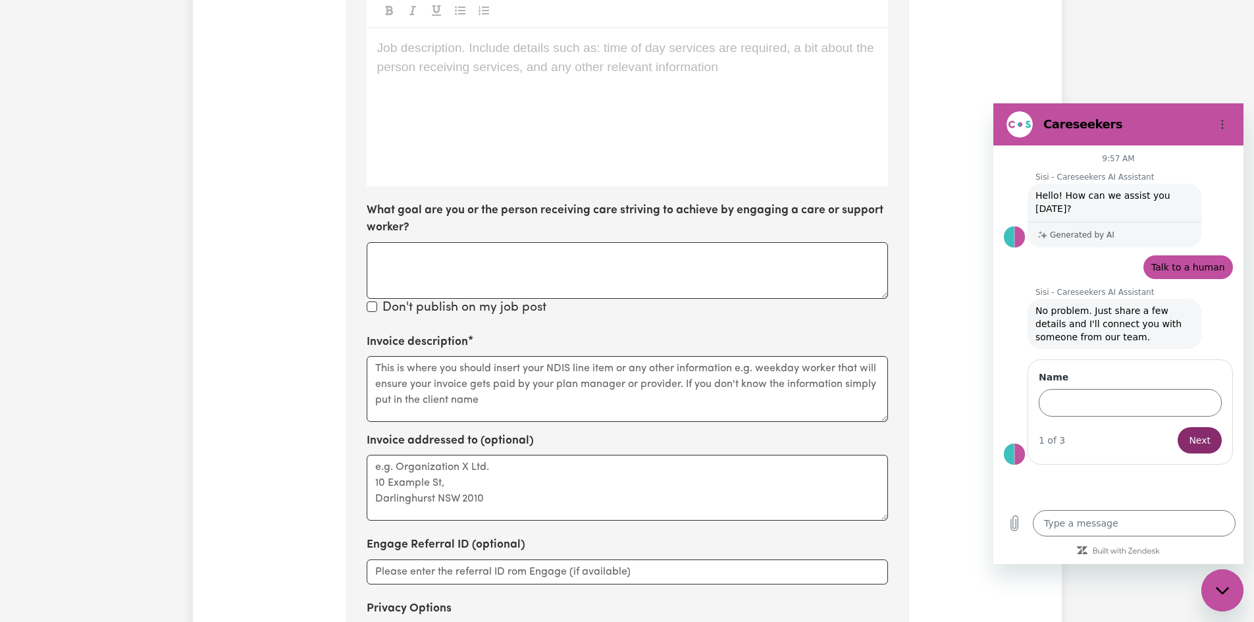
scroll to position [679, 0]
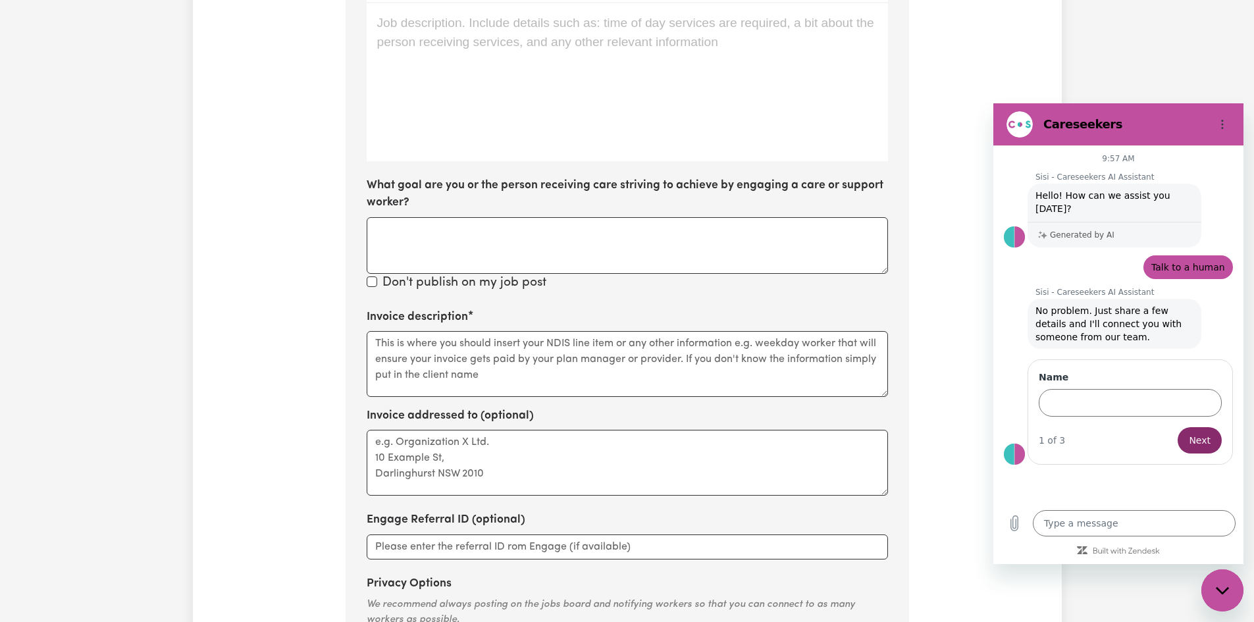
type input "Gardener"
click at [386, 225] on textarea "What goal are you or the person receiving care striving to achieve by engaging …" at bounding box center [627, 245] width 521 height 57
type textarea "Stay longer in my home"
click at [369, 280] on input "Don't publish on my job post" at bounding box center [372, 281] width 11 height 11
checkbox input "true"
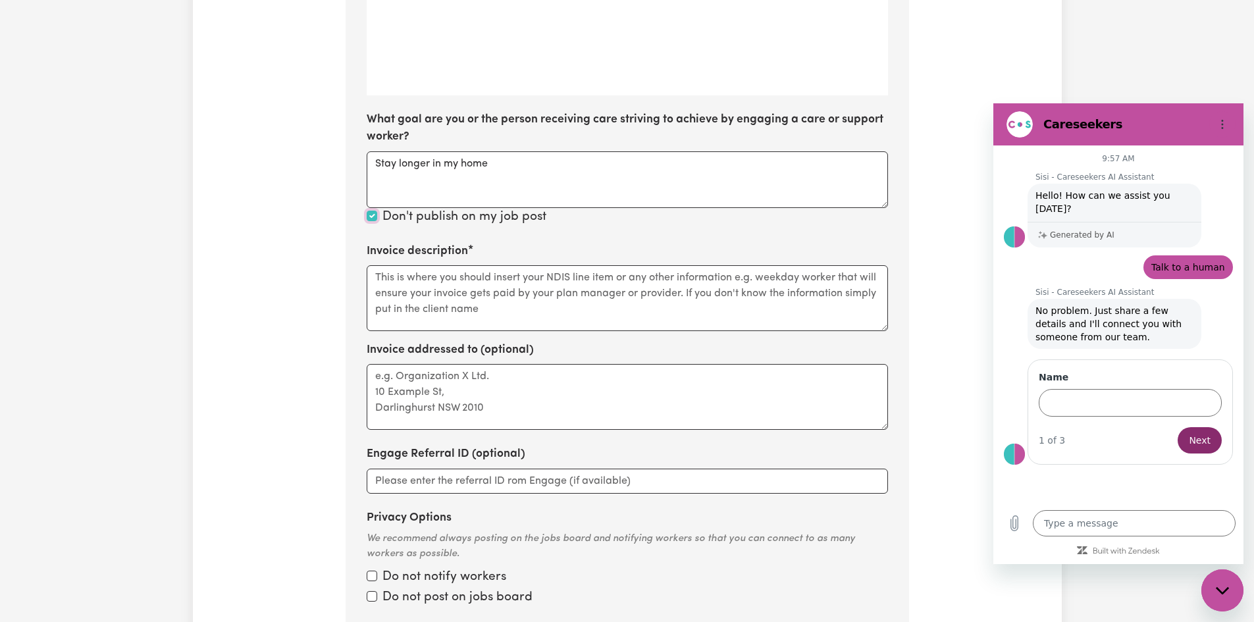
scroll to position [810, 0]
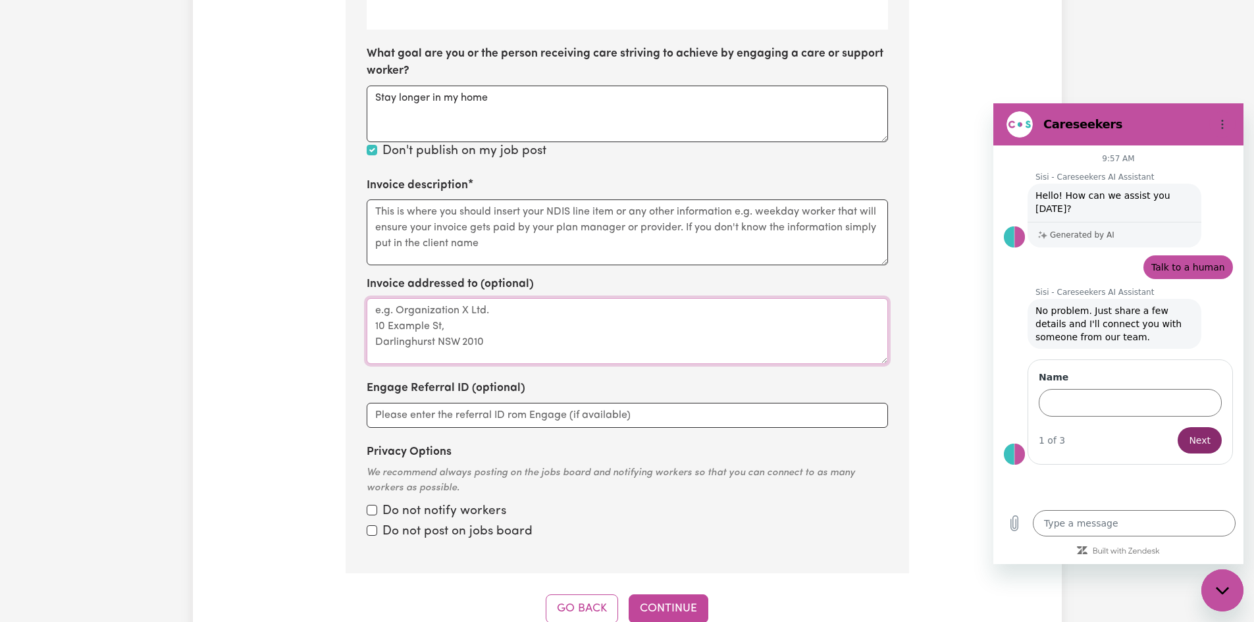
click at [426, 319] on textarea "Invoice addressed to (optional)" at bounding box center [627, 331] width 521 height 66
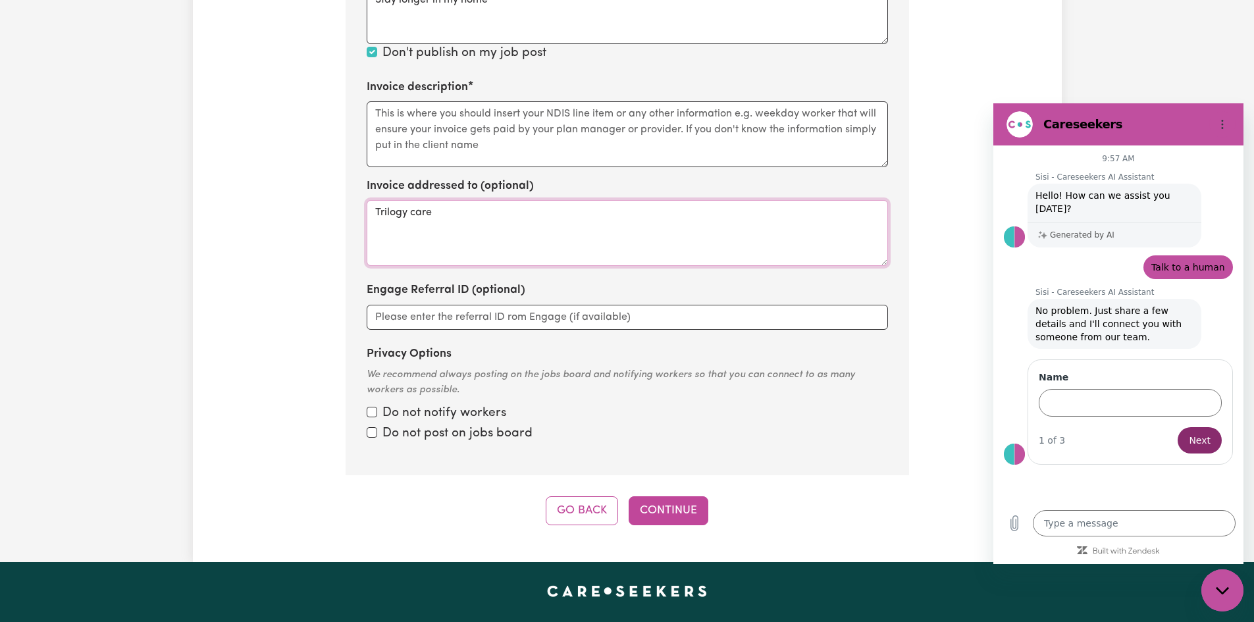
scroll to position [942, 0]
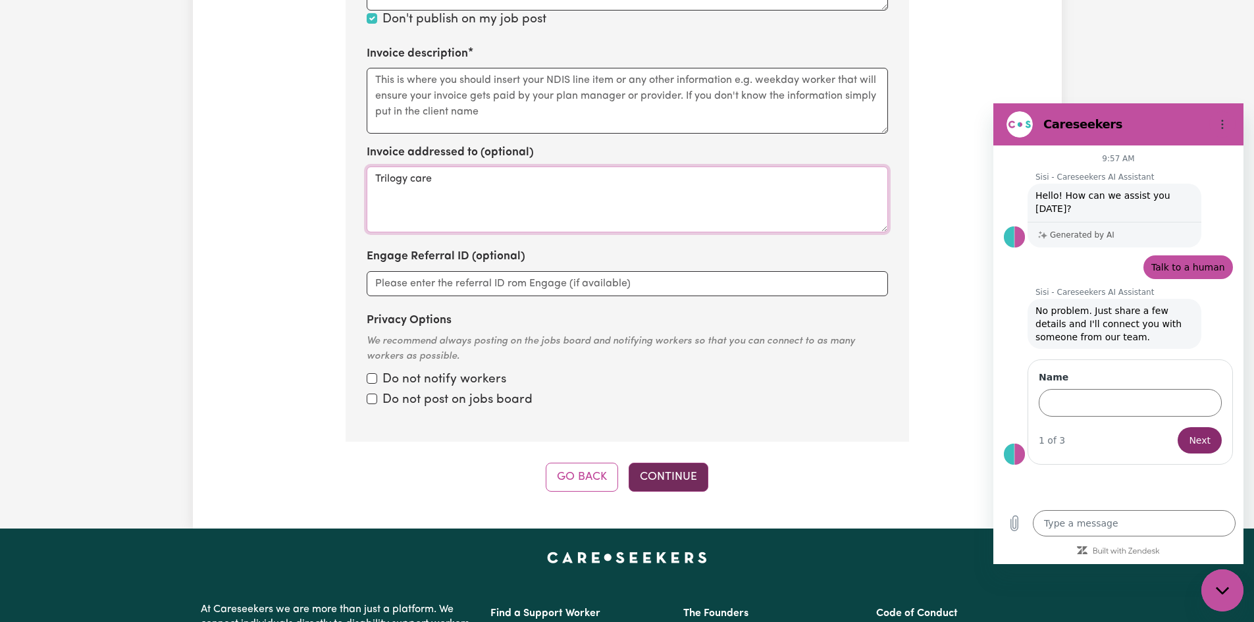
type textarea "Trilogy care"
click at [669, 476] on button "Continue" at bounding box center [669, 477] width 80 height 29
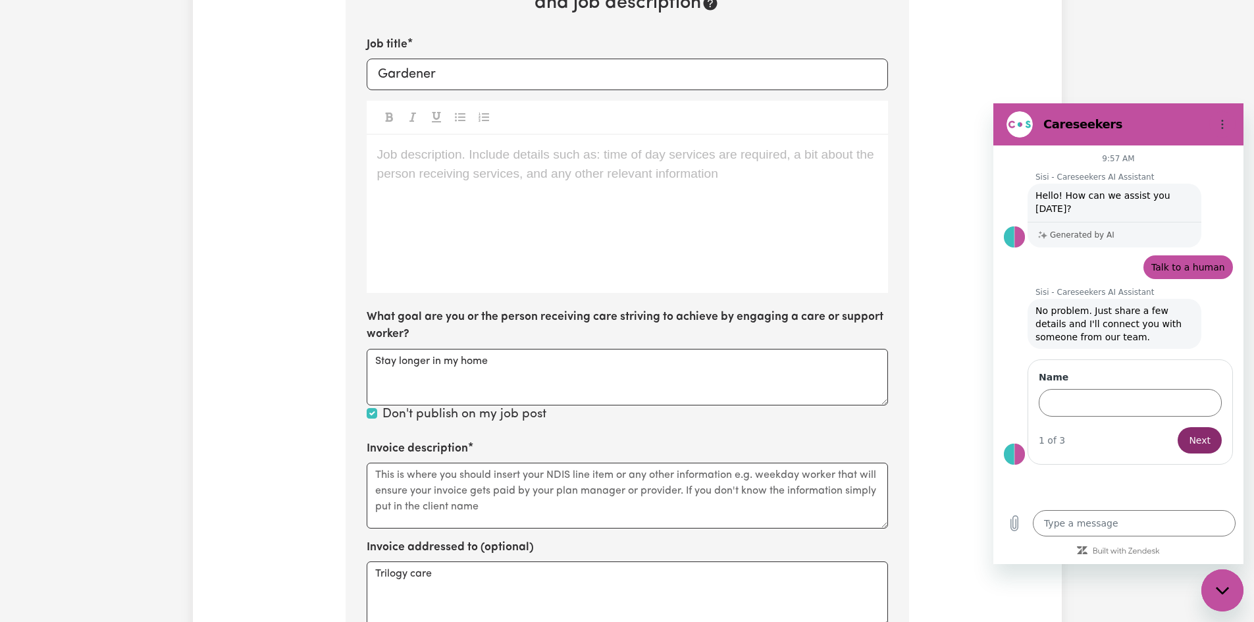
scroll to position [481, 0]
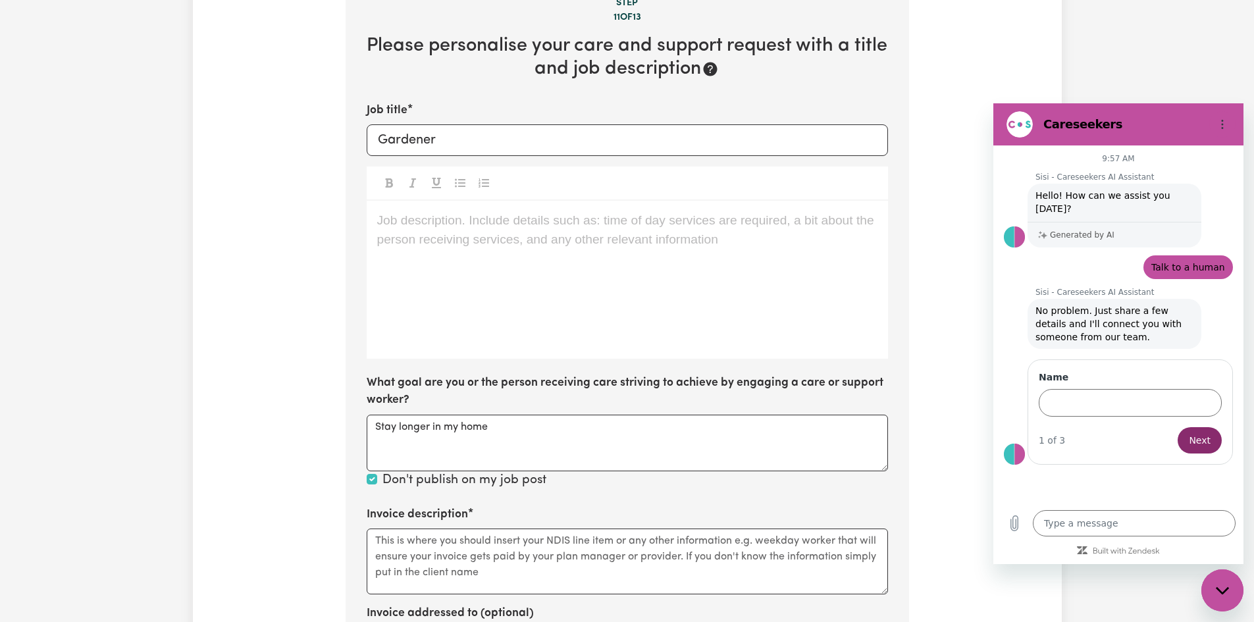
click at [388, 221] on p "Job description. Include details such as: time of day services are required, a …" at bounding box center [627, 220] width 500 height 19
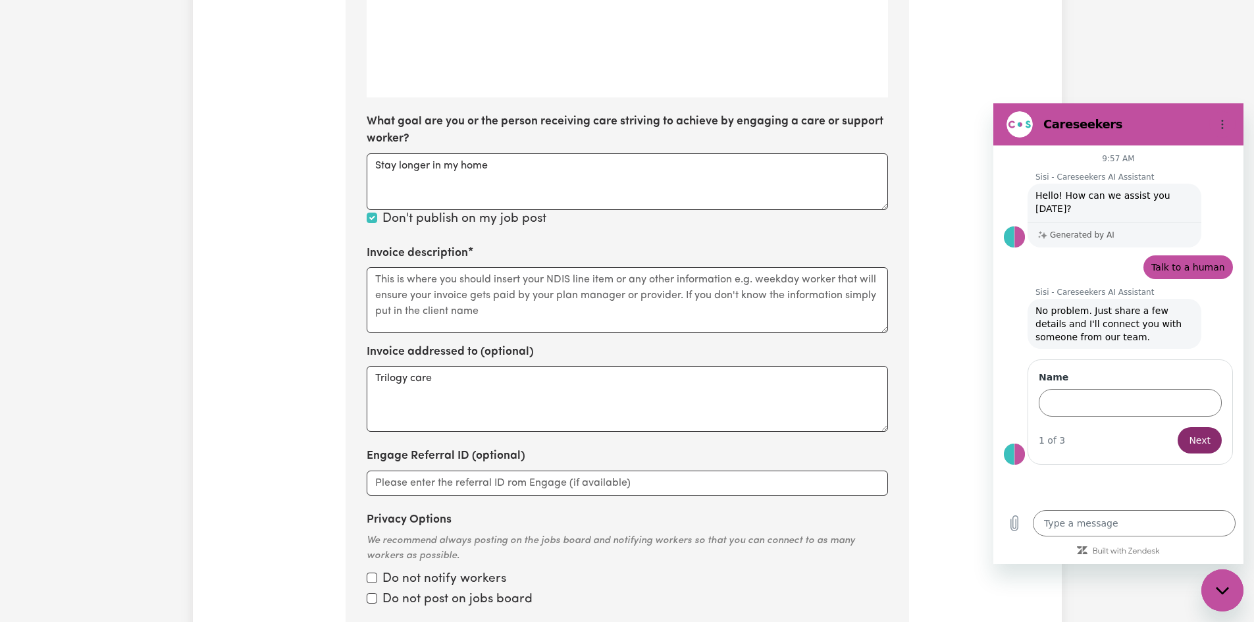
scroll to position [744, 0]
click at [311, 378] on div "Tell us your care and support requirements Welcome to Careseekers. We are excit…" at bounding box center [627, 14] width 869 height 1351
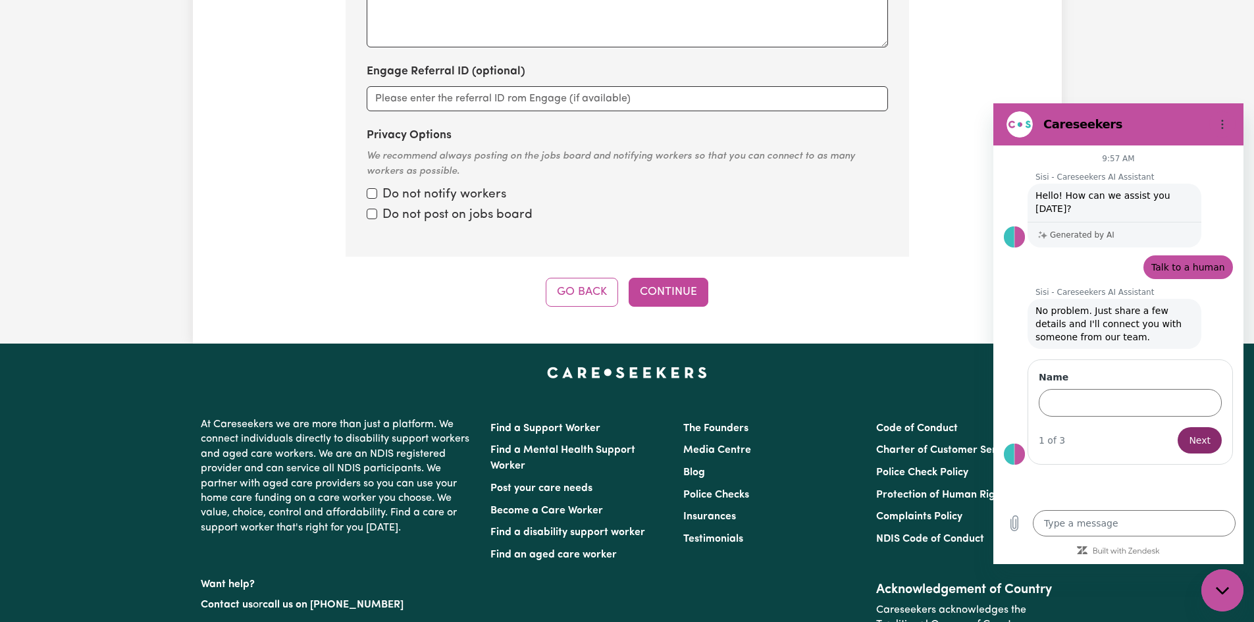
scroll to position [1139, 0]
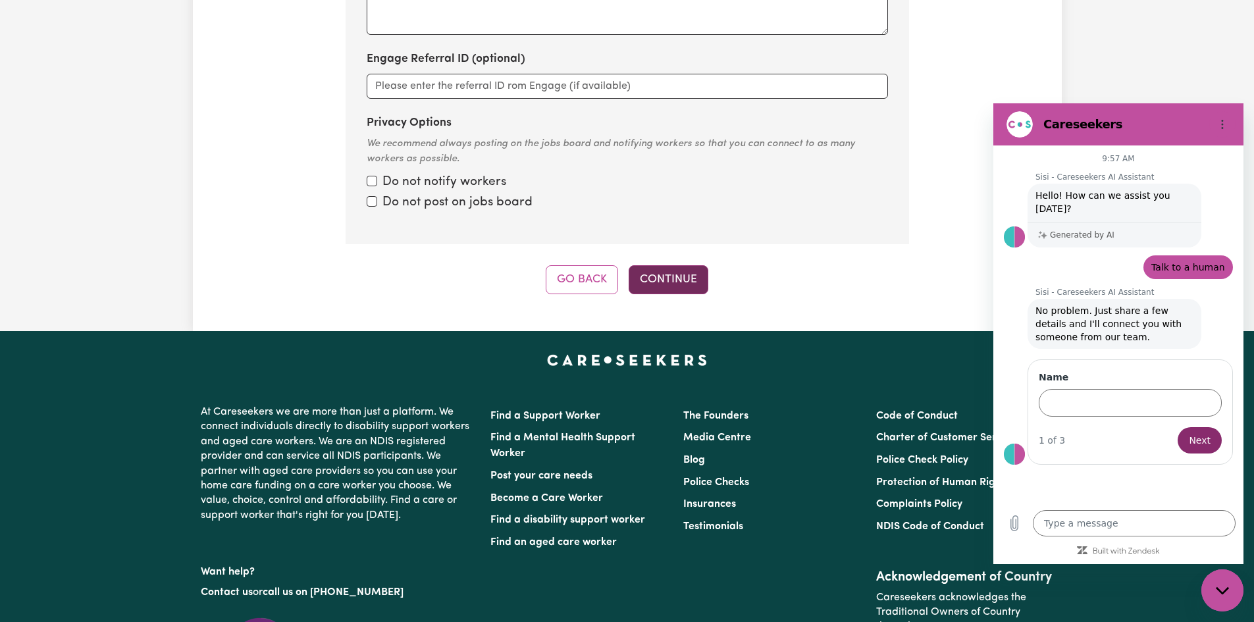
click at [677, 273] on button "Continue" at bounding box center [669, 279] width 80 height 29
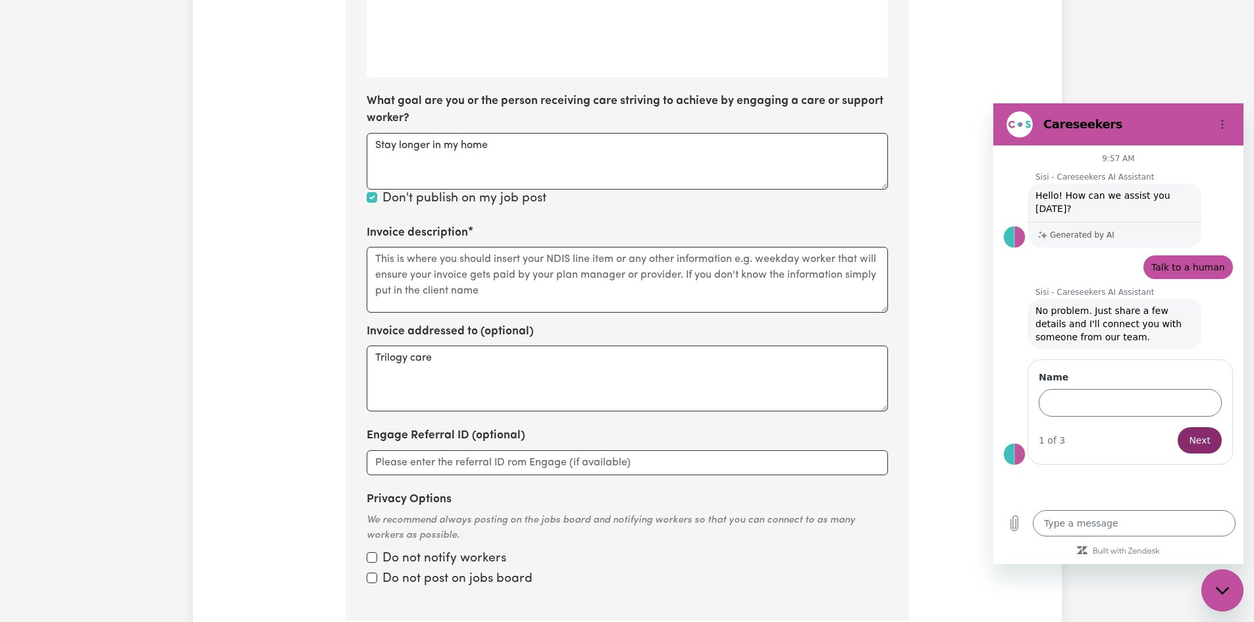
scroll to position [790, 0]
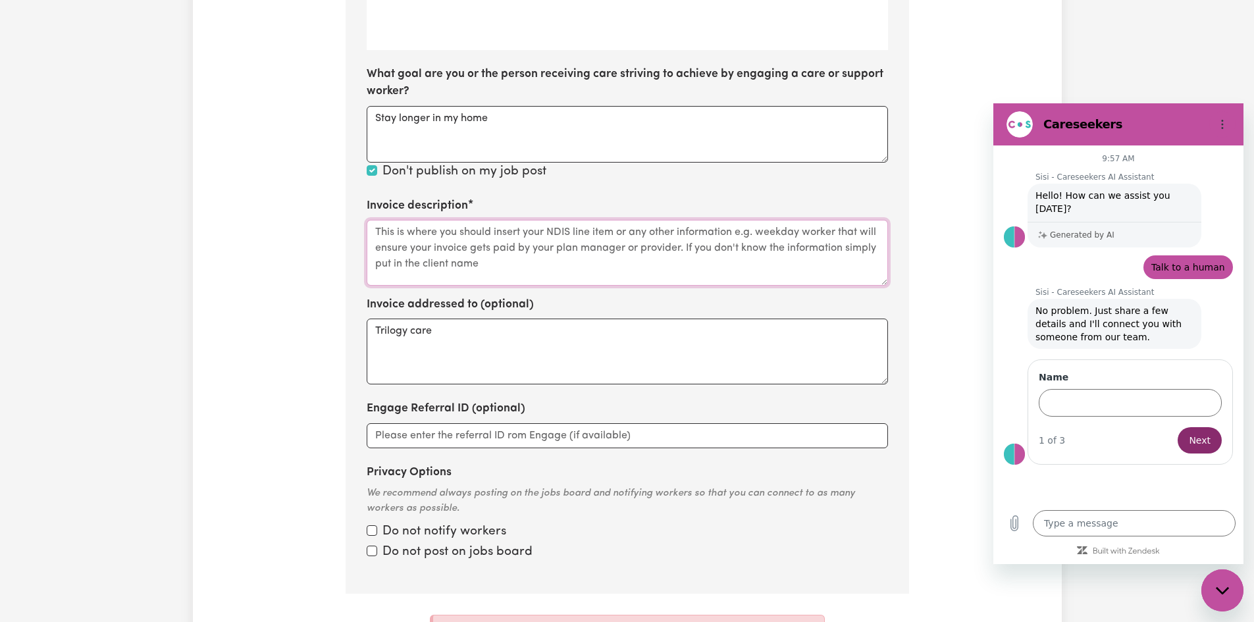
click at [398, 234] on textarea "Invoice description" at bounding box center [627, 253] width 521 height 66
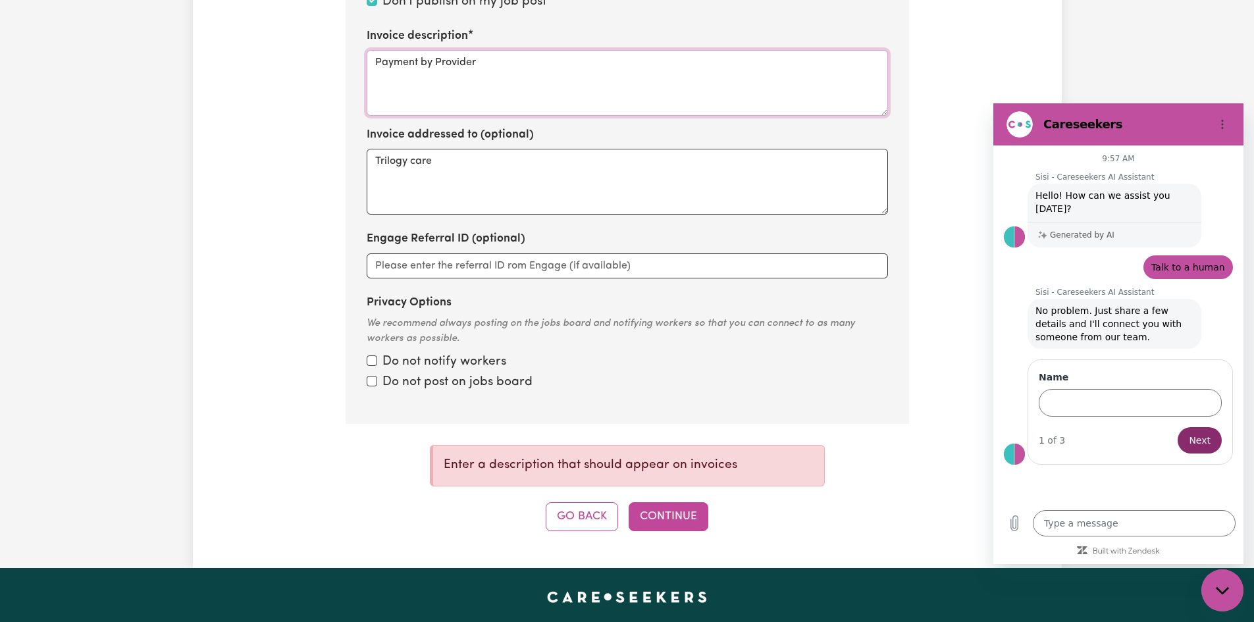
scroll to position [987, 0]
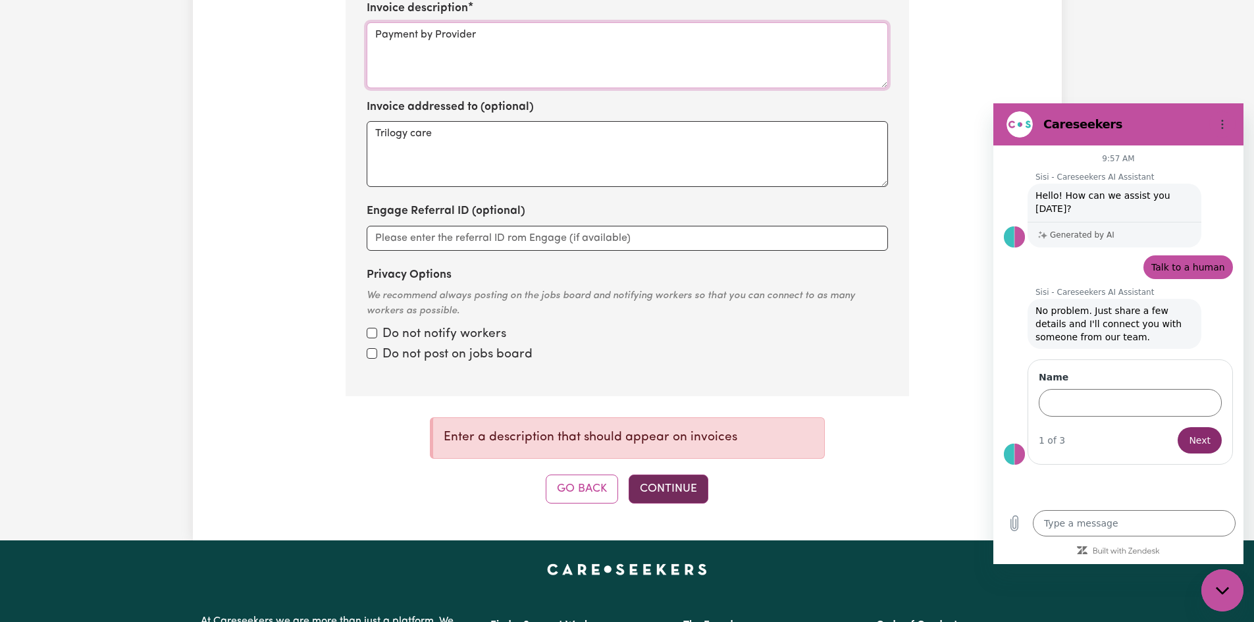
type textarea "Payment by Provider"
click at [670, 482] on button "Continue" at bounding box center [669, 489] width 80 height 29
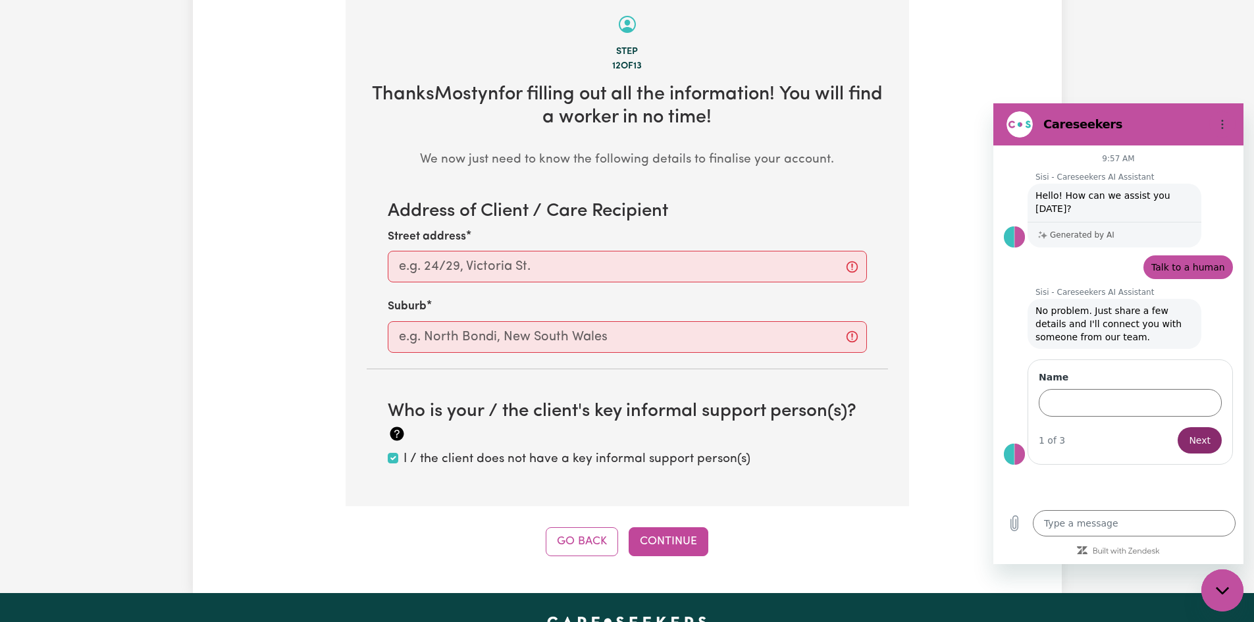
scroll to position [415, 0]
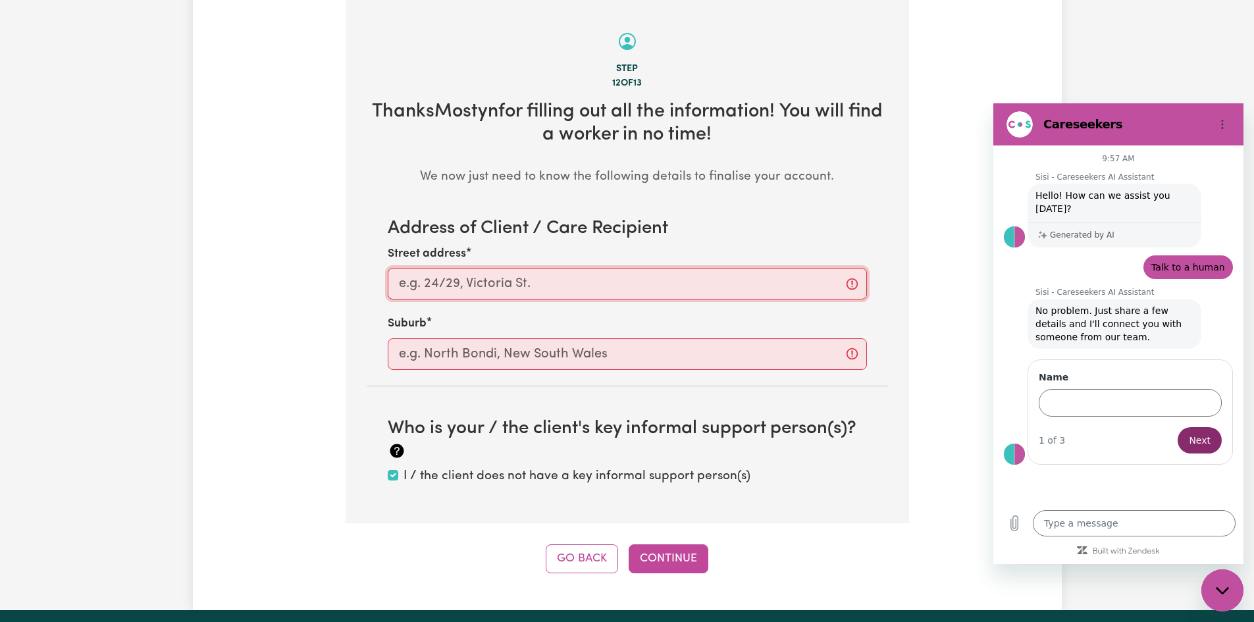
click at [427, 287] on input "Street address" at bounding box center [627, 284] width 479 height 32
click at [351, 346] on section "Step 12 of 13 Thanks Mostyn for filling out all the information! You will find …" at bounding box center [627, 261] width 563 height 524
click at [413, 285] on input "Street address" at bounding box center [627, 284] width 479 height 32
type input "30 St Johns Tce"
type input "Willunga South"
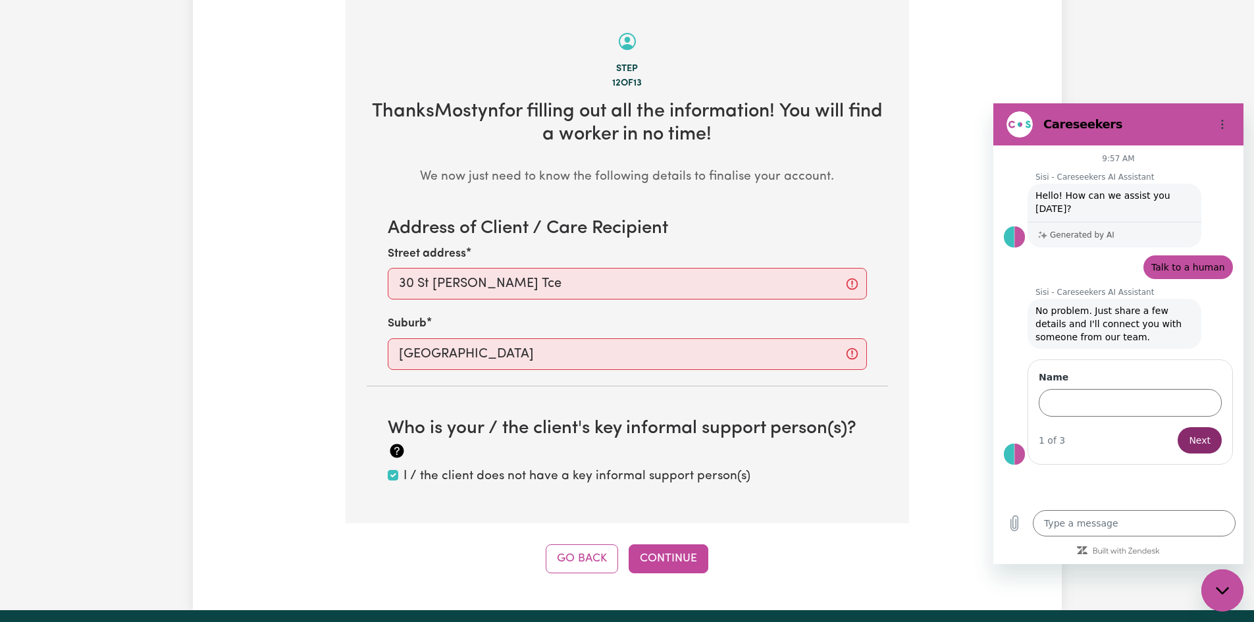
type input "Sharon Hancock"
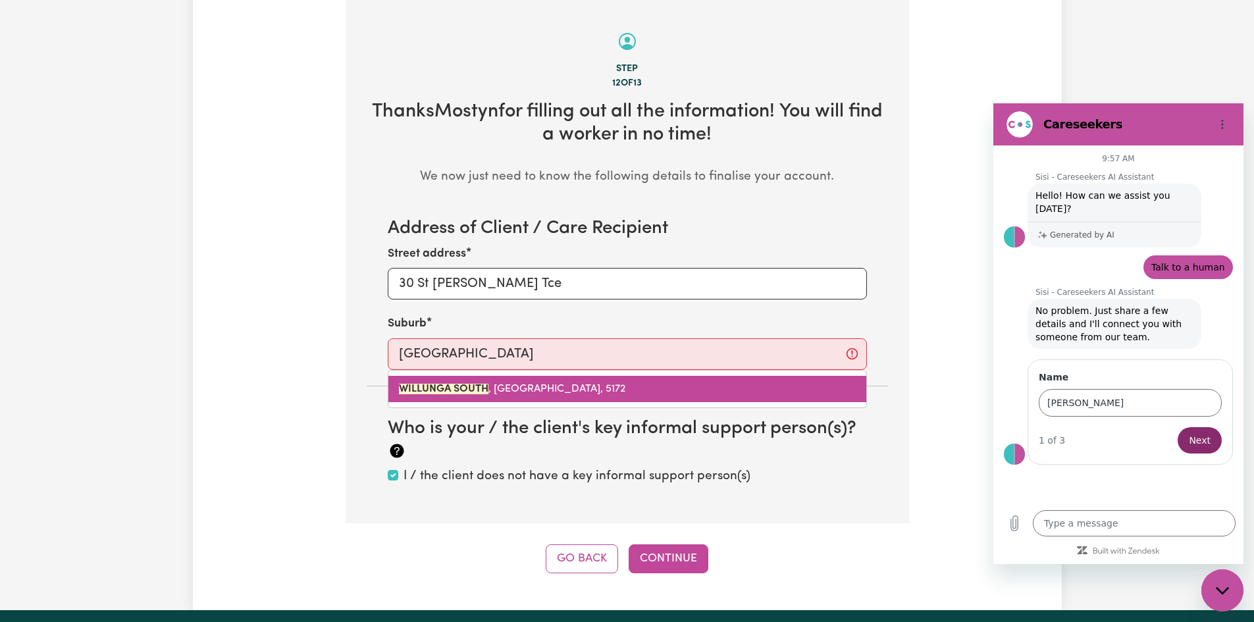
click at [548, 386] on span "WILLUNGA SOUTH , South Australia, 5172" at bounding box center [512, 389] width 226 height 11
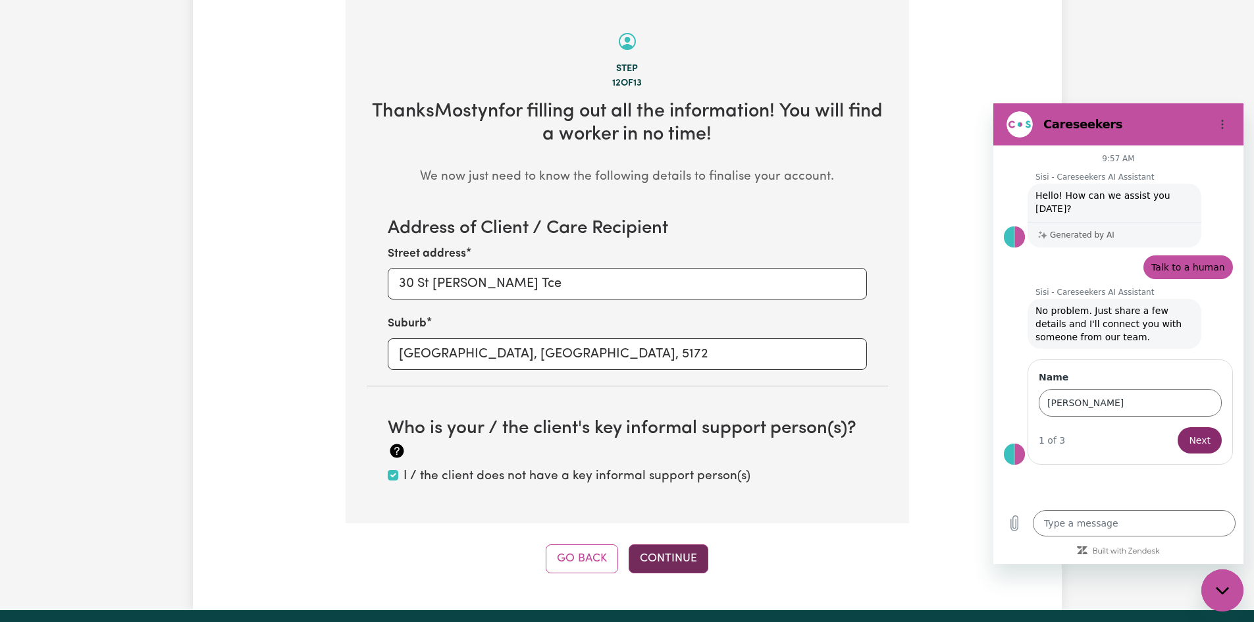
click at [671, 556] on button "Continue" at bounding box center [669, 558] width 80 height 29
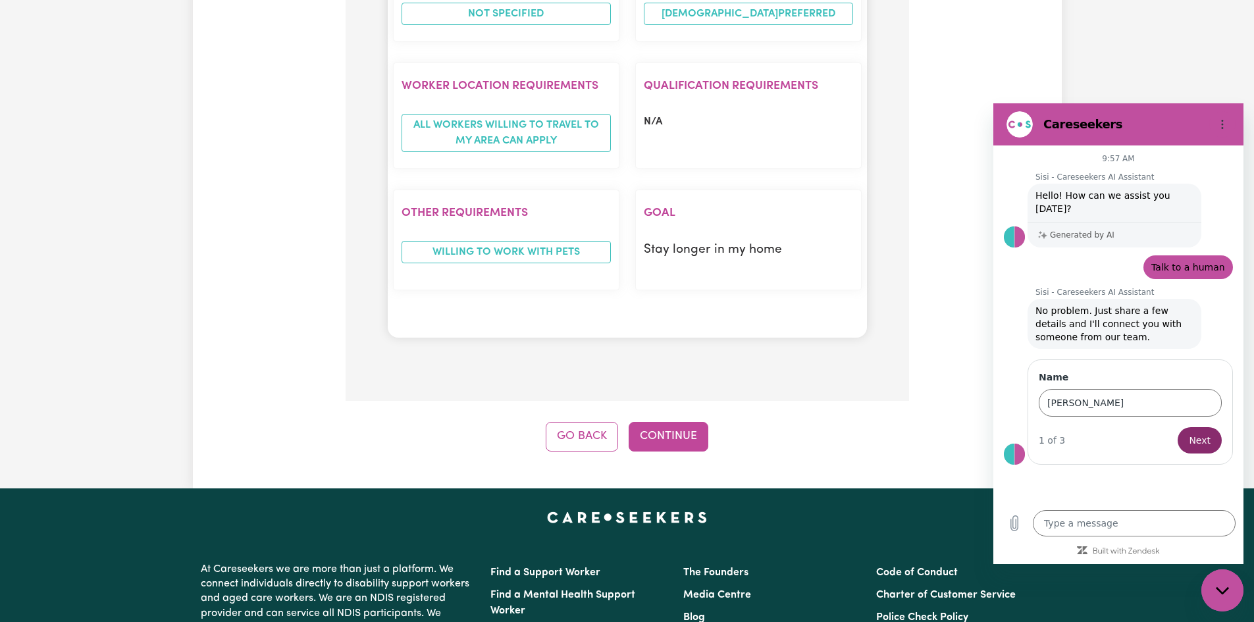
scroll to position [1468, 0]
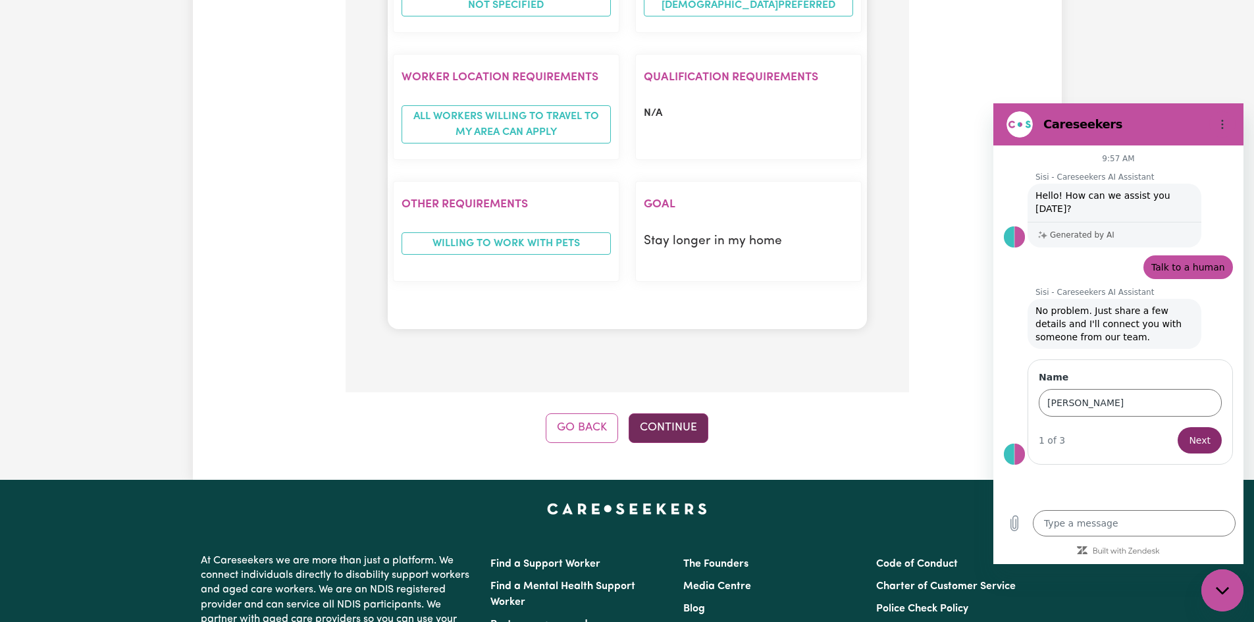
click at [663, 428] on button "Continue" at bounding box center [669, 427] width 80 height 29
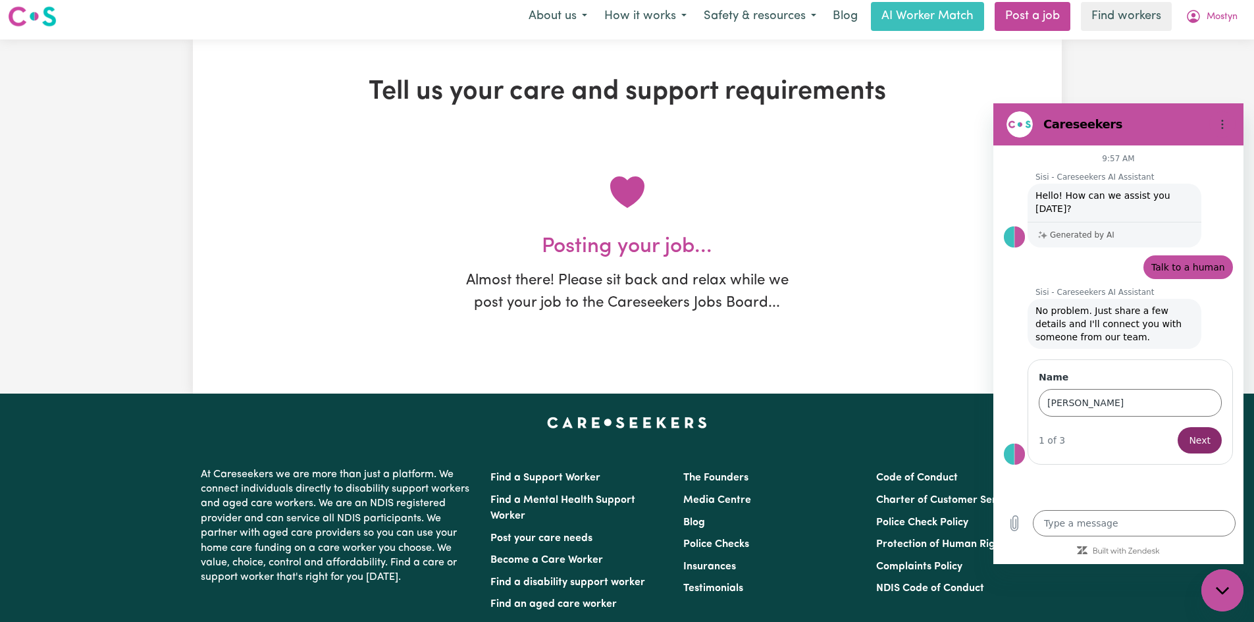
scroll to position [0, 0]
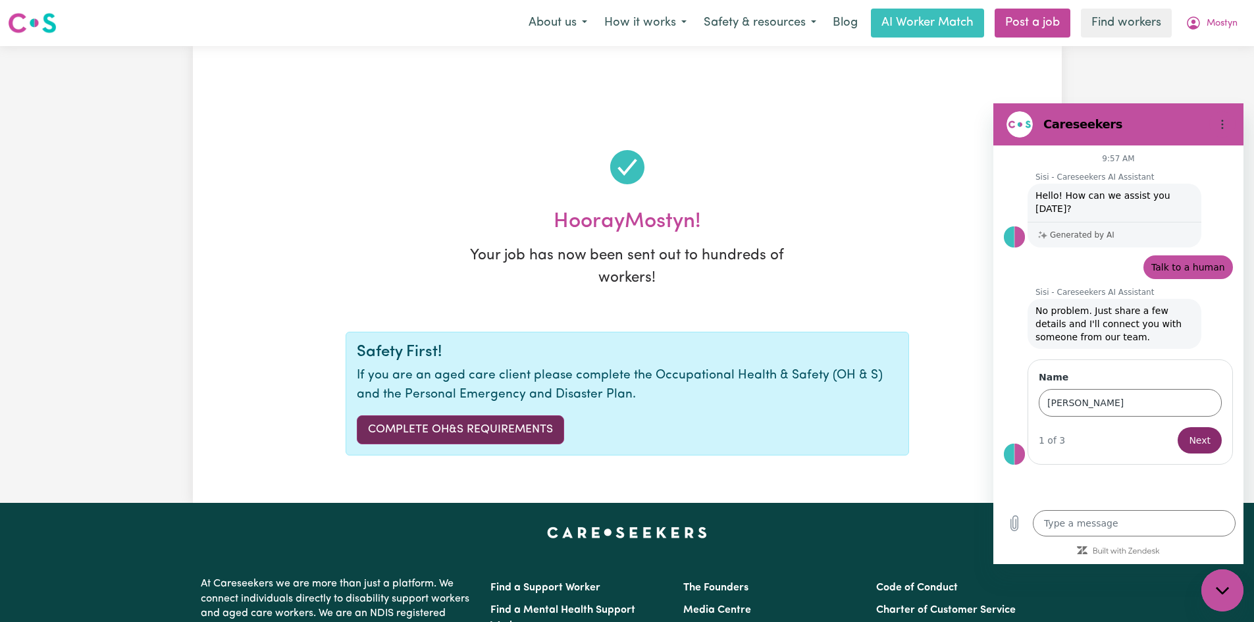
click at [435, 425] on link "Complete OH&S Requirements" at bounding box center [460, 429] width 207 height 29
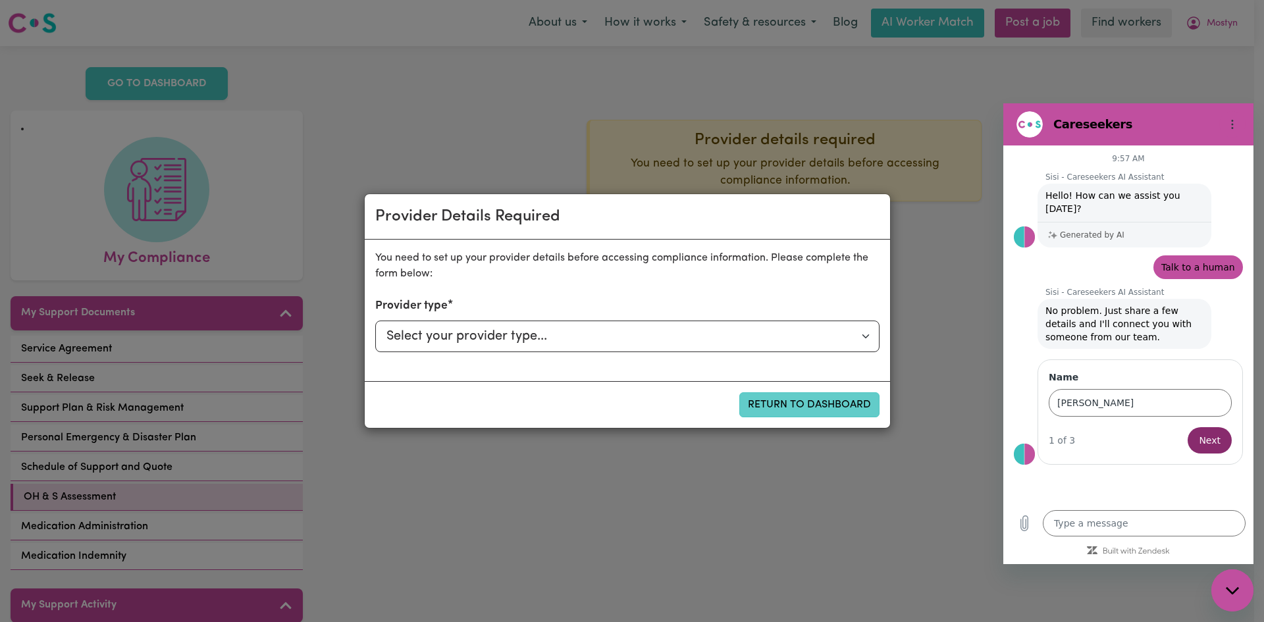
click at [784, 401] on button "Return to Dashboard" at bounding box center [809, 404] width 140 height 25
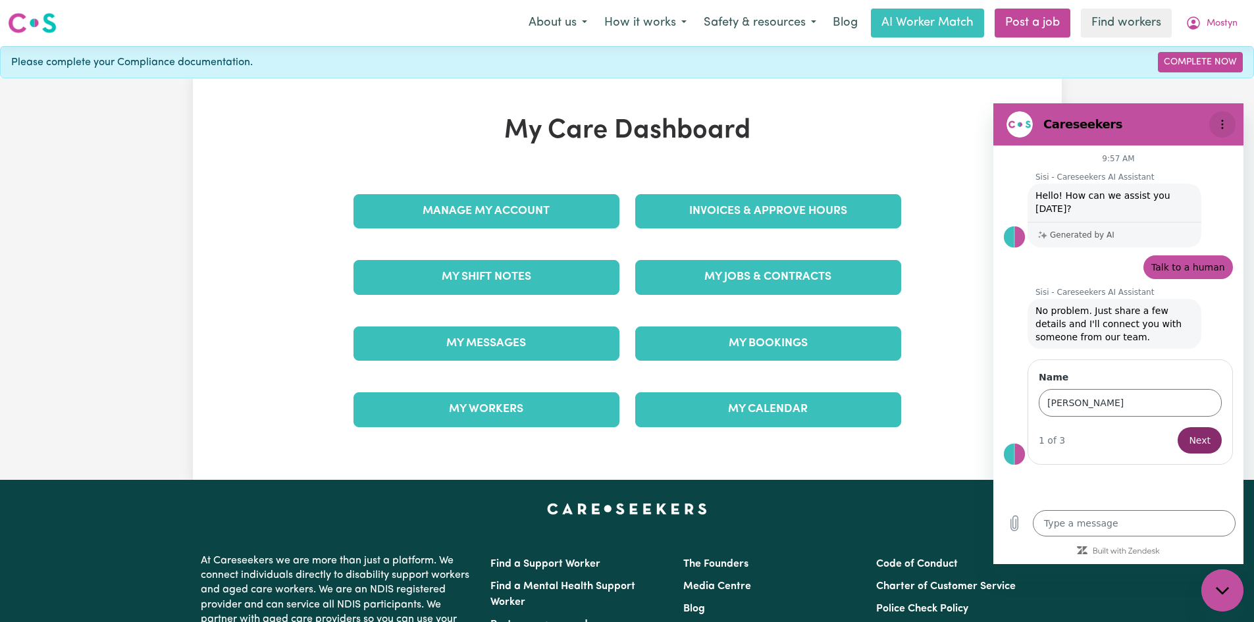
click at [1222, 126] on icon "Options menu" at bounding box center [1222, 124] width 11 height 11
click at [1220, 125] on icon "Options menu" at bounding box center [1222, 124] width 11 height 11
click at [1220, 122] on icon "Options menu" at bounding box center [1222, 124] width 11 height 11
click at [1221, 118] on button "Options menu" at bounding box center [1222, 124] width 26 height 26
click at [1222, 117] on button "Options menu" at bounding box center [1222, 124] width 26 height 26
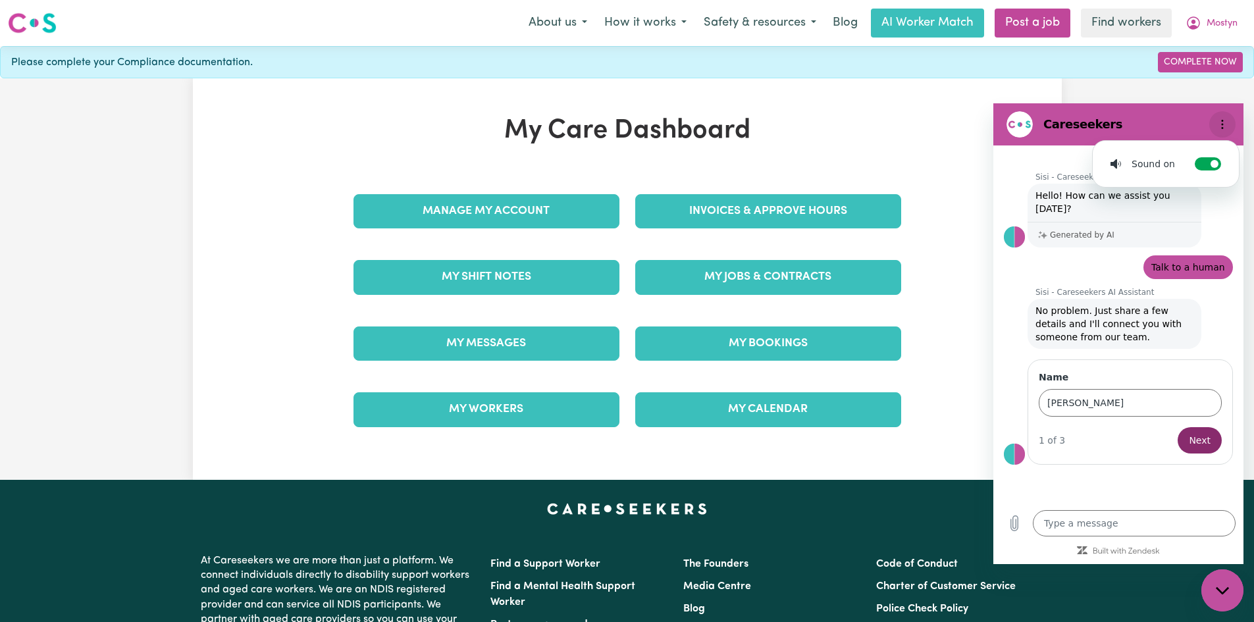
click at [1222, 117] on button "Options menu" at bounding box center [1222, 124] width 26 height 26
drag, startPoint x: 1052, startPoint y: 129, endPoint x: 1064, endPoint y: 129, distance: 12.5
click at [1064, 129] on h2 "Careseekers" at bounding box center [1123, 124] width 161 height 16
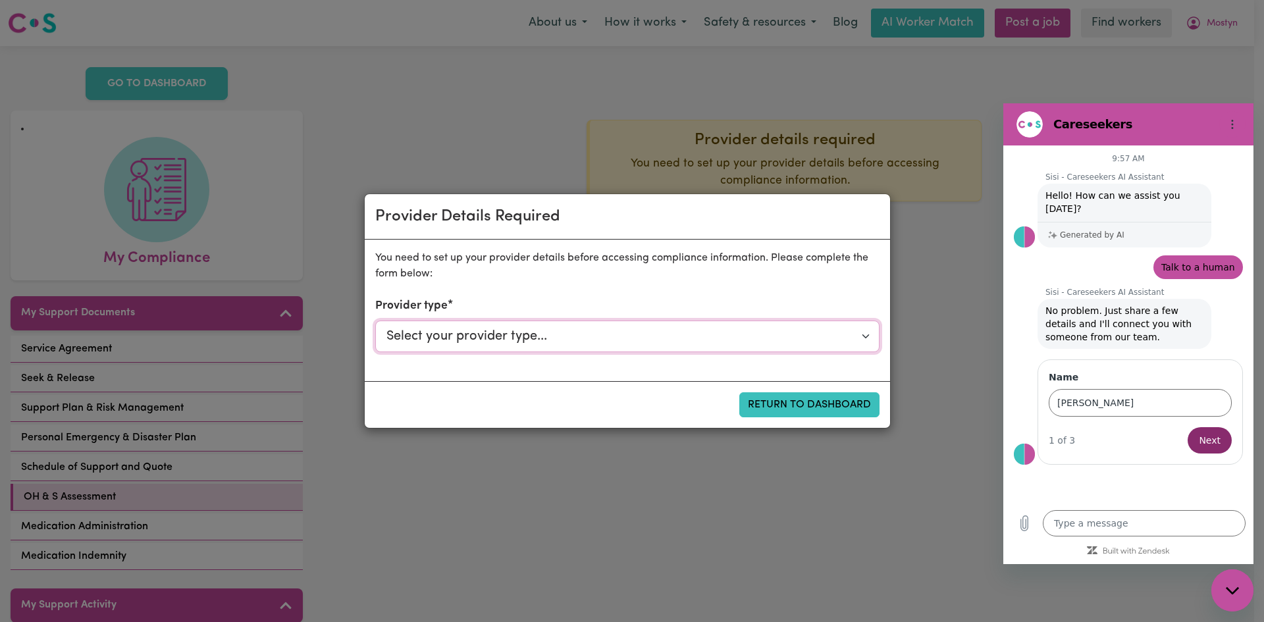
click at [865, 336] on select "Select your provider type... Privately Aged Care / Home Care Package NDIS Fundi…" at bounding box center [627, 337] width 504 height 32
select select "AGED_HOME_CARE"
click at [375, 321] on select "Select your provider type... Privately Aged Care / Home Care Package NDIS Fundi…" at bounding box center [627, 337] width 504 height 32
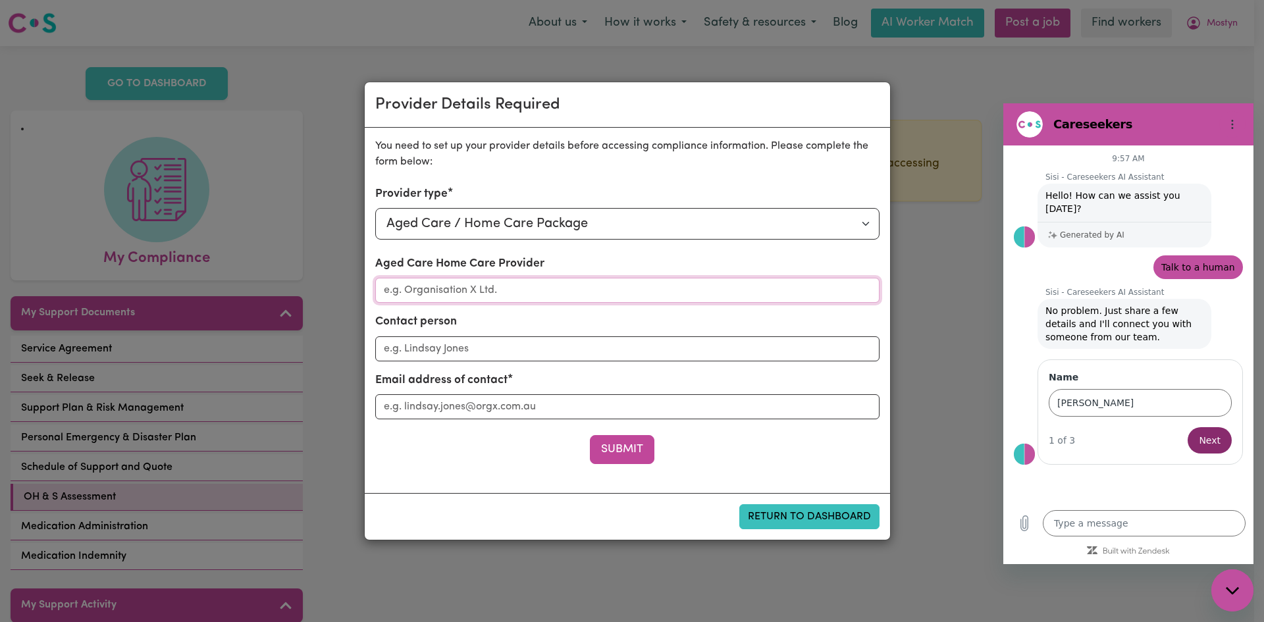
click at [437, 288] on input "Aged Care Home Care Provider" at bounding box center [627, 290] width 504 height 25
type input "Trilogy Care"
click at [413, 353] on input "Contact person" at bounding box center [627, 348] width 504 height 25
type input "Annie Mong"
click at [424, 410] on input "Aged Care Home Care Provider" at bounding box center [627, 406] width 504 height 25
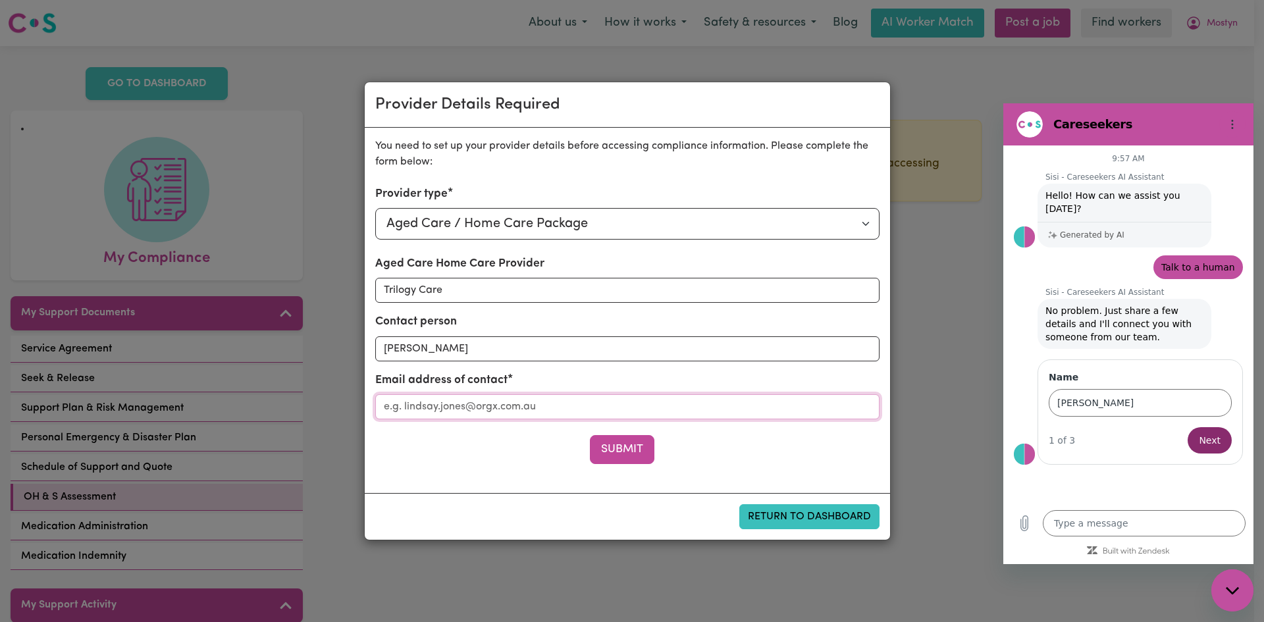
click at [404, 405] on input "Aged Care Home Care Provider" at bounding box center [627, 406] width 504 height 25
type input "anniem@trilogycare.com.au"
click at [629, 446] on button "Submit" at bounding box center [622, 449] width 65 height 29
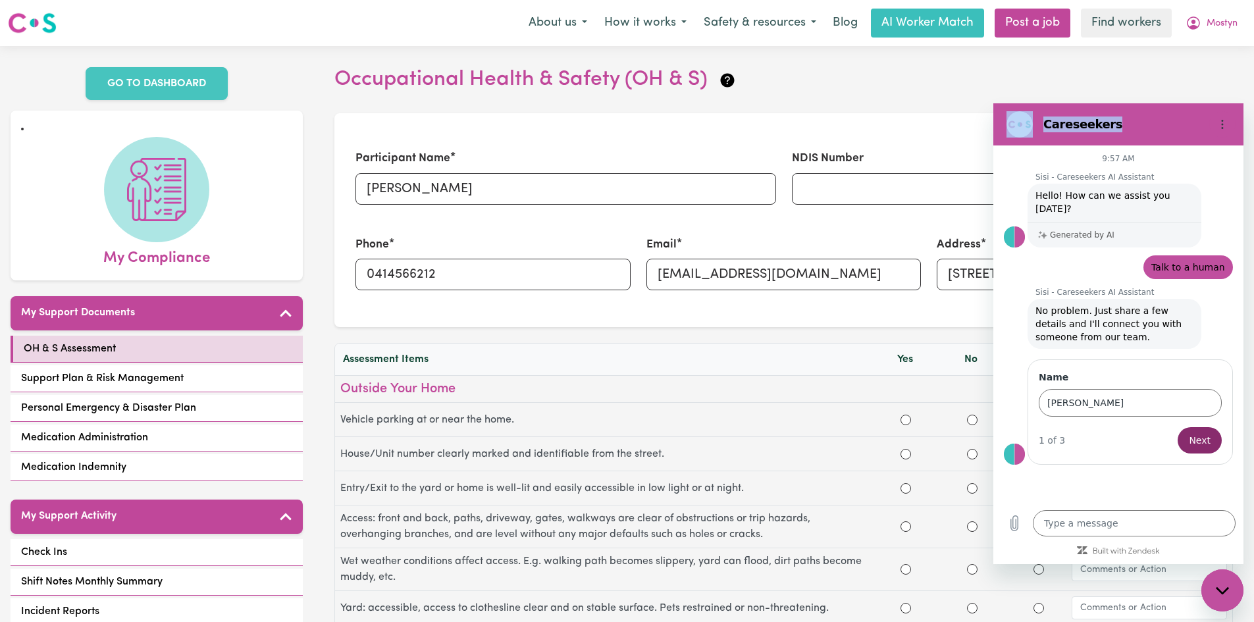
drag, startPoint x: 1150, startPoint y: 125, endPoint x: 1158, endPoint y: 99, distance: 26.9
click at [1158, 103] on html "Careseekers 9:57 AM Sisi - Careseekers AI Assistant Sisi - Careseekers AI Assis…" at bounding box center [1118, 333] width 250 height 461
click at [1202, 432] on span "Next" at bounding box center [1200, 440] width 22 height 16
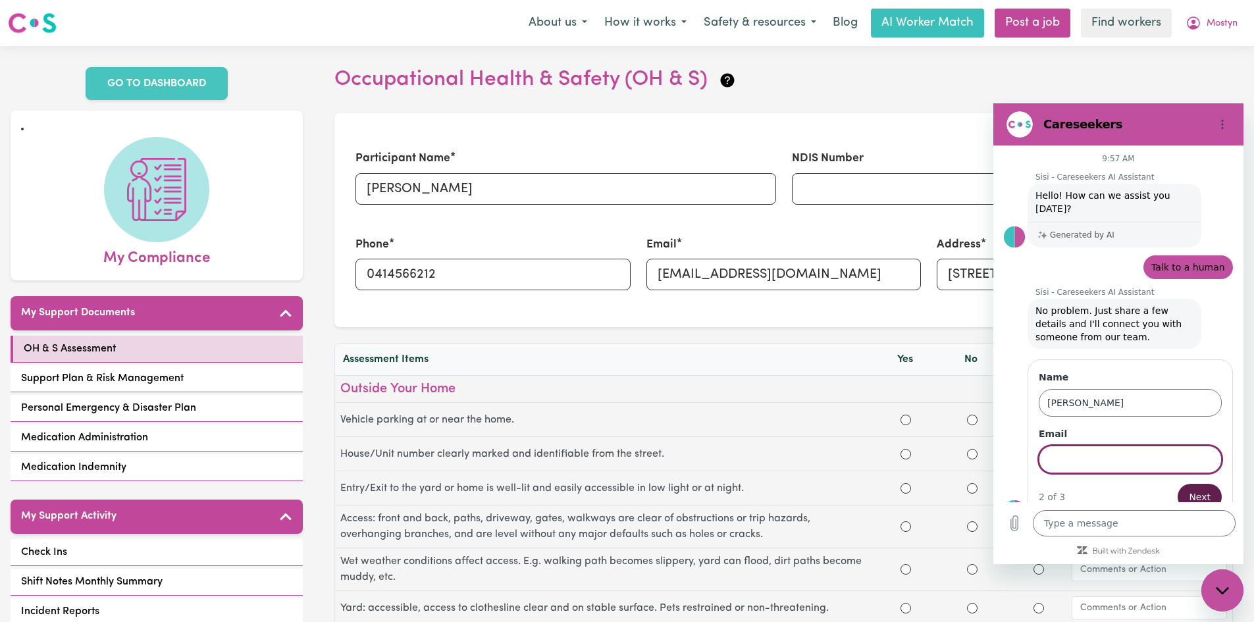
scroll to position [7, 0]
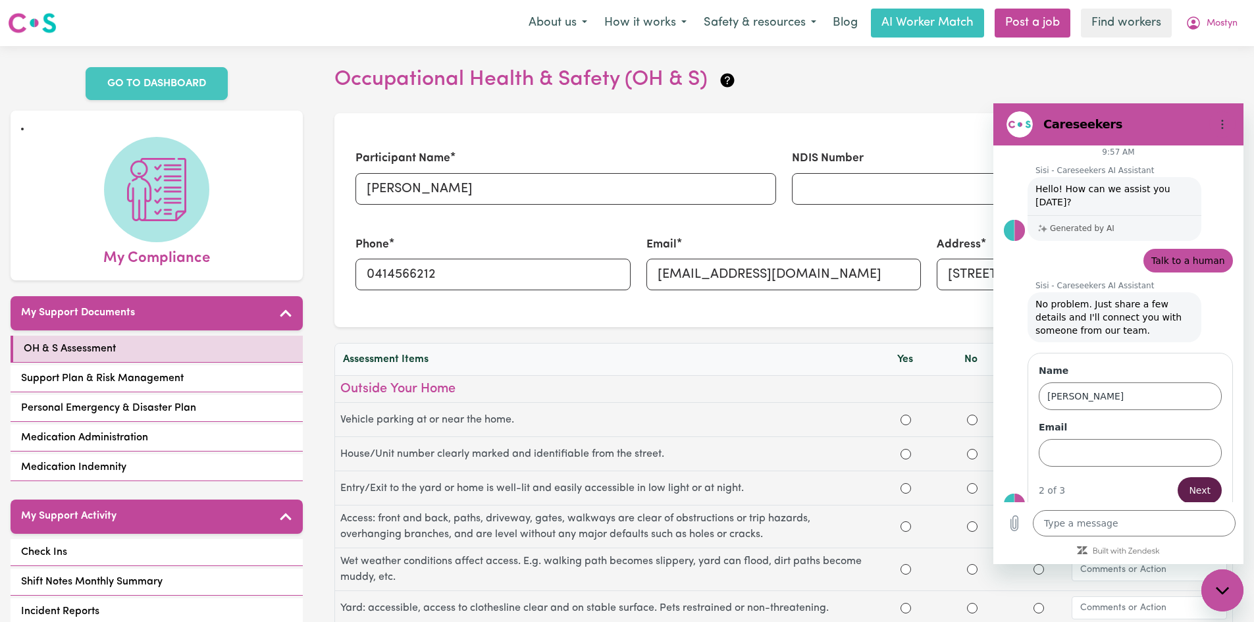
click at [1196, 482] on span "Next" at bounding box center [1200, 490] width 22 height 16
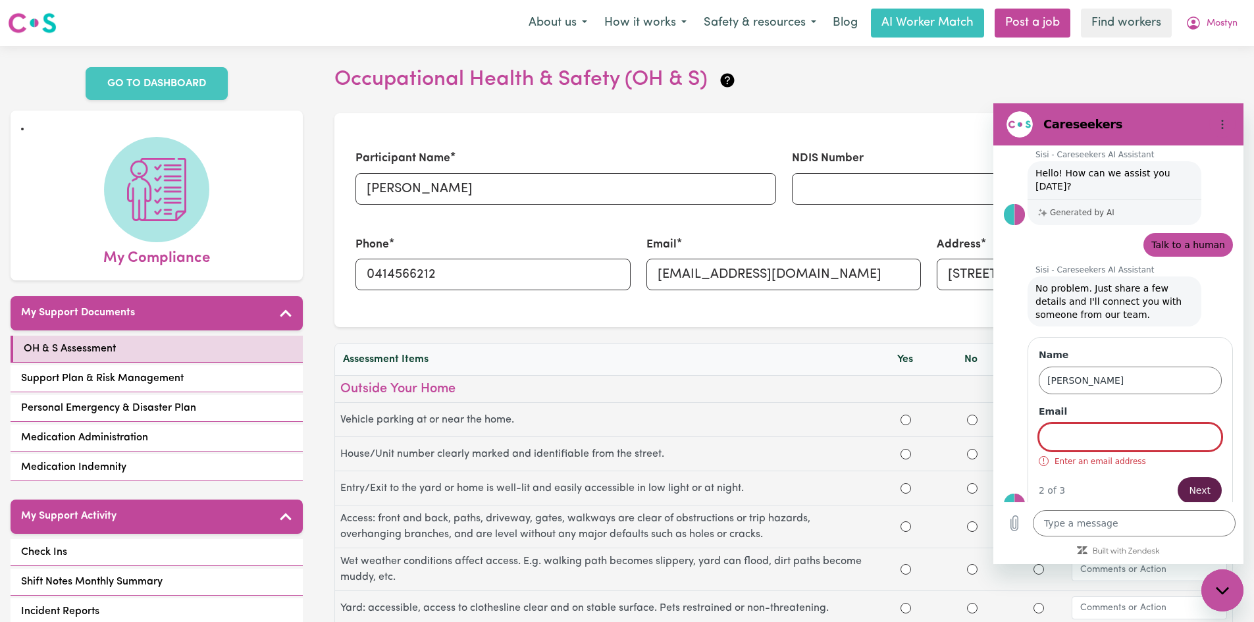
click at [1195, 482] on span "Next" at bounding box center [1200, 490] width 22 height 16
drag, startPoint x: 1096, startPoint y: 104, endPoint x: 1131, endPoint y: 129, distance: 43.5
click at [1131, 129] on h2 "Careseekers" at bounding box center [1123, 124] width 161 height 16
click at [1060, 125] on h2 "Careseekers" at bounding box center [1123, 124] width 161 height 16
click at [905, 418] on input "Yes" at bounding box center [905, 420] width 11 height 11
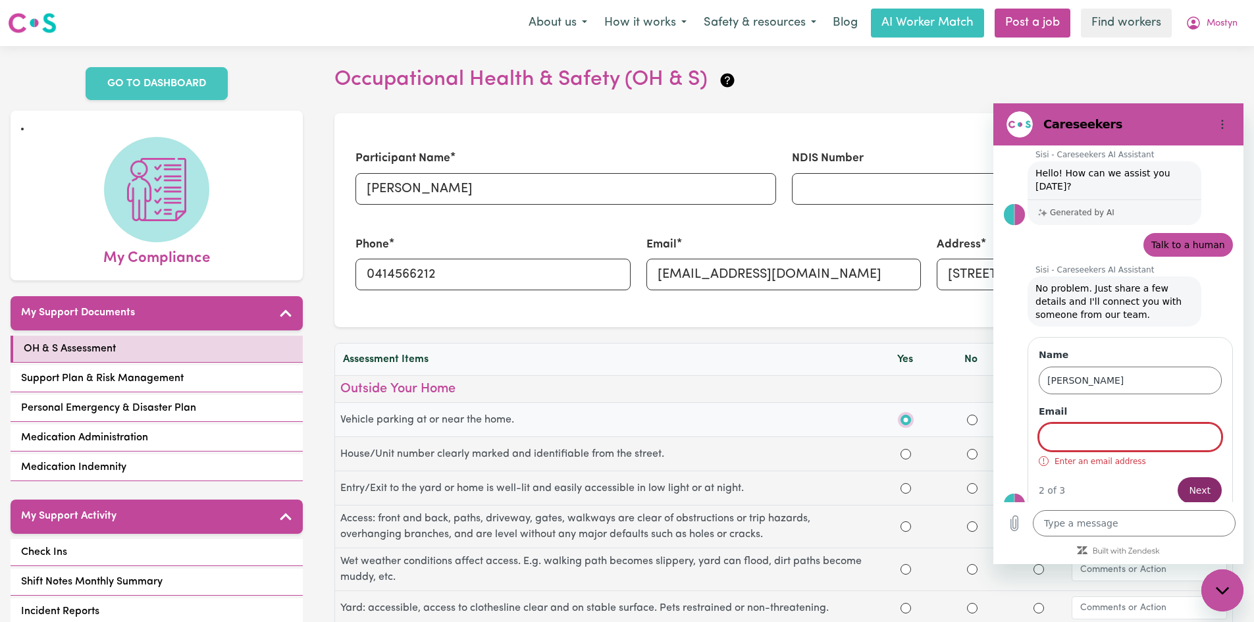
radio input "true"
click at [907, 455] on input "Yes" at bounding box center [905, 454] width 11 height 11
radio input "true"
click at [905, 485] on input "Yes" at bounding box center [905, 488] width 11 height 11
radio input "true"
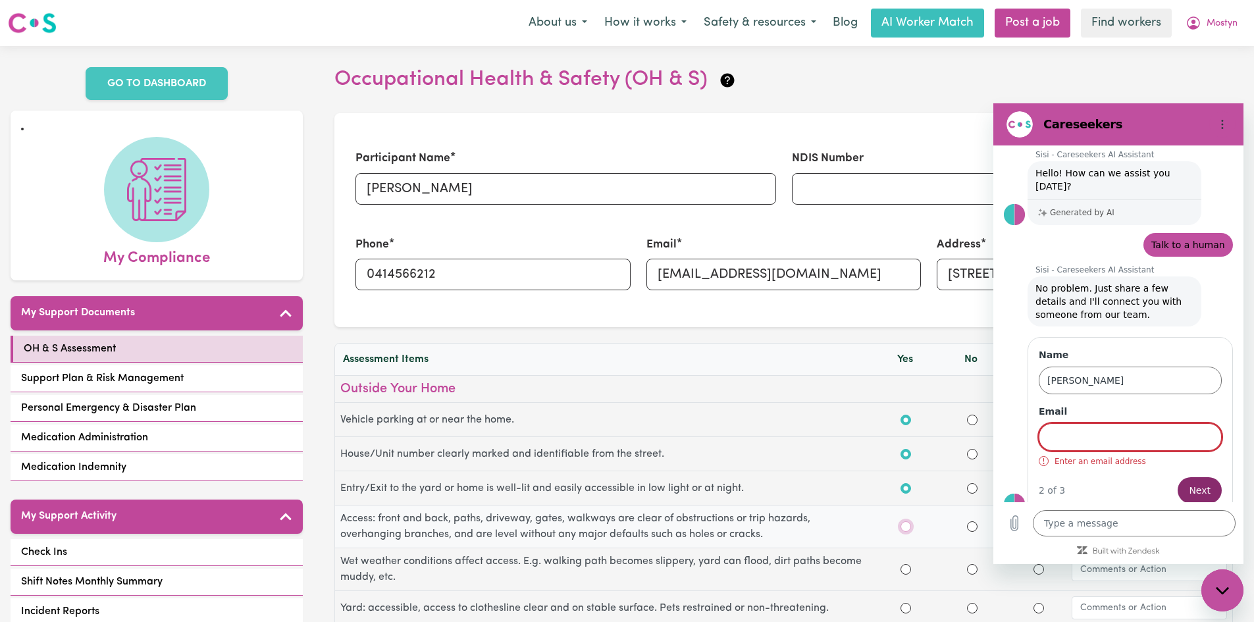
click at [905, 525] on input "Yes" at bounding box center [905, 526] width 11 height 11
radio input "true"
click at [973, 568] on input "No" at bounding box center [972, 569] width 11 height 11
radio input "false"
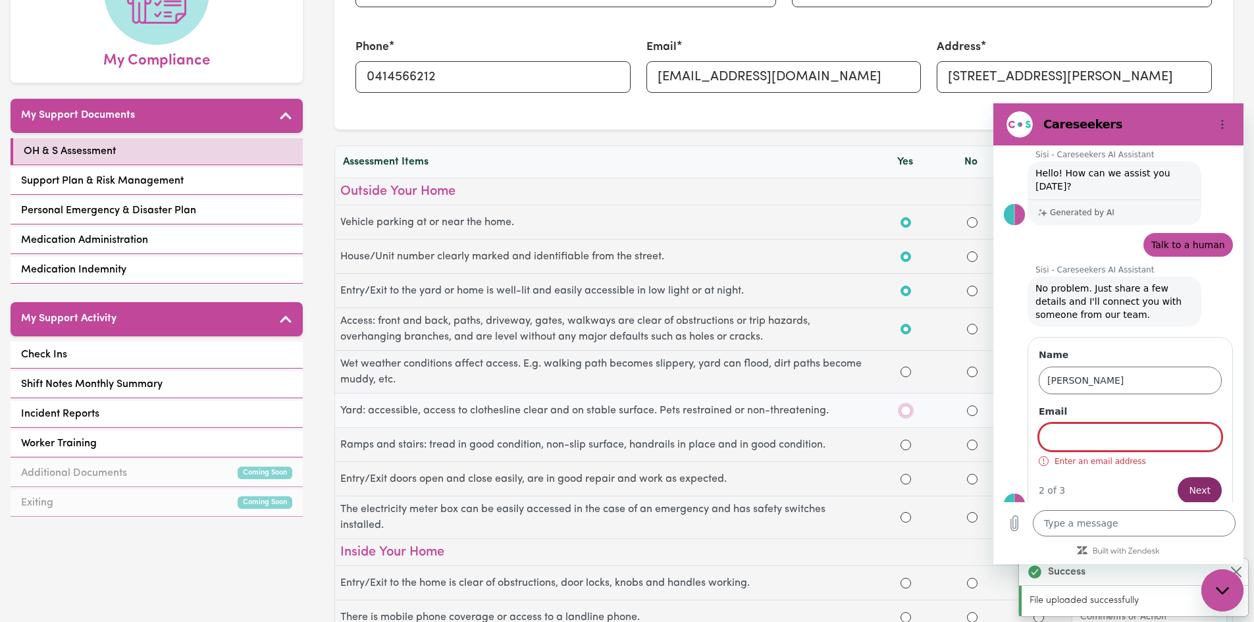
click at [906, 409] on input "Yes" at bounding box center [905, 410] width 11 height 11
radio input "true"
click at [971, 369] on input "No" at bounding box center [972, 372] width 11 height 11
radio input "false"
click at [906, 445] on input "Yes" at bounding box center [905, 445] width 11 height 11
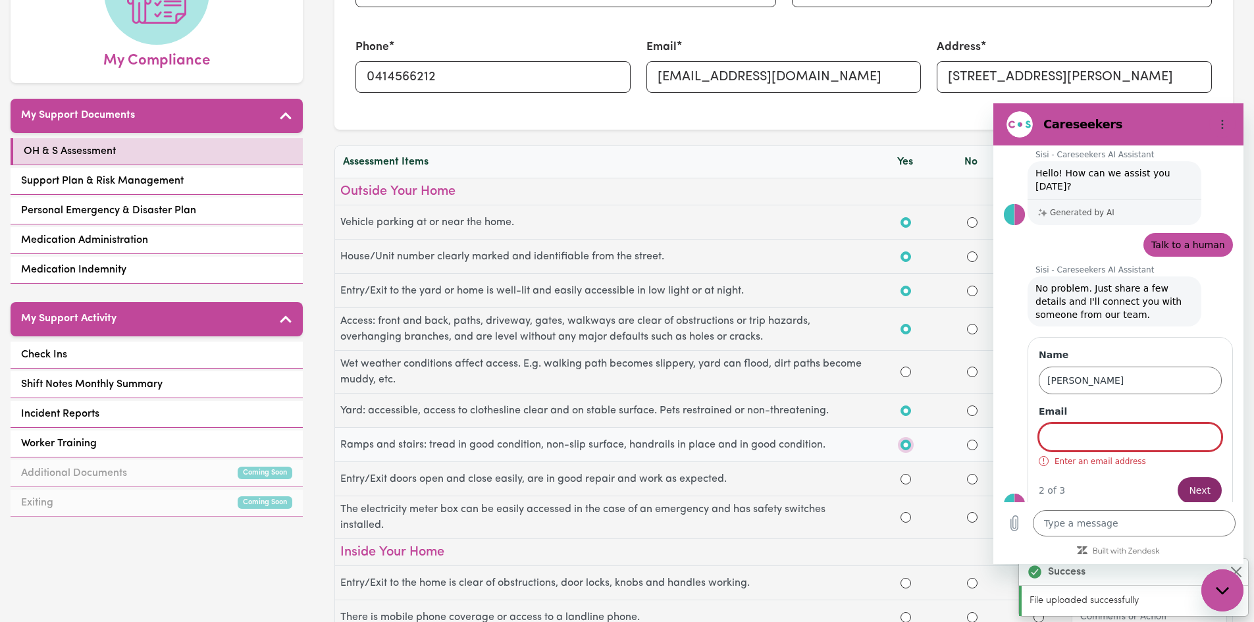
radio input "true"
click at [905, 371] on input "Yes" at bounding box center [905, 372] width 11 height 11
radio input "true"
click at [906, 477] on input "Yes" at bounding box center [905, 479] width 11 height 11
radio input "true"
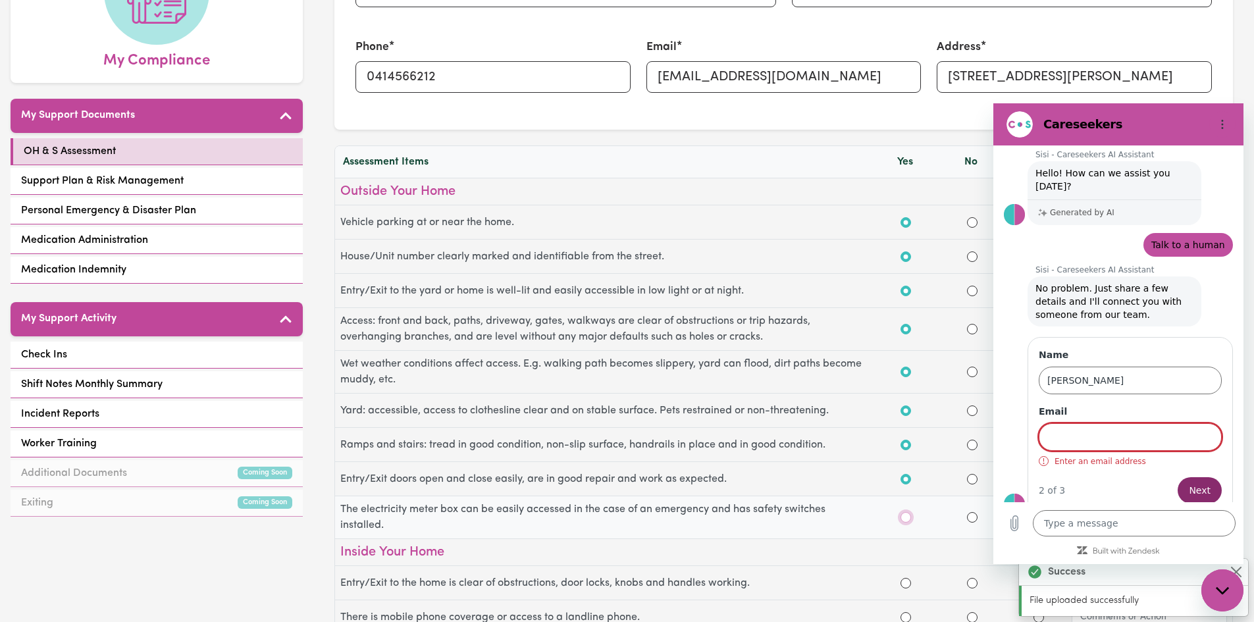
click at [904, 517] on input "Yes" at bounding box center [905, 517] width 11 height 11
radio input "true"
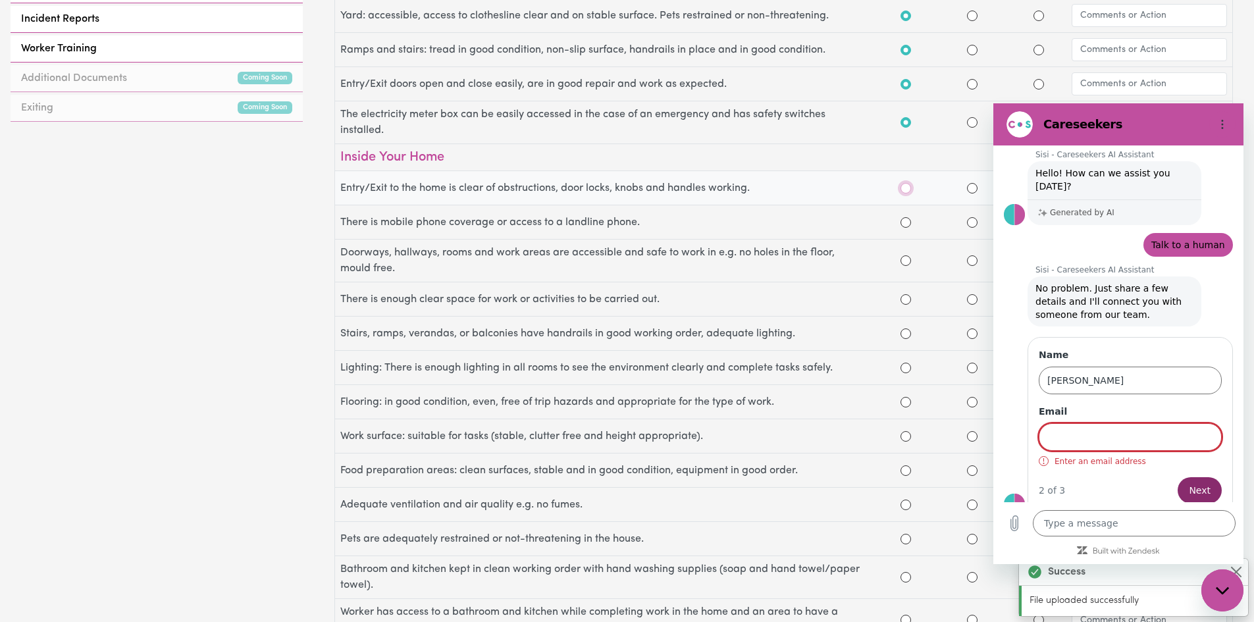
click at [906, 189] on input "Yes" at bounding box center [905, 188] width 11 height 11
radio input "true"
click at [907, 222] on input "Yes" at bounding box center [905, 222] width 11 height 11
radio input "true"
click at [908, 261] on input "Yes" at bounding box center [905, 260] width 11 height 11
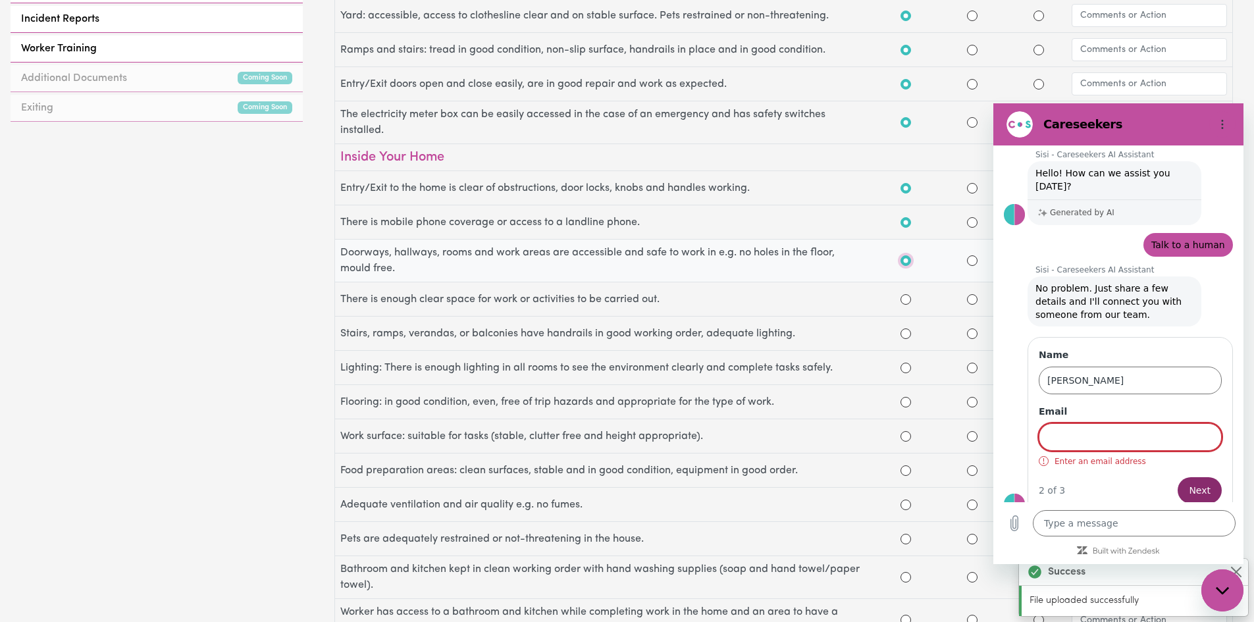
radio input "true"
click at [905, 299] on input "Yes" at bounding box center [905, 299] width 11 height 11
radio input "true"
click at [907, 334] on input "Yes" at bounding box center [905, 333] width 11 height 11
radio input "true"
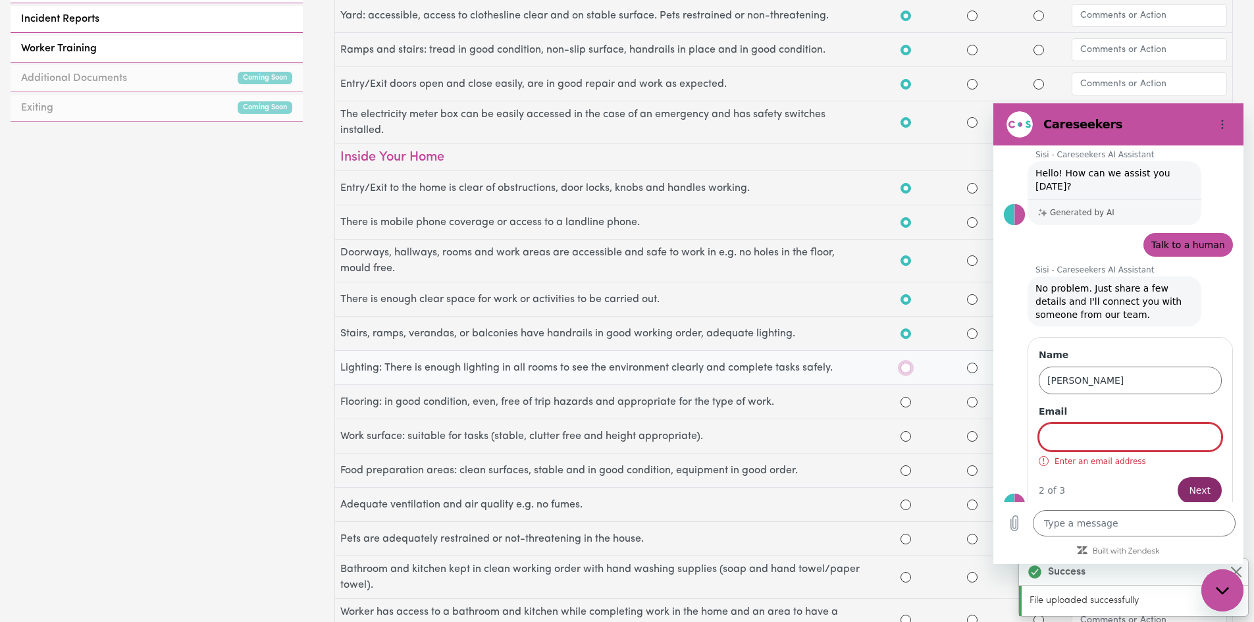
click at [905, 369] on input "Yes" at bounding box center [905, 368] width 11 height 11
radio input "true"
click at [907, 399] on input "Yes" at bounding box center [905, 402] width 11 height 11
radio input "true"
click at [904, 435] on input "Yes" at bounding box center [905, 436] width 11 height 11
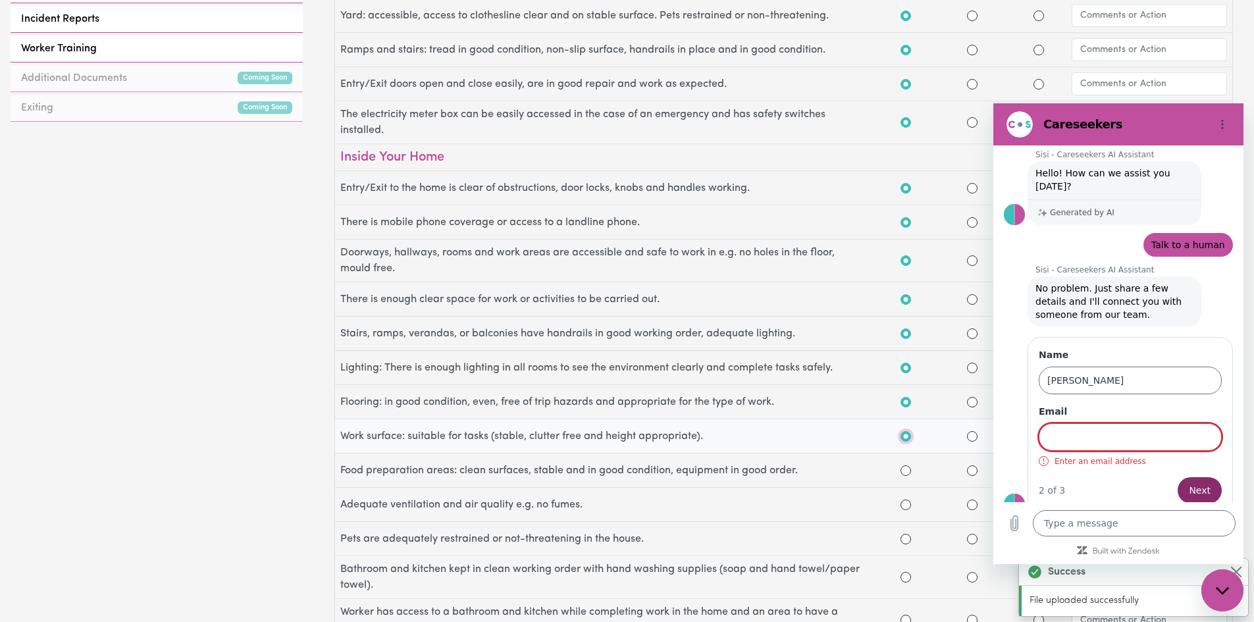
radio input "true"
click at [907, 469] on input "Yes" at bounding box center [905, 470] width 11 height 11
radio input "true"
click at [905, 503] on input "Yes" at bounding box center [905, 505] width 11 height 11
radio input "true"
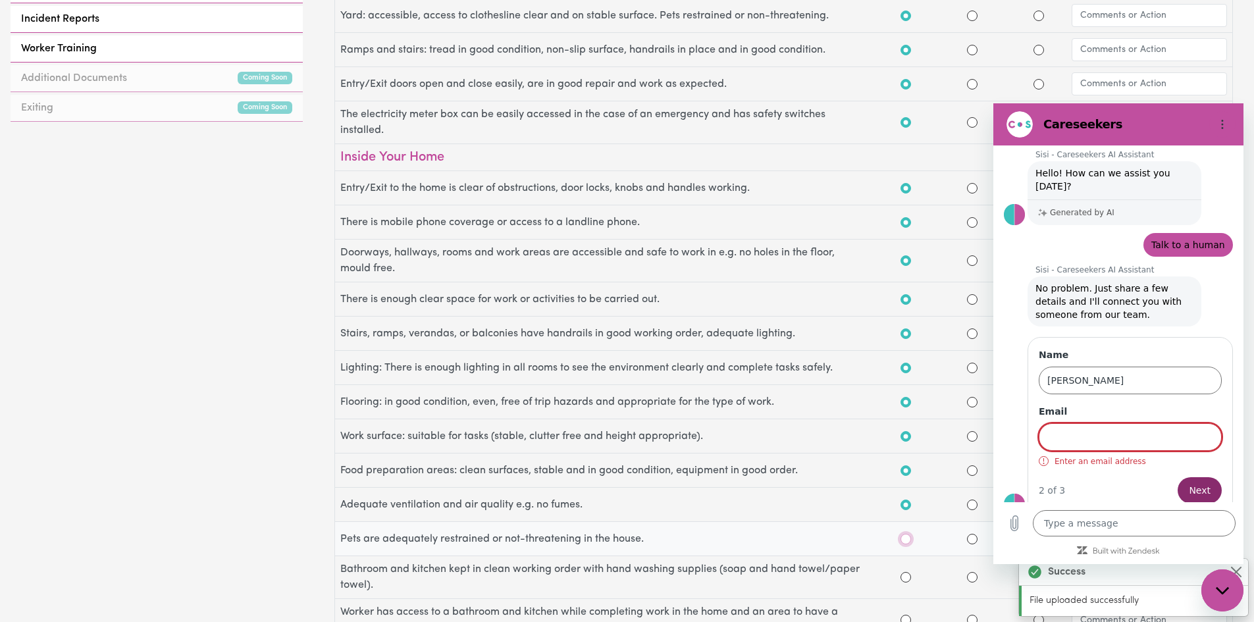
click at [906, 537] on input "Yes" at bounding box center [905, 539] width 11 height 11
radio input "true"
click at [905, 576] on input "Yes" at bounding box center [905, 577] width 11 height 11
radio input "true"
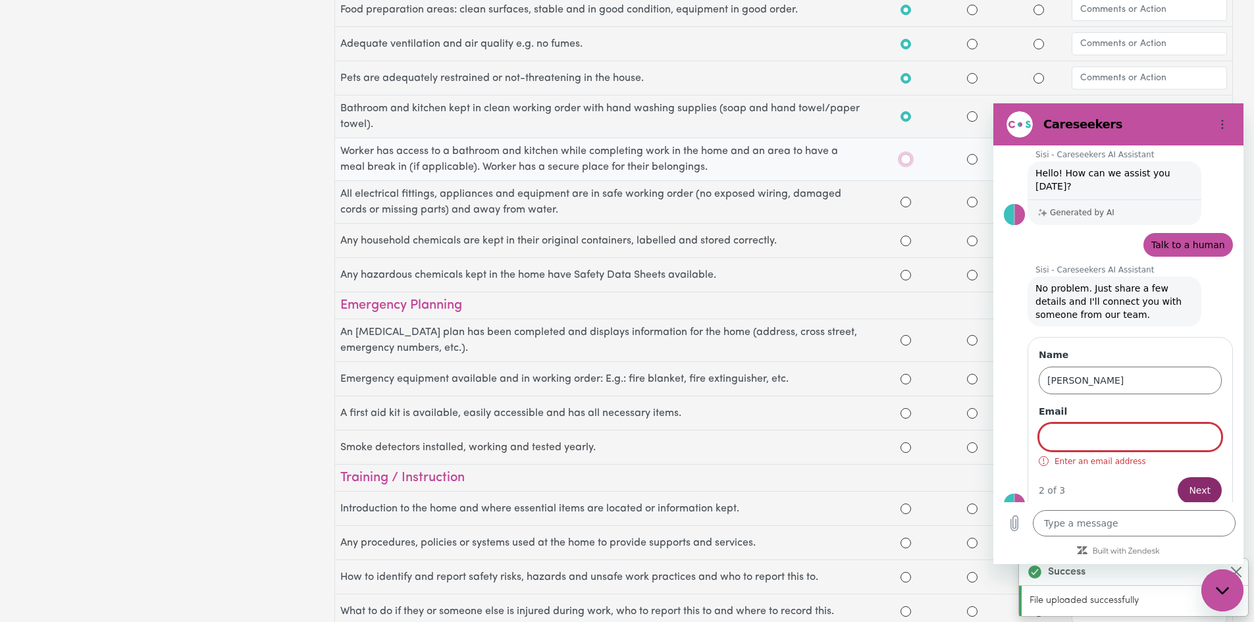
click at [906, 157] on input "Yes" at bounding box center [905, 159] width 11 height 11
radio input "true"
click at [904, 202] on input "Yes" at bounding box center [905, 202] width 11 height 11
radio input "true"
drag, startPoint x: 906, startPoint y: 240, endPoint x: 905, endPoint y: 255, distance: 15.8
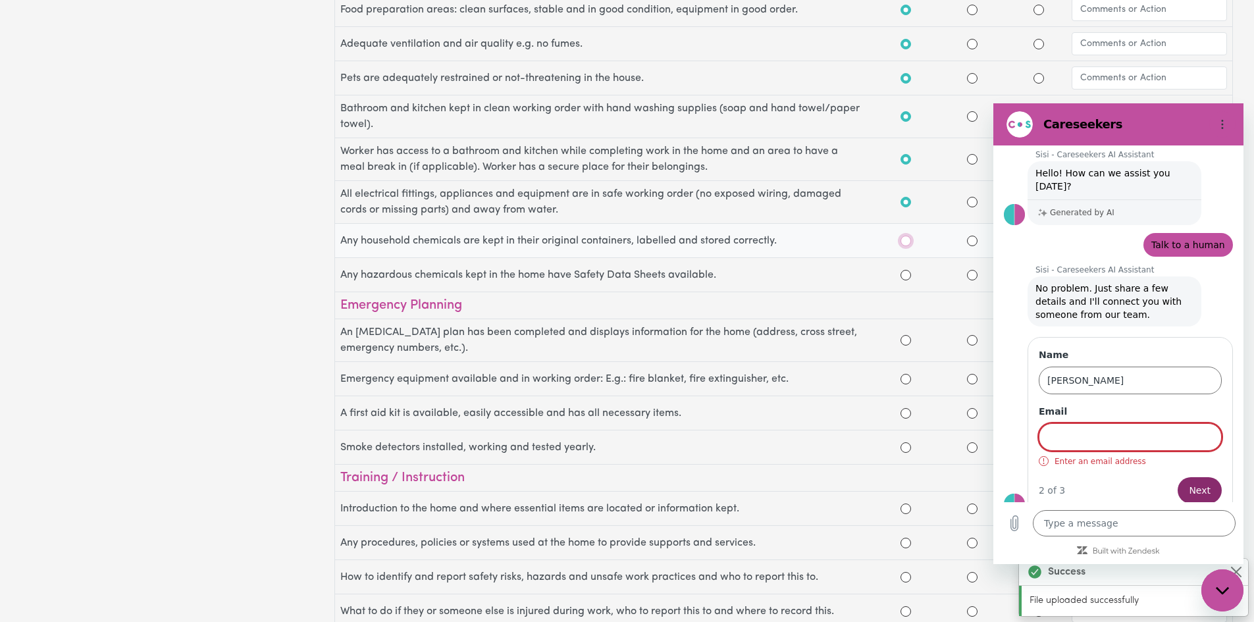
click at [906, 242] on input "Yes" at bounding box center [905, 241] width 11 height 11
radio input "true"
drag, startPoint x: 906, startPoint y: 274, endPoint x: 904, endPoint y: 300, distance: 25.7
click at [908, 292] on div "Any hazardous chemicals kept in the home have Safety Data Sheets available." at bounding box center [783, 275] width 897 height 34
click at [972, 275] on div "Occupational Health & Safety Assessment Participant Name: Mostyn Hancock NDIS N…" at bounding box center [627, 311] width 1254 height 622
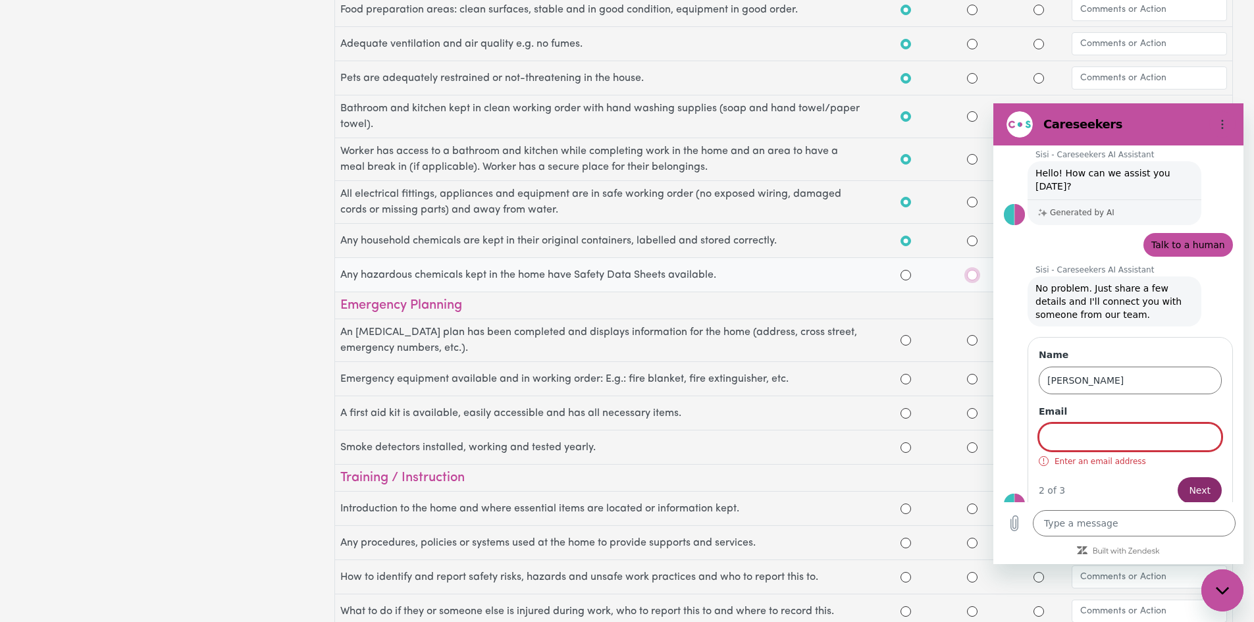
click at [971, 275] on input "No" at bounding box center [972, 275] width 11 height 11
radio input "false"
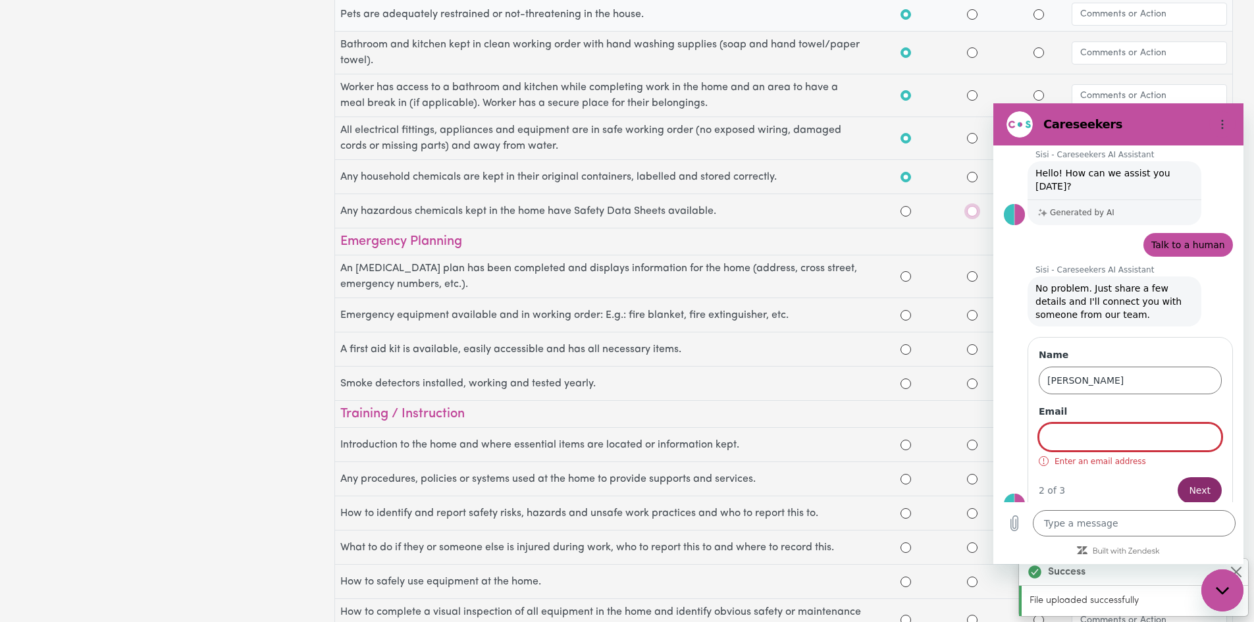
scroll to position [1119, 0]
click at [905, 274] on input "Yes" at bounding box center [905, 274] width 11 height 11
radio input "true"
click at [1045, 209] on div "Generated by AI" at bounding box center [1114, 212] width 174 height 26
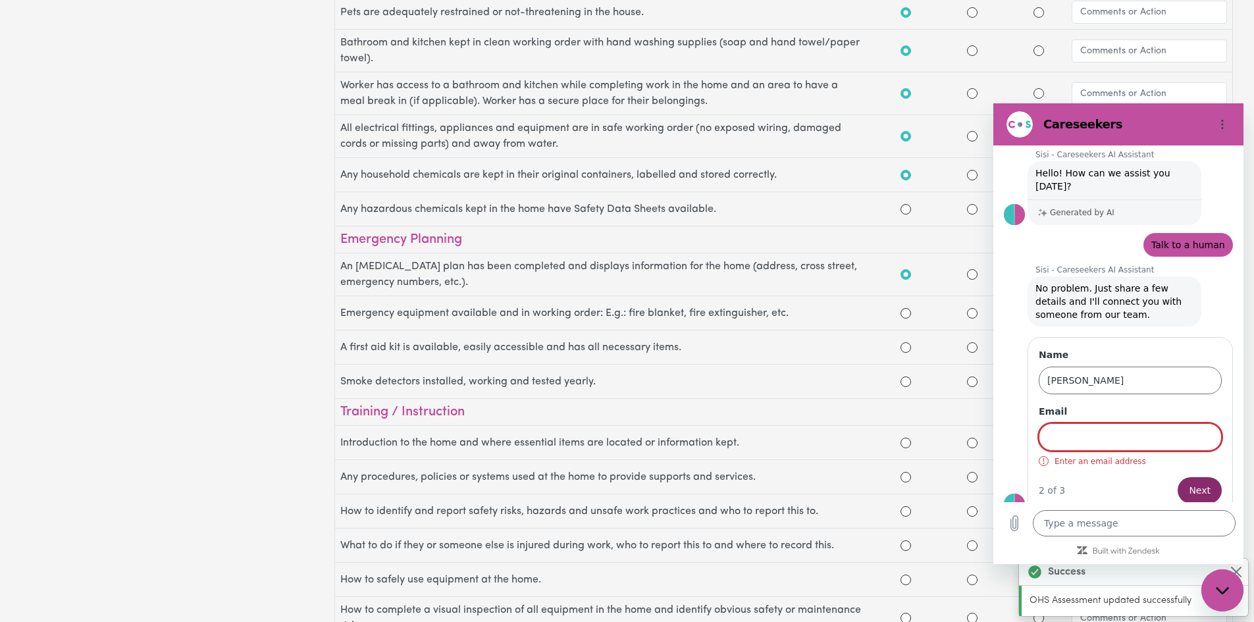
click at [1044, 209] on div "Generated by AI" at bounding box center [1114, 212] width 174 height 26
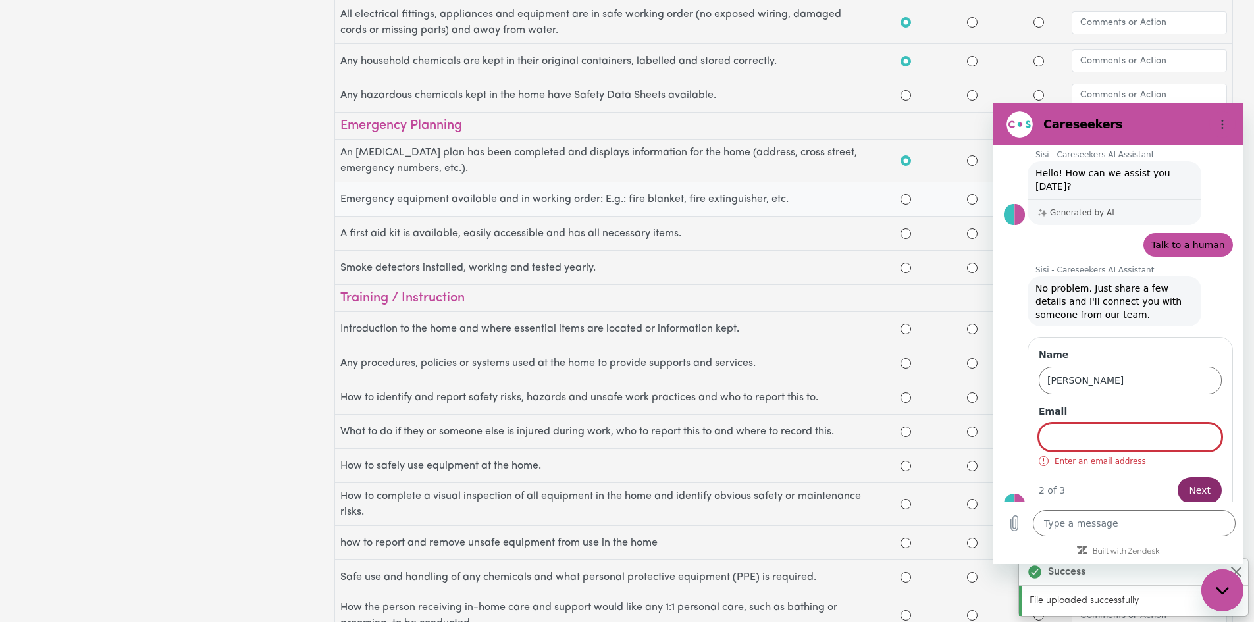
scroll to position [1251, 0]
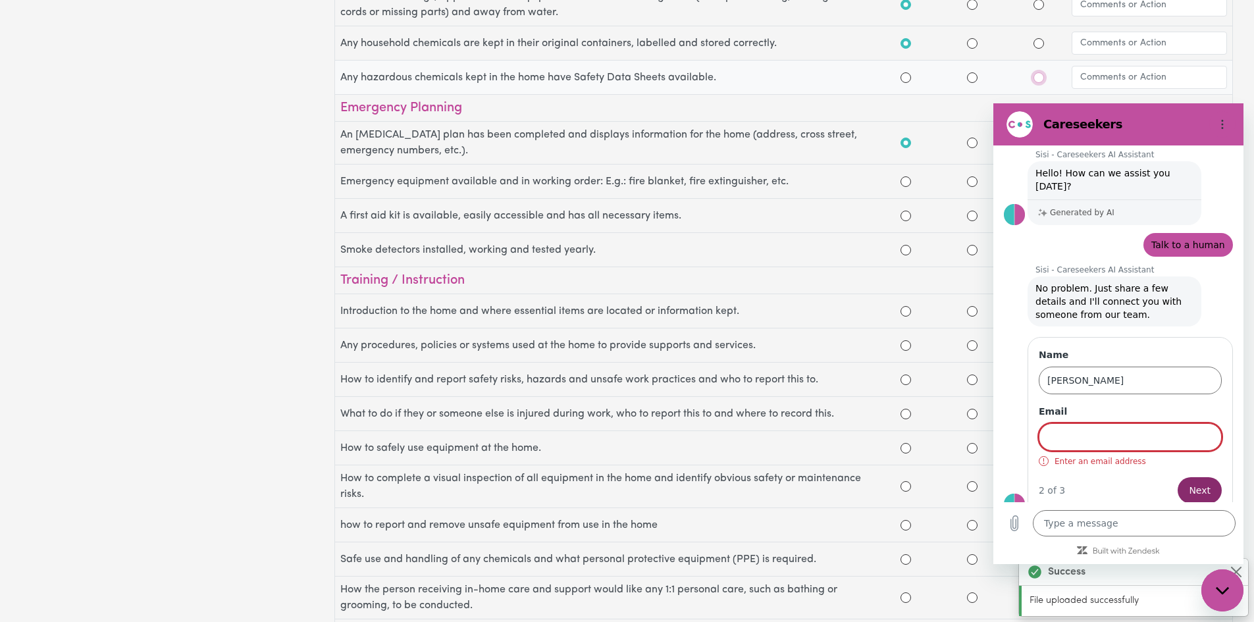
click at [1040, 77] on input "N/A" at bounding box center [1038, 77] width 11 height 11
radio input "true"
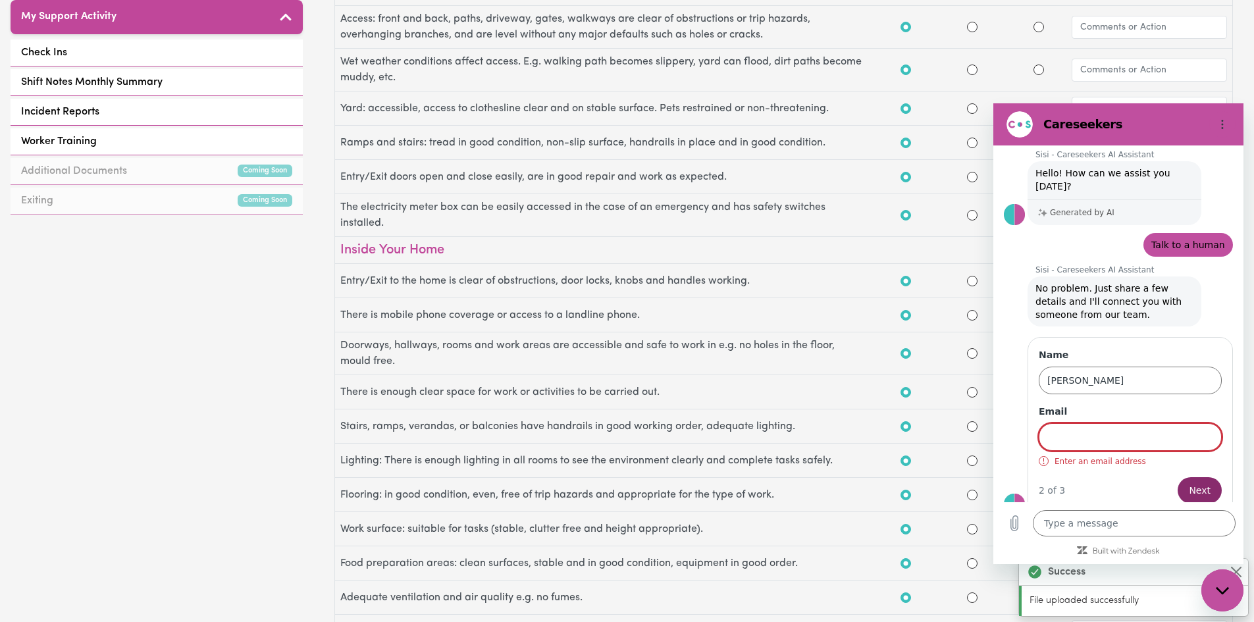
scroll to position [527, 0]
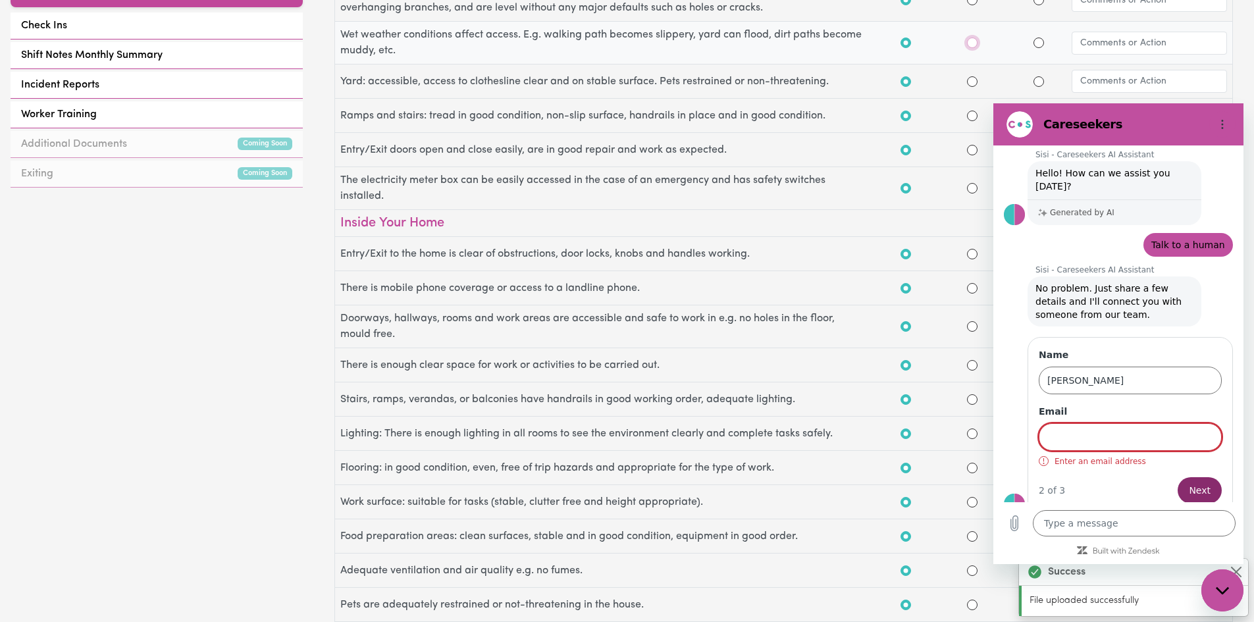
click at [973, 41] on input "No" at bounding box center [972, 43] width 11 height 11
radio input "true"
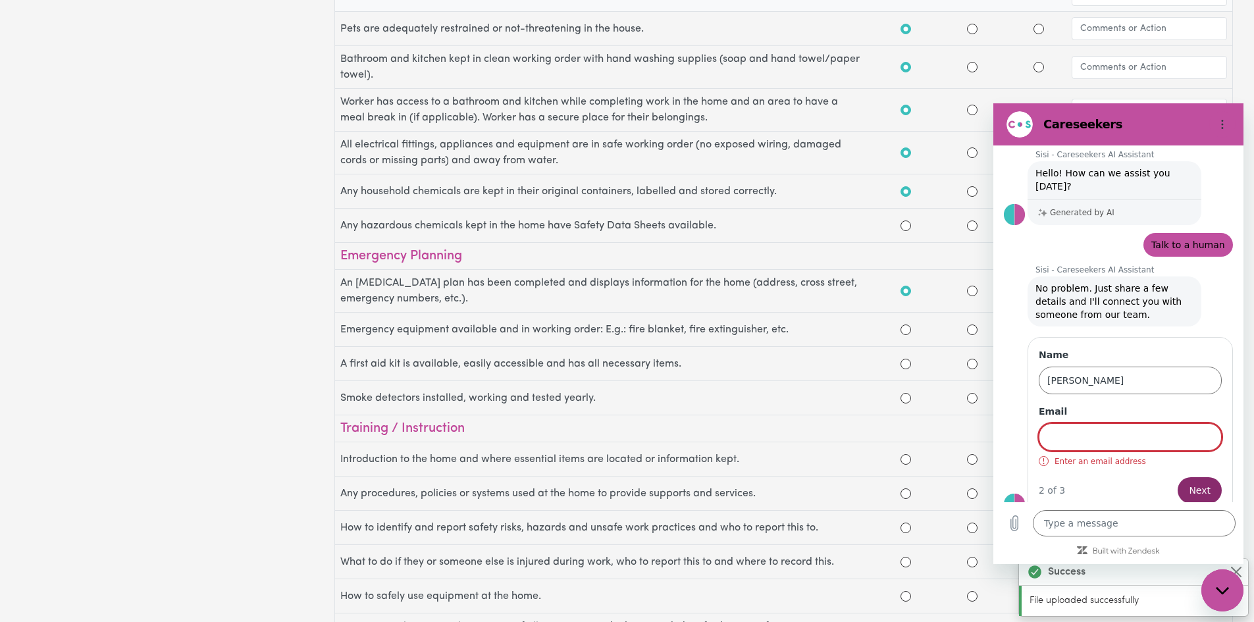
scroll to position [1119, 0]
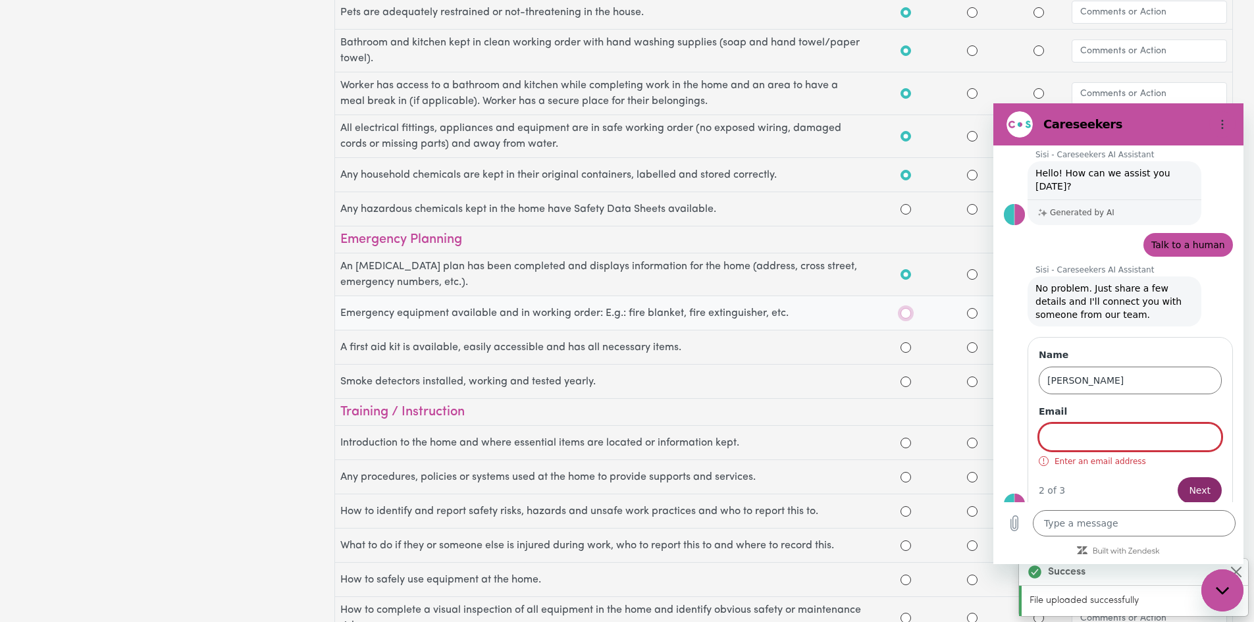
click at [906, 313] on input "Yes" at bounding box center [905, 313] width 11 height 11
radio input "true"
click at [904, 380] on input "Yes" at bounding box center [905, 381] width 11 height 11
radio input "true"
click at [906, 347] on input "Yes" at bounding box center [905, 347] width 11 height 11
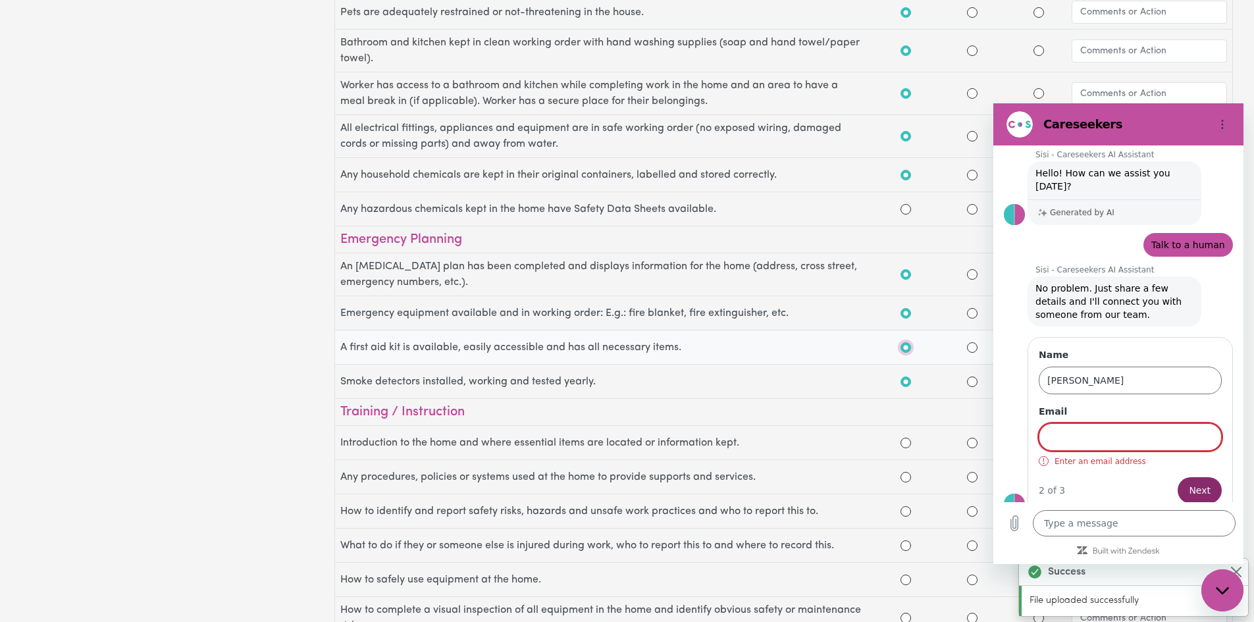
radio input "true"
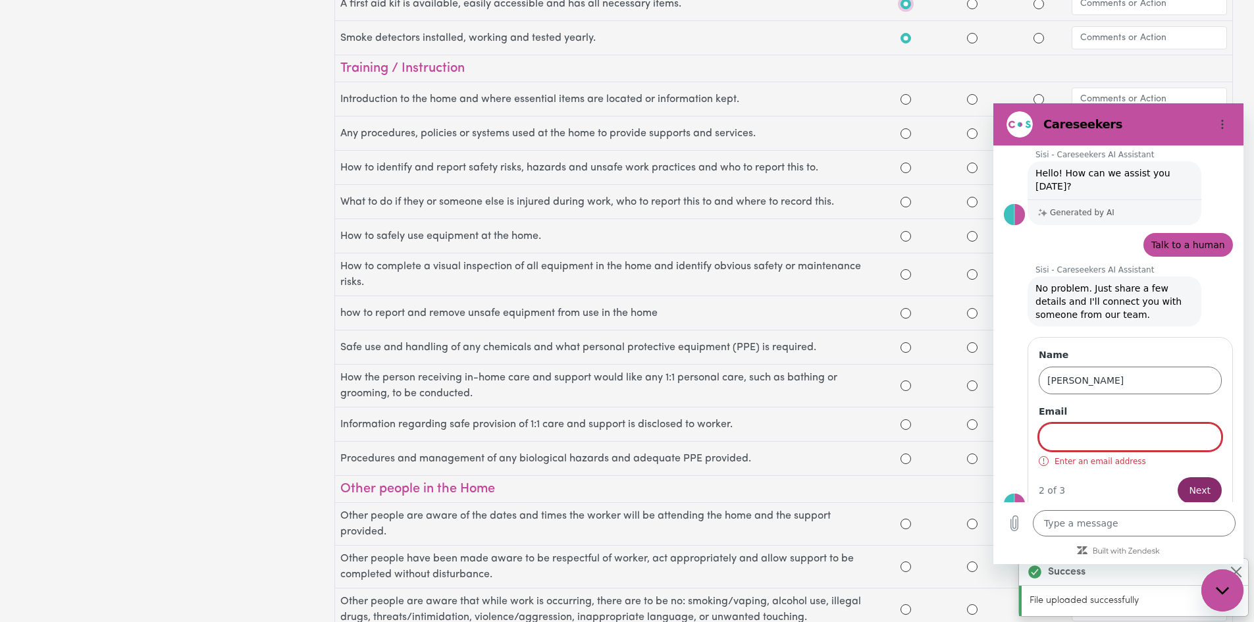
scroll to position [1382, 0]
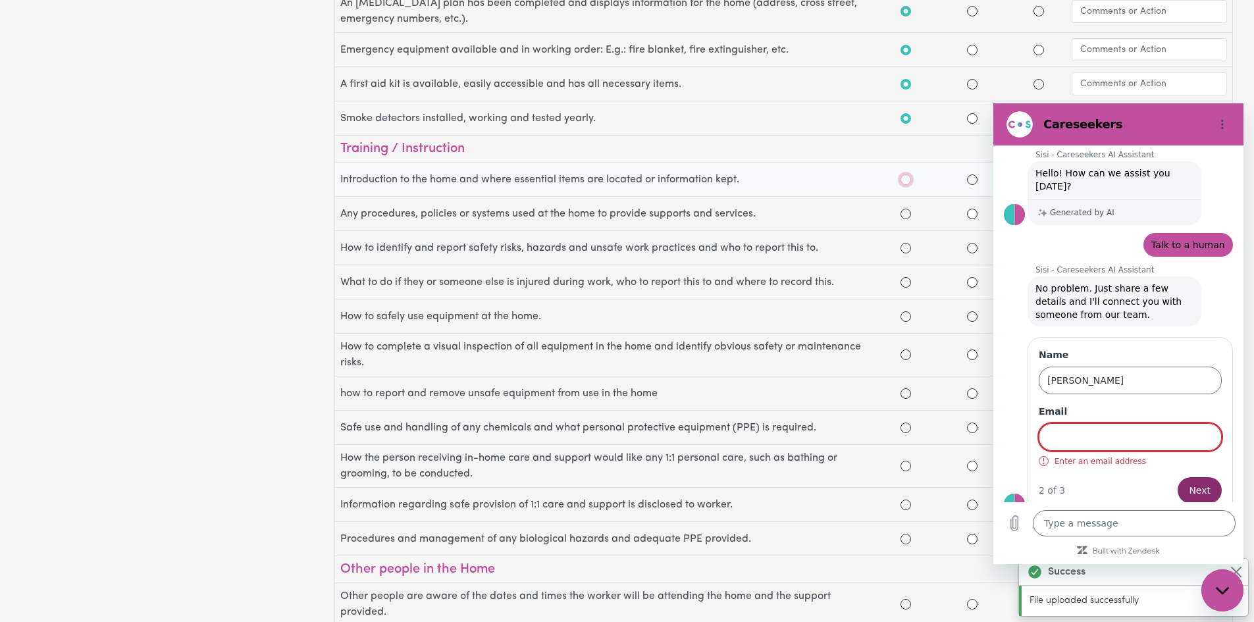
click at [904, 178] on input "Yes" at bounding box center [905, 179] width 11 height 11
radio input "true"
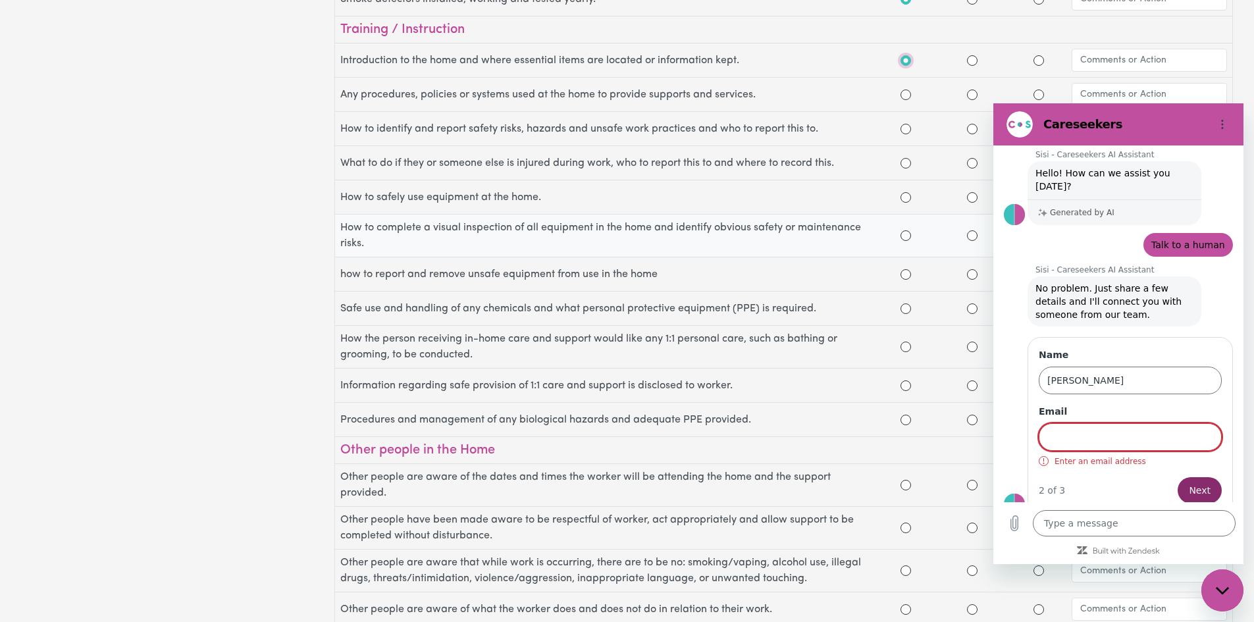
scroll to position [1514, 0]
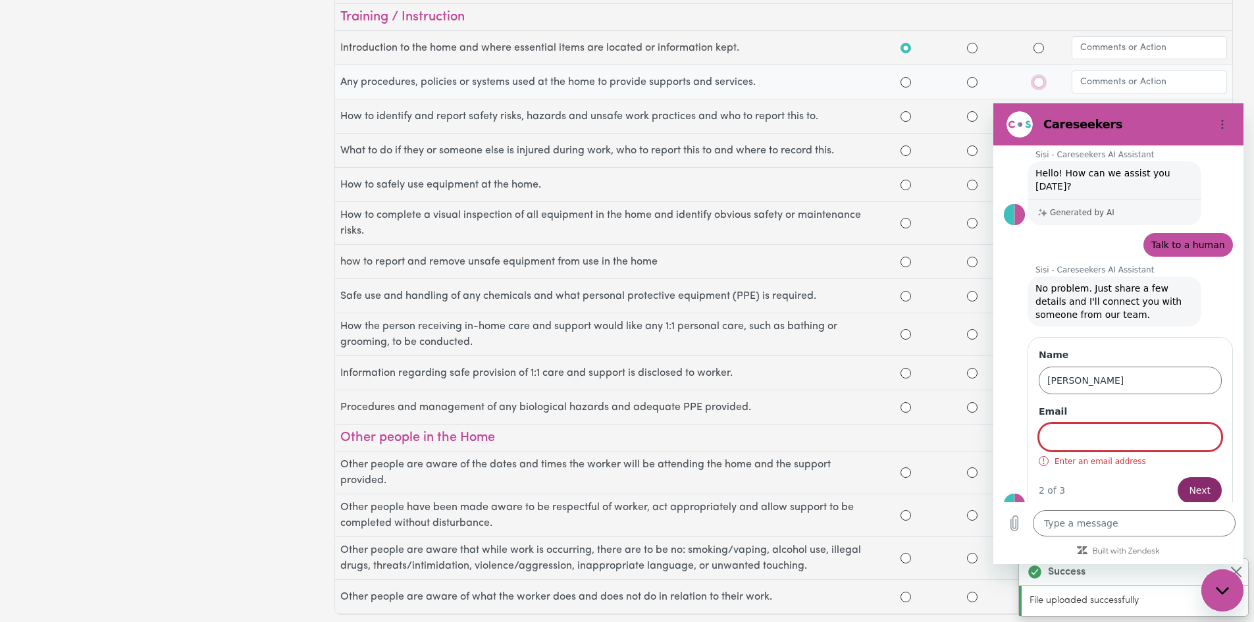
click at [1037, 82] on input "N/A" at bounding box center [1038, 82] width 11 height 11
radio input "true"
click at [904, 112] on input "Yes" at bounding box center [905, 116] width 11 height 11
radio input "false"
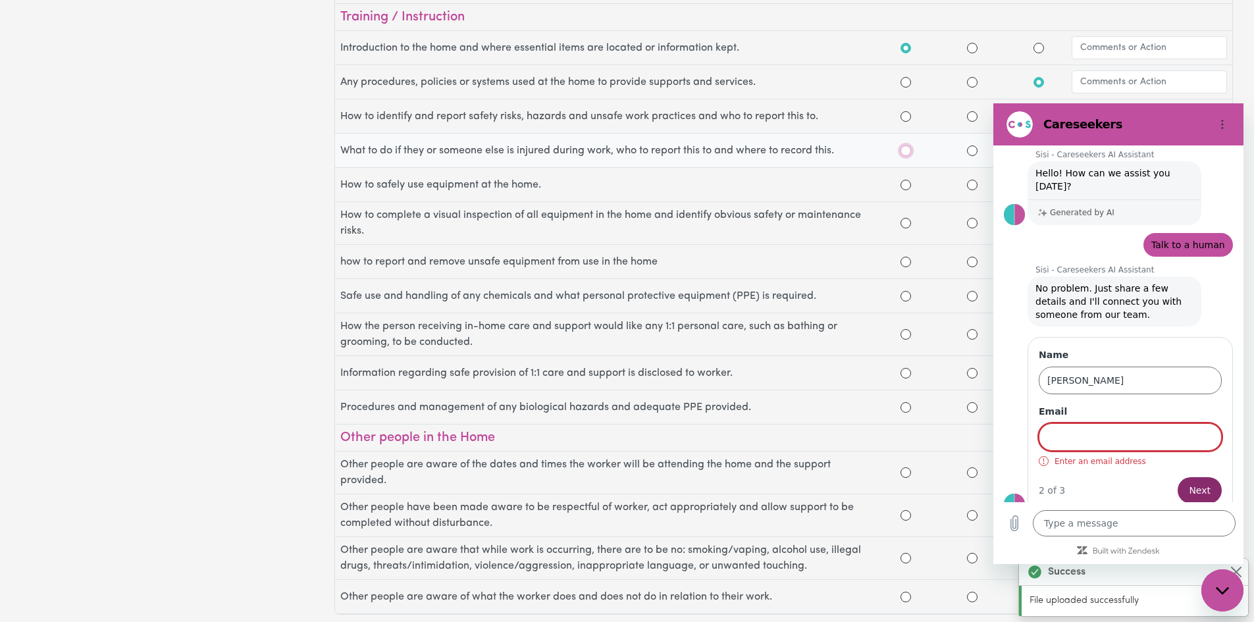
click at [908, 149] on input "Yes" at bounding box center [905, 150] width 11 height 11
radio input "true"
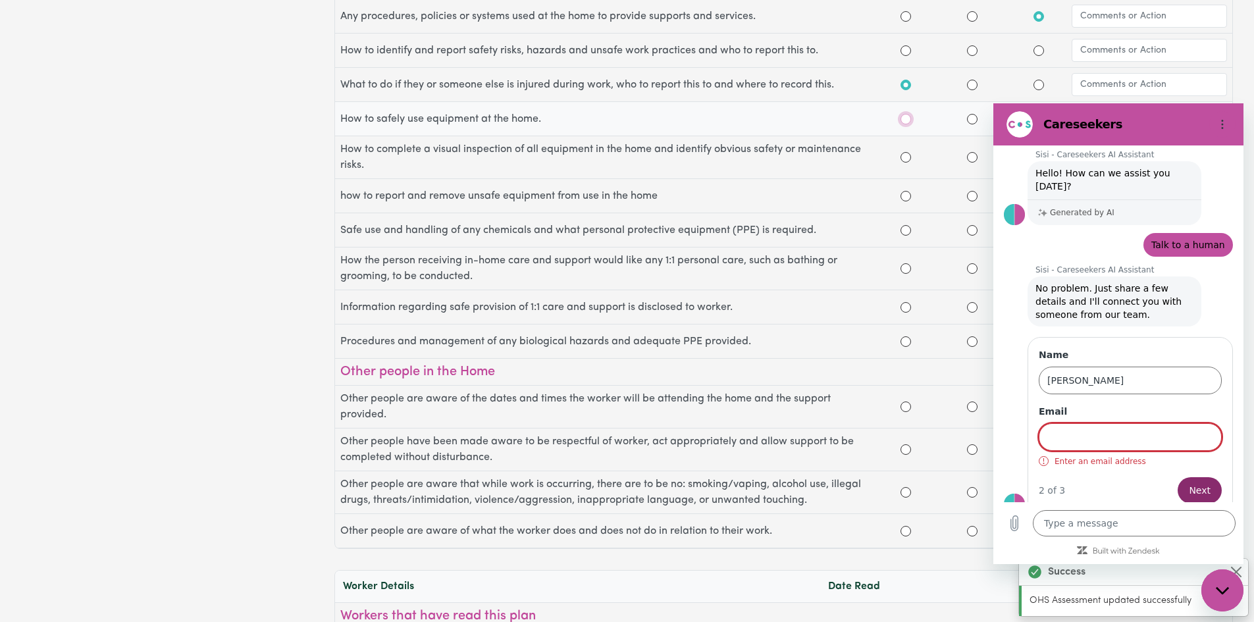
click at [904, 117] on input "Yes" at bounding box center [905, 119] width 11 height 11
radio input "false"
click at [906, 160] on input "Yes" at bounding box center [905, 157] width 11 height 11
radio input "true"
click at [906, 195] on input "Yes" at bounding box center [905, 196] width 11 height 11
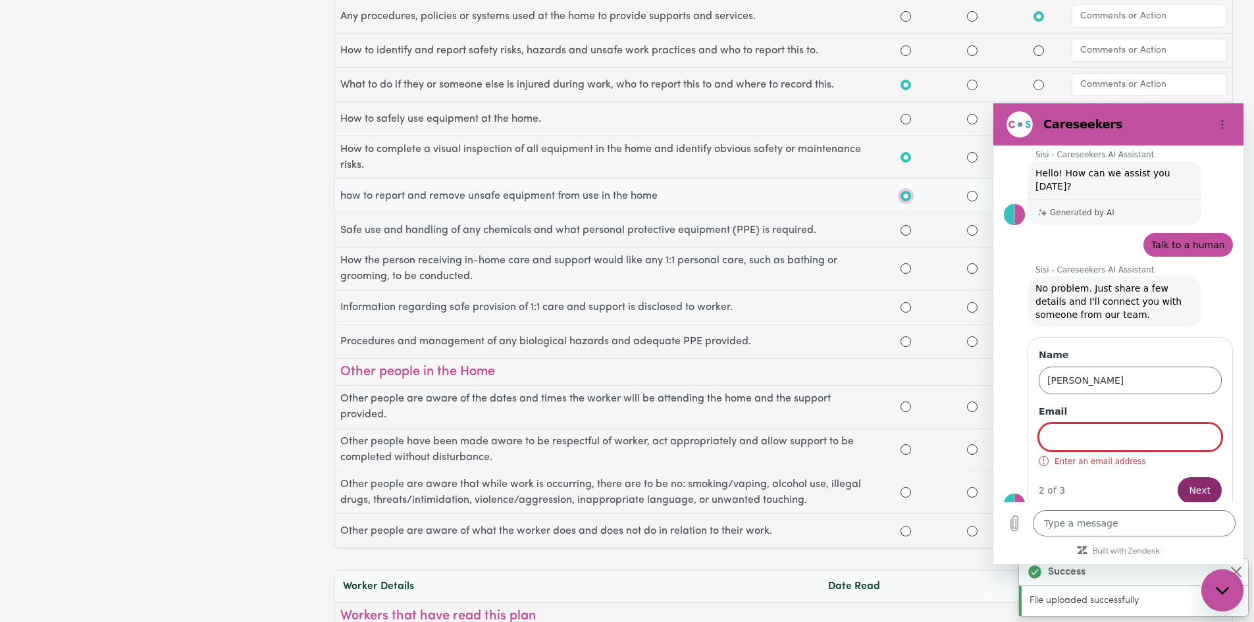
radio input "true"
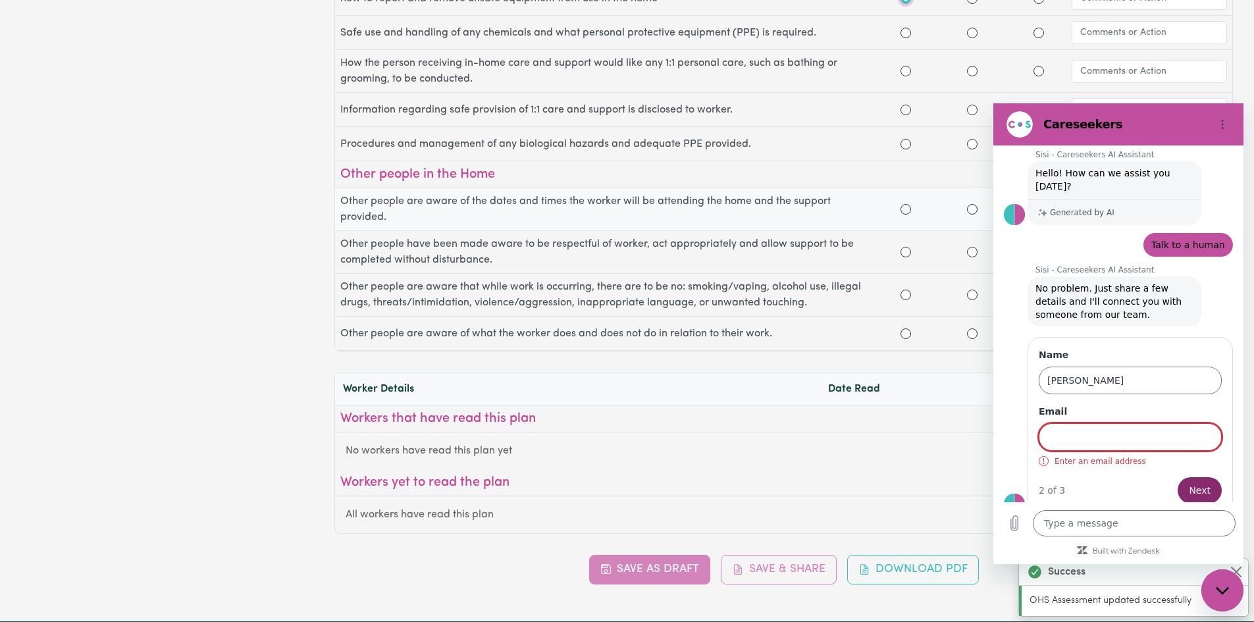
scroll to position [1843, 0]
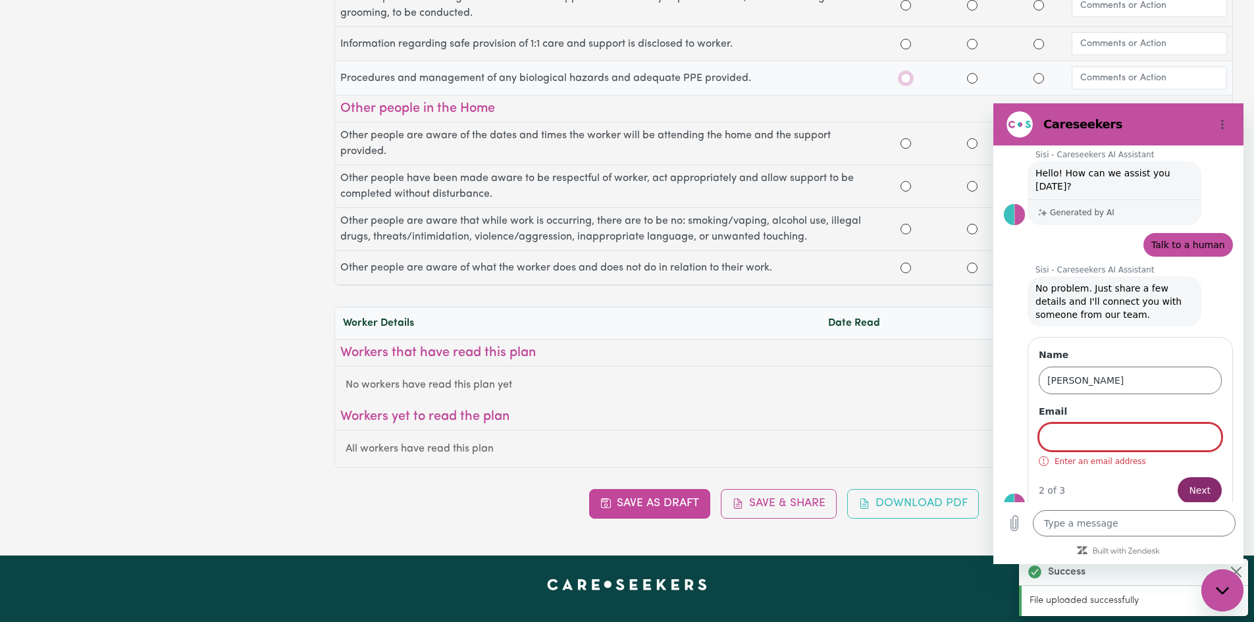
click at [907, 79] on input "Yes" at bounding box center [905, 78] width 11 height 11
radio input "true"
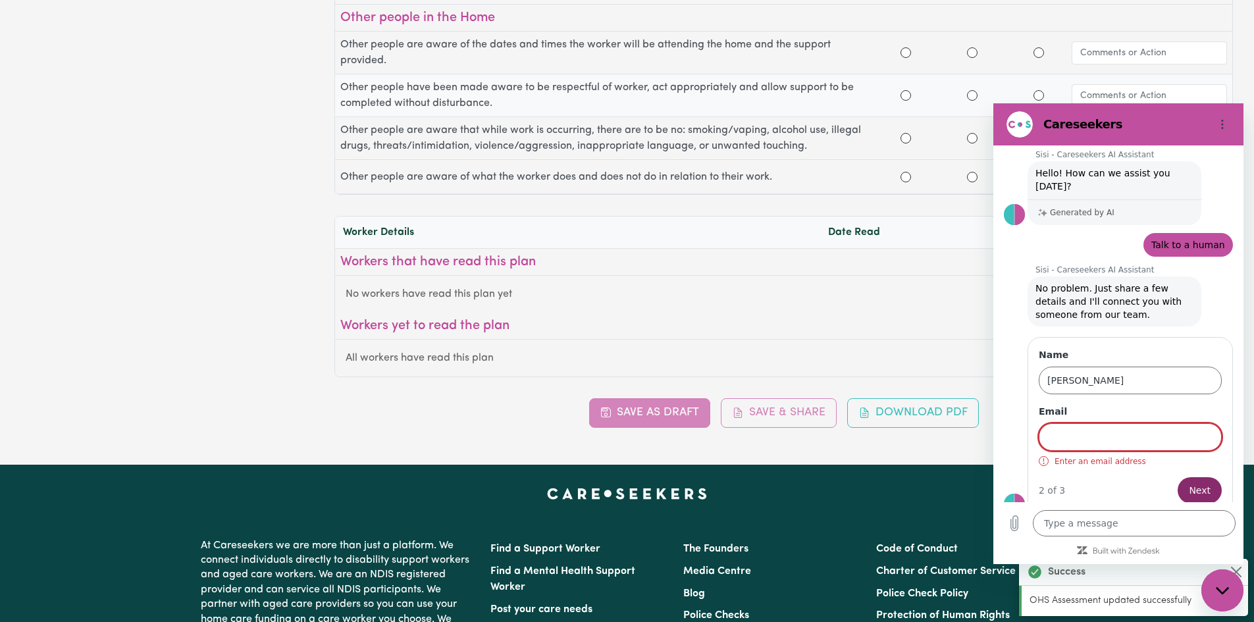
scroll to position [1974, 0]
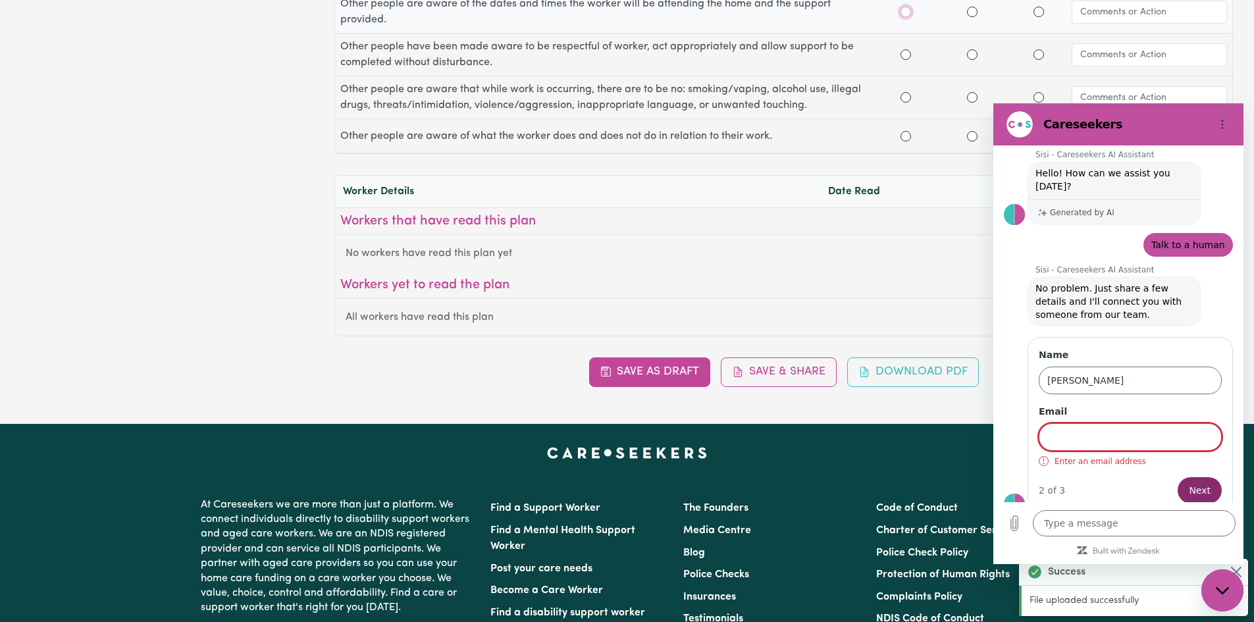
click at [905, 8] on input "Yes" at bounding box center [905, 12] width 11 height 11
radio input "true"
click at [909, 51] on div at bounding box center [905, 55] width 11 height 16
click at [904, 53] on input "Yes" at bounding box center [905, 54] width 11 height 11
radio input "true"
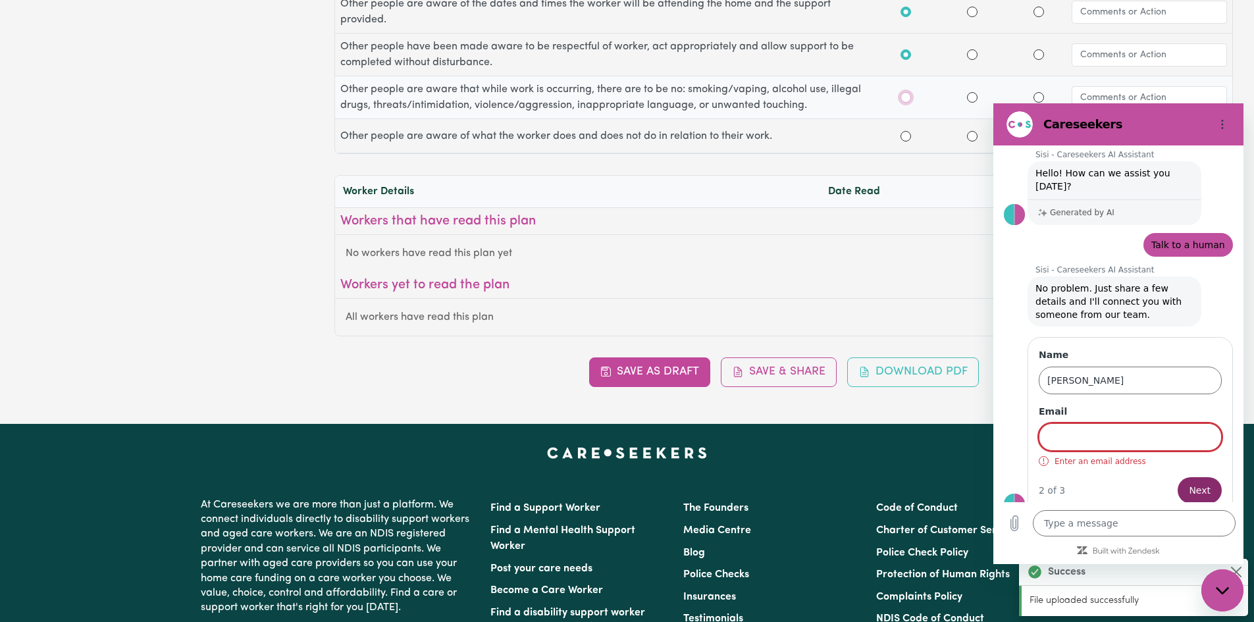
click at [905, 94] on input "Yes" at bounding box center [905, 97] width 11 height 11
radio input "true"
click at [906, 134] on input "Yes" at bounding box center [905, 136] width 11 height 11
radio input "false"
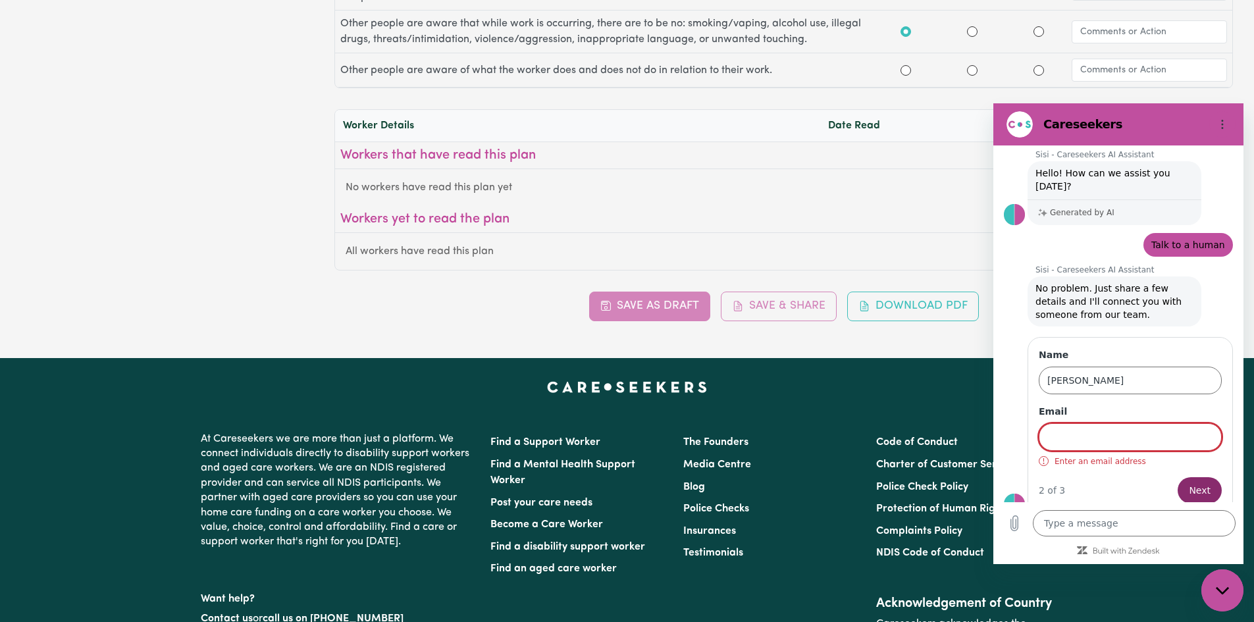
click at [652, 301] on div "Save as Draft Save & Share Download PDF" at bounding box center [783, 306] width 898 height 29
